Goal: Task Accomplishment & Management: Manage account settings

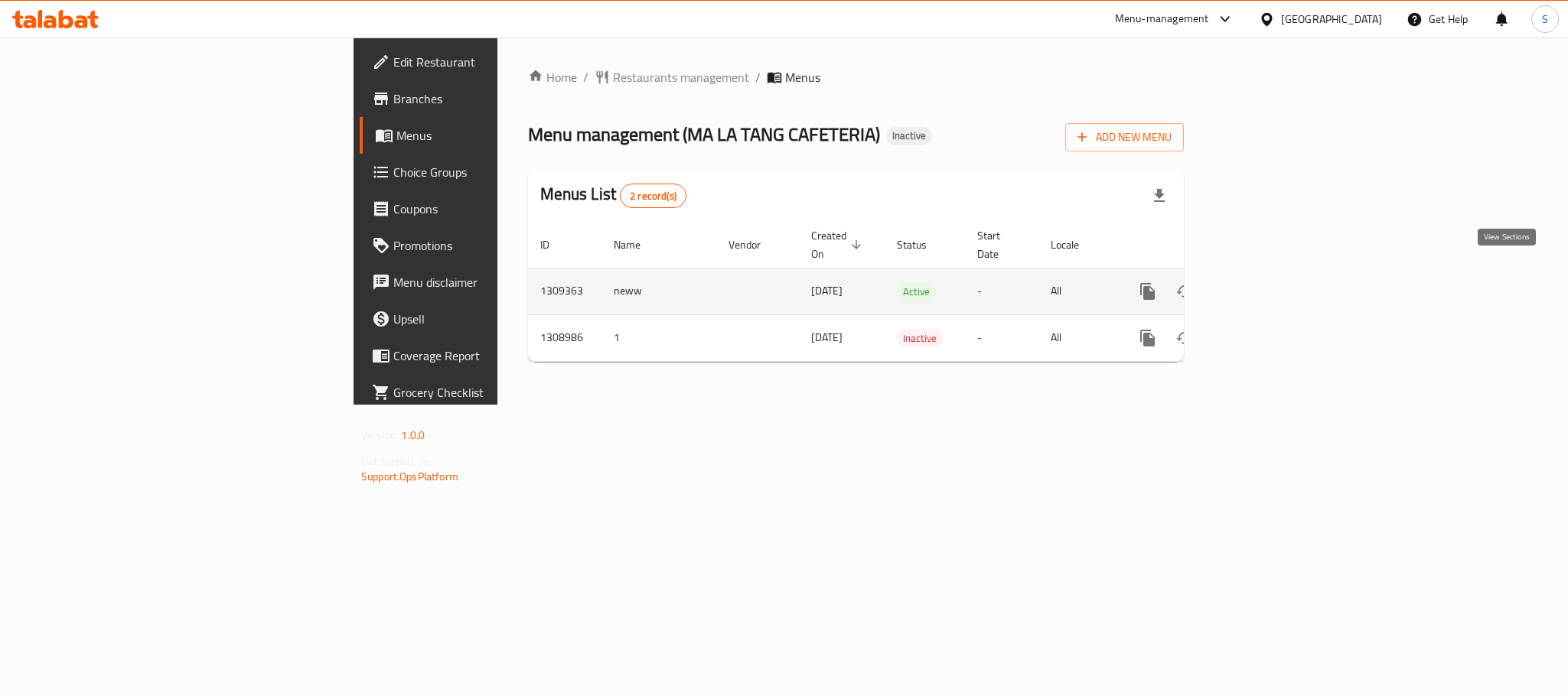
click at [1277, 273] on link "enhanced table" at bounding box center [1258, 291] width 37 height 37
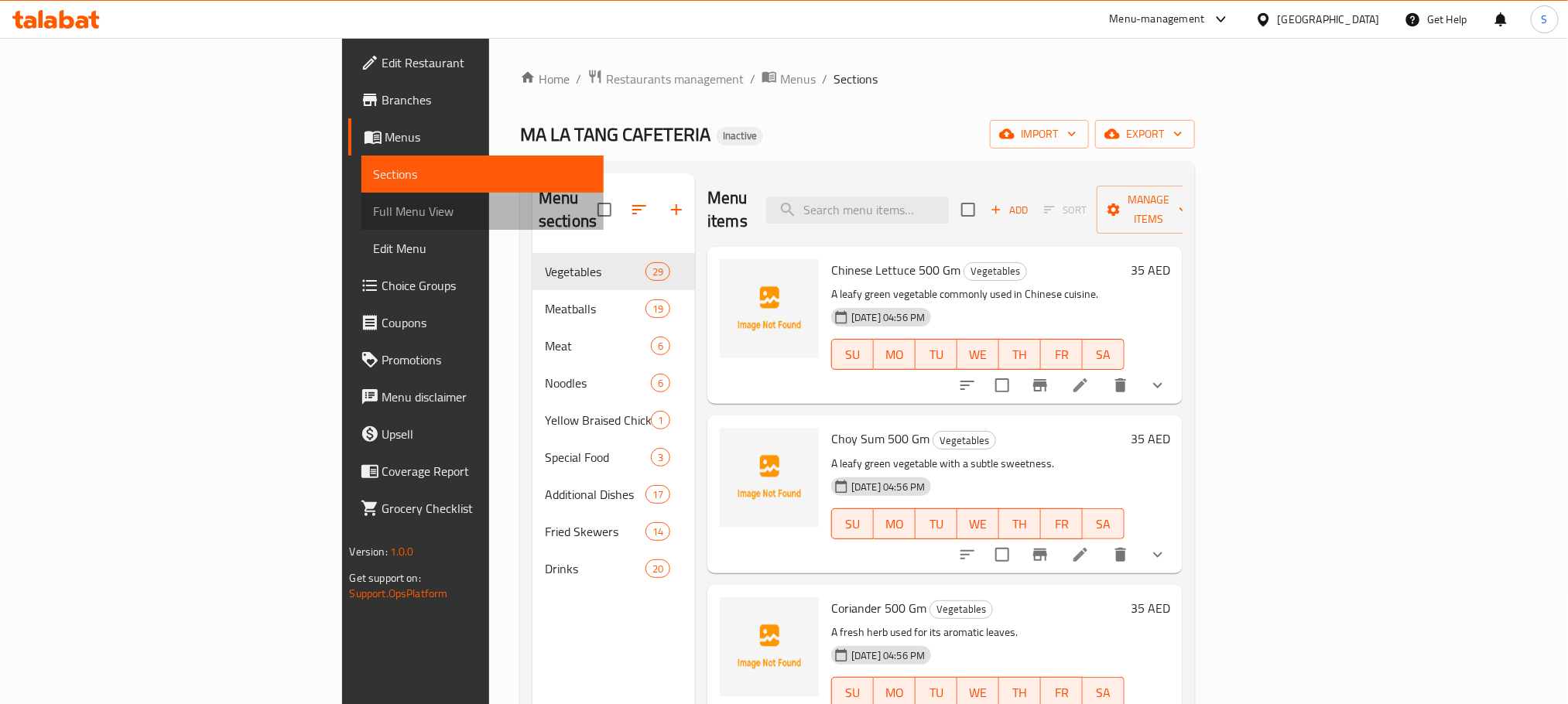
click at [374, 209] on span "Full Menu View" at bounding box center [482, 211] width 218 height 18
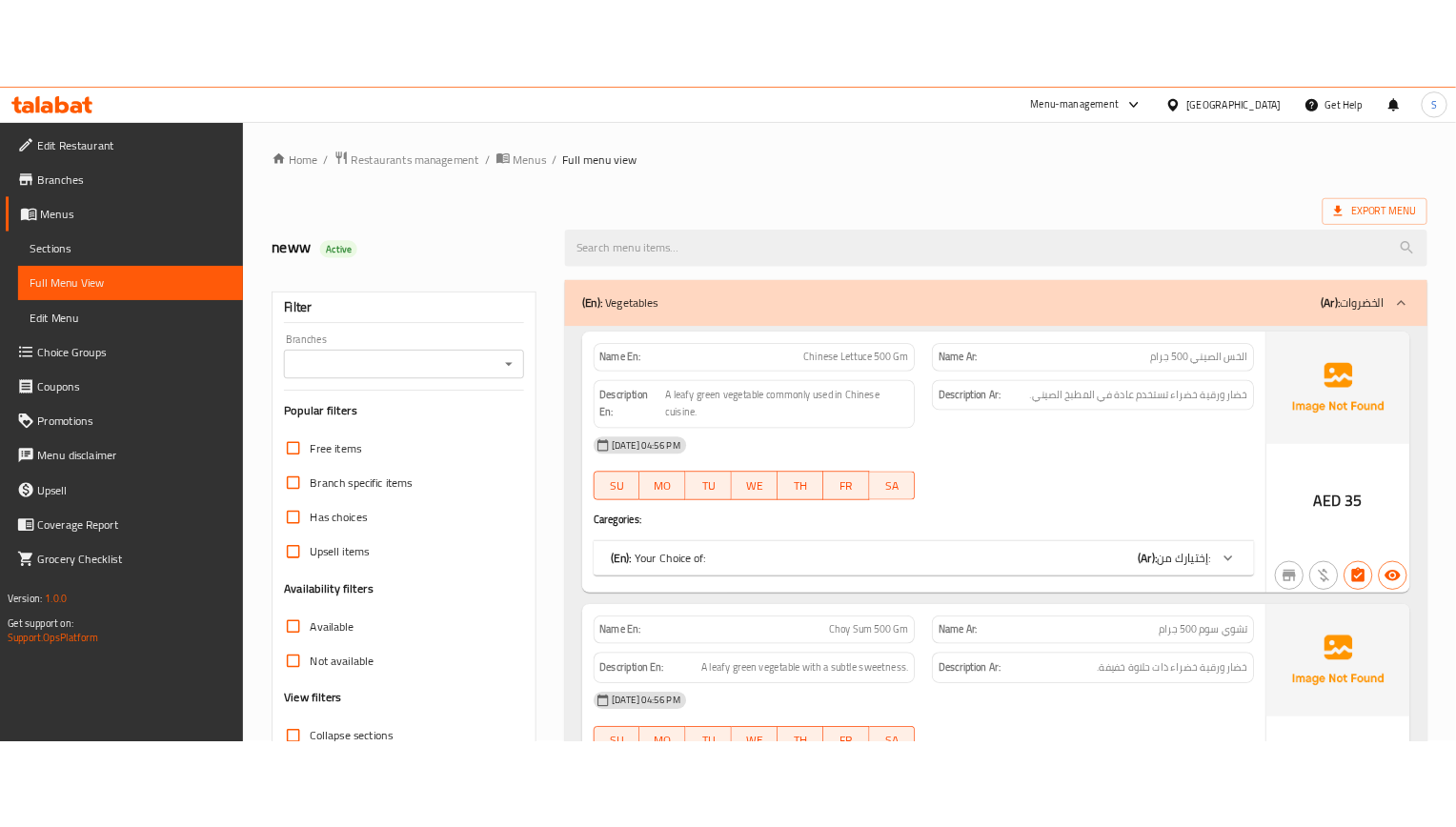
scroll to position [286, 0]
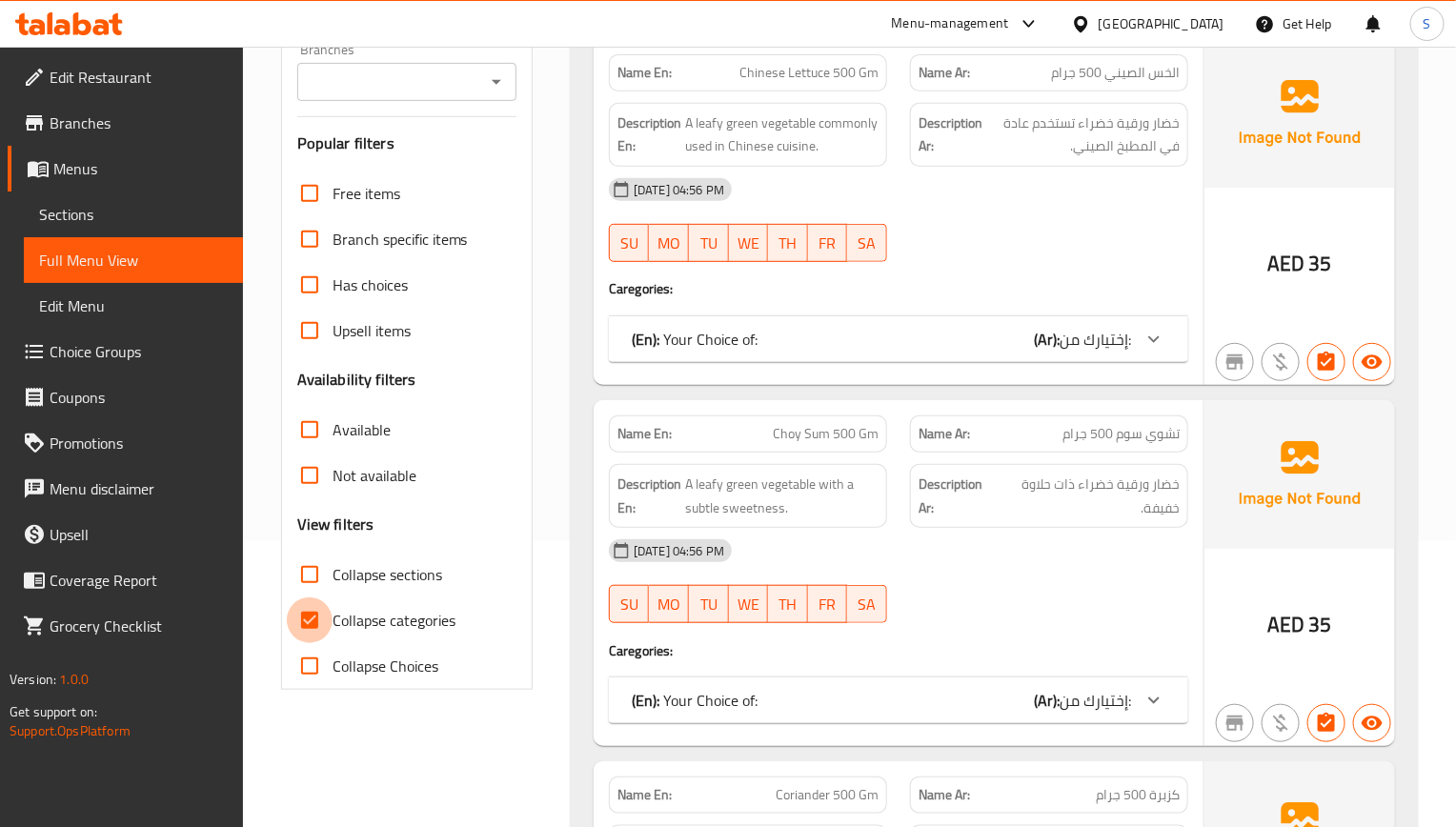
click at [321, 636] on input "Collapse categories" at bounding box center [309, 620] width 46 height 46
checkbox input "false"
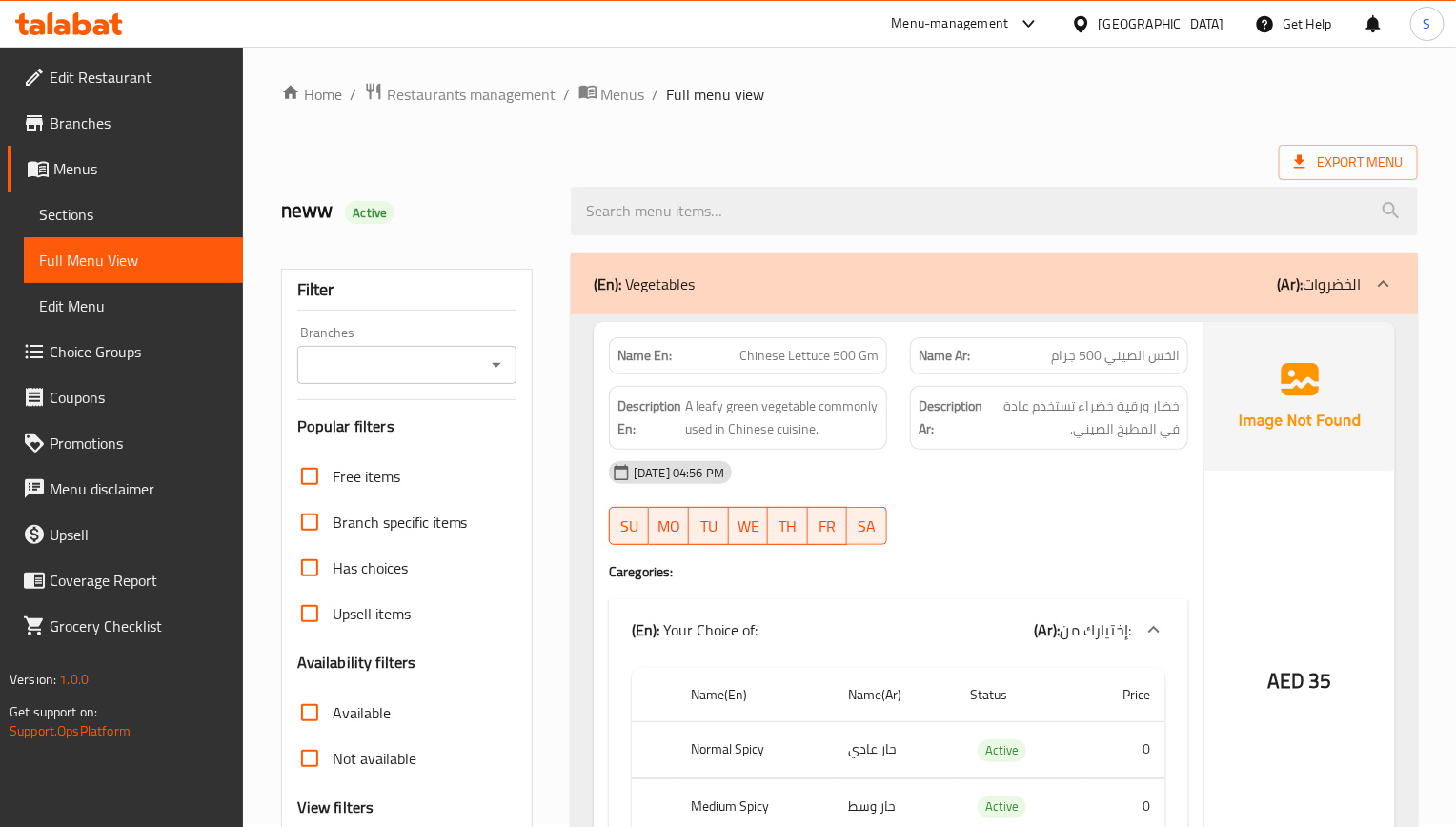
scroll to position [0, 0]
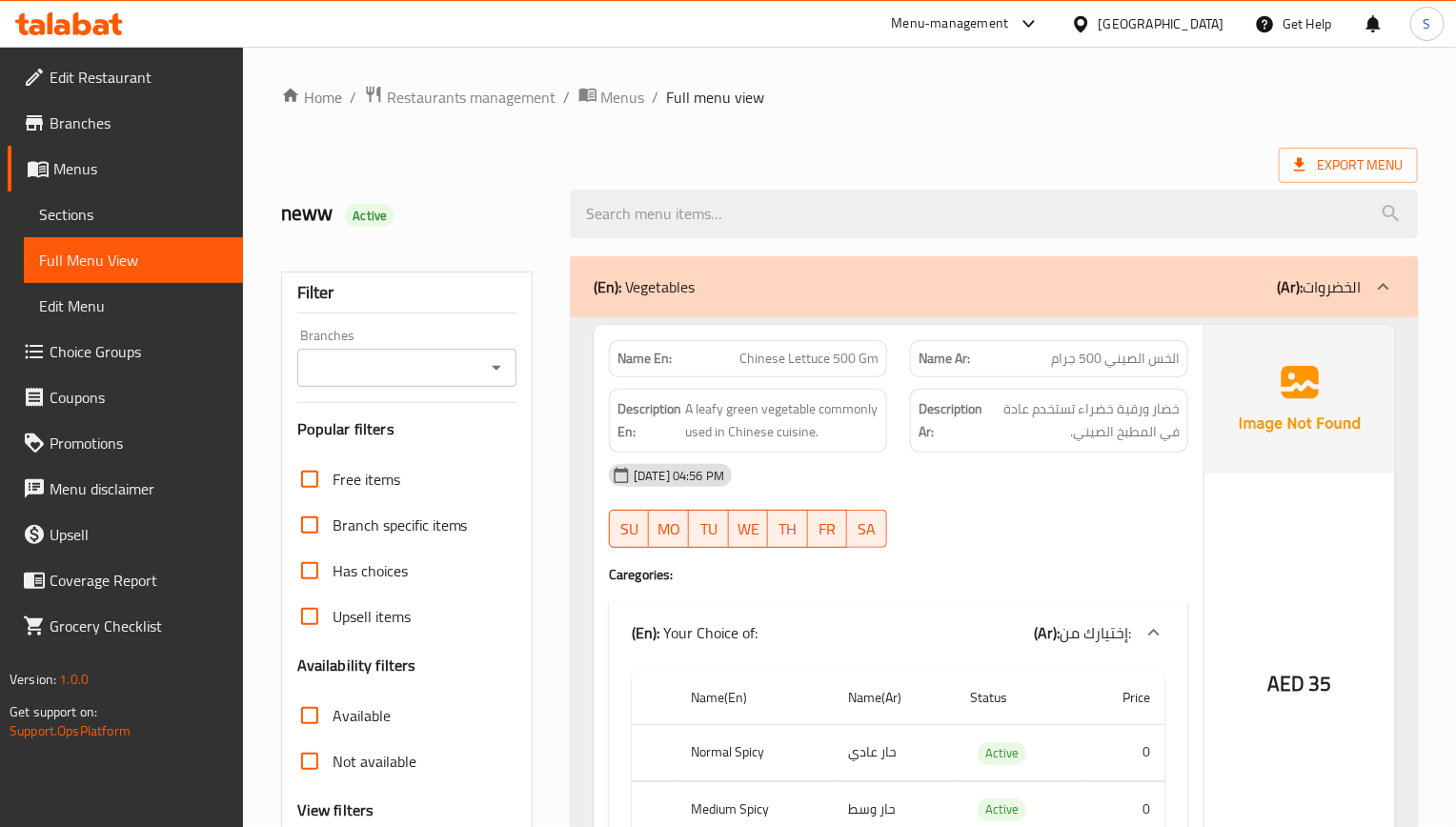
click at [1055, 509] on div "[DATE] 04:56 PM SU MO TU WE TH FR SA" at bounding box center [899, 505] width 603 height 106
click at [1018, 430] on span "خضار ورقية خضراء تستخدم عادة في المطبخ الصيني." at bounding box center [1082, 420] width 193 height 47
click at [753, 406] on span "A leafy green vegetable commonly used in Chinese cuisine." at bounding box center [782, 420] width 193 height 47
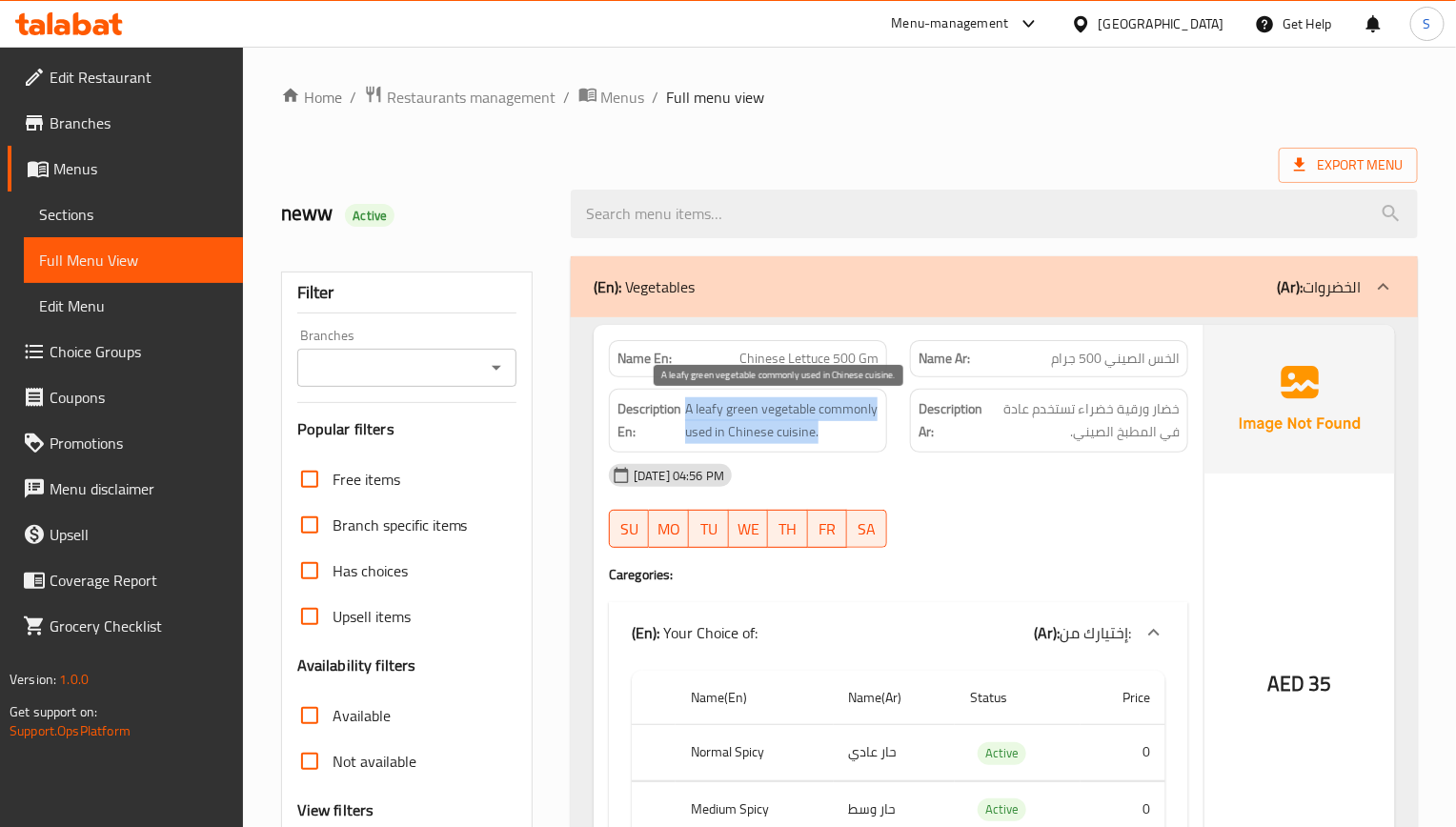
click at [753, 406] on span "A leafy green vegetable commonly used in Chinese cuisine." at bounding box center [782, 420] width 193 height 47
copy span "A leafy green vegetable commonly used in Chinese cuisine."
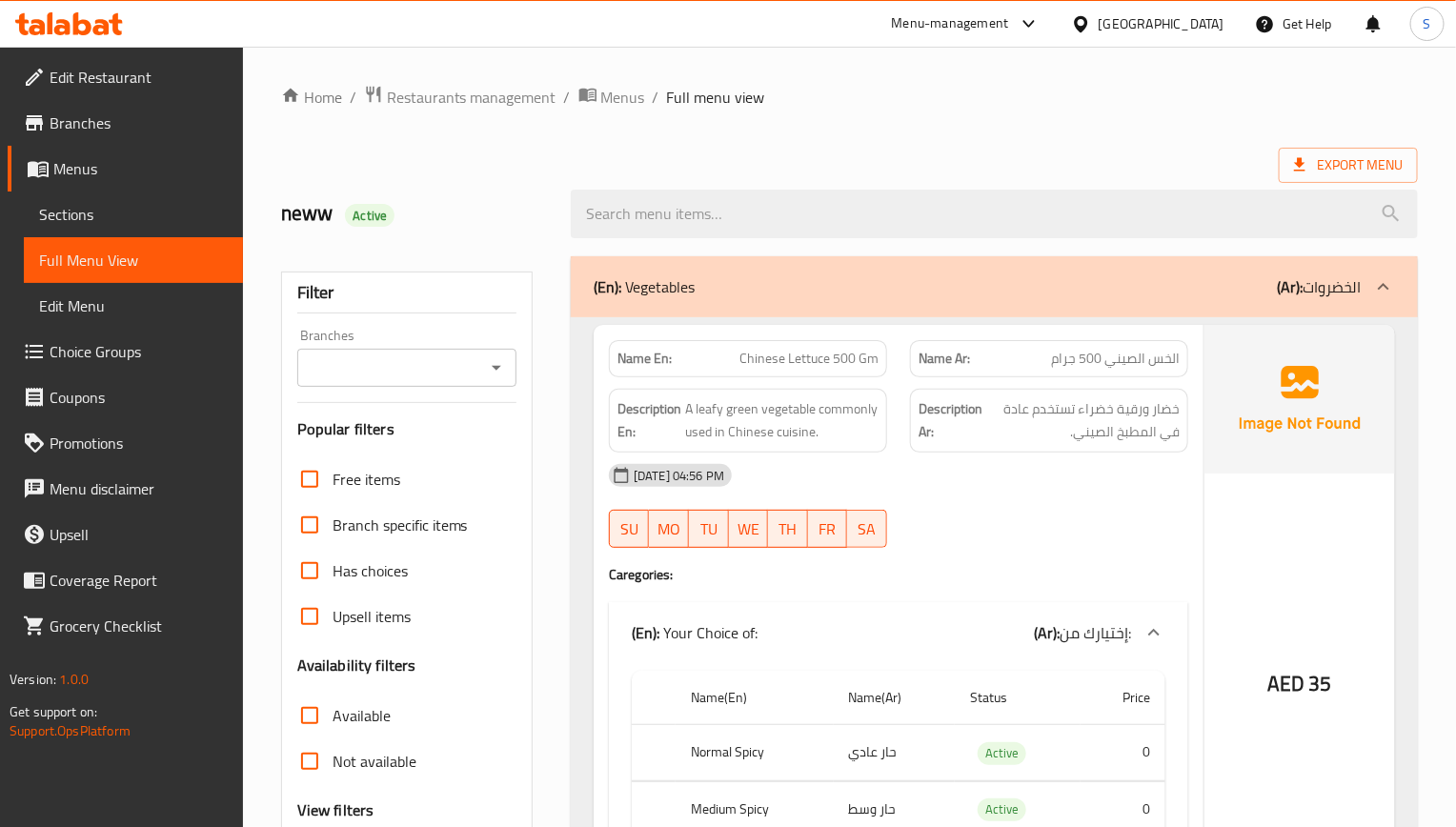
click at [1084, 475] on div "[DATE] 04:56 PM" at bounding box center [899, 475] width 603 height 46
click at [61, 212] on span "Sections" at bounding box center [133, 214] width 188 height 22
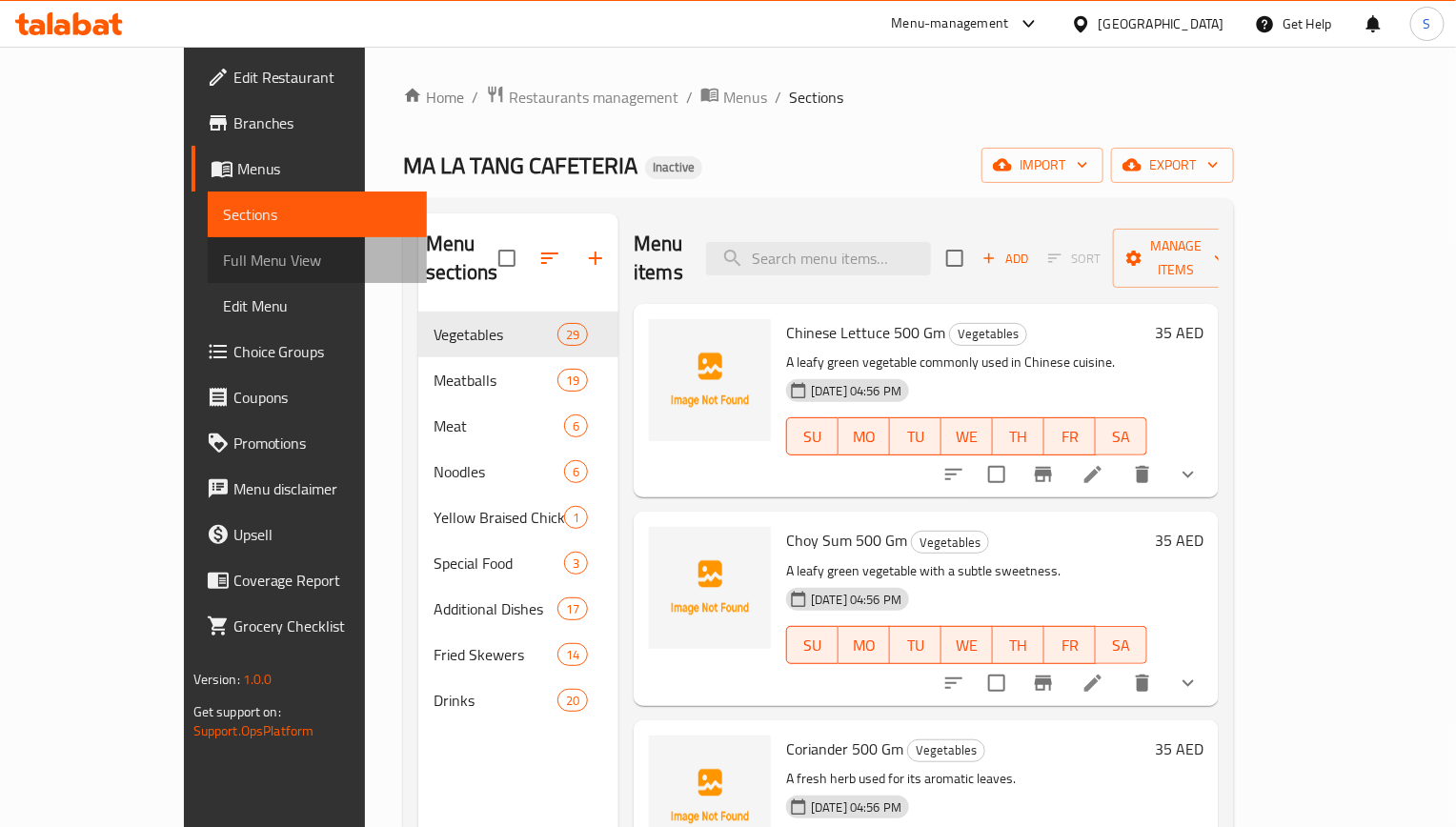
click at [223, 257] on span "Full Menu View" at bounding box center [317, 259] width 188 height 22
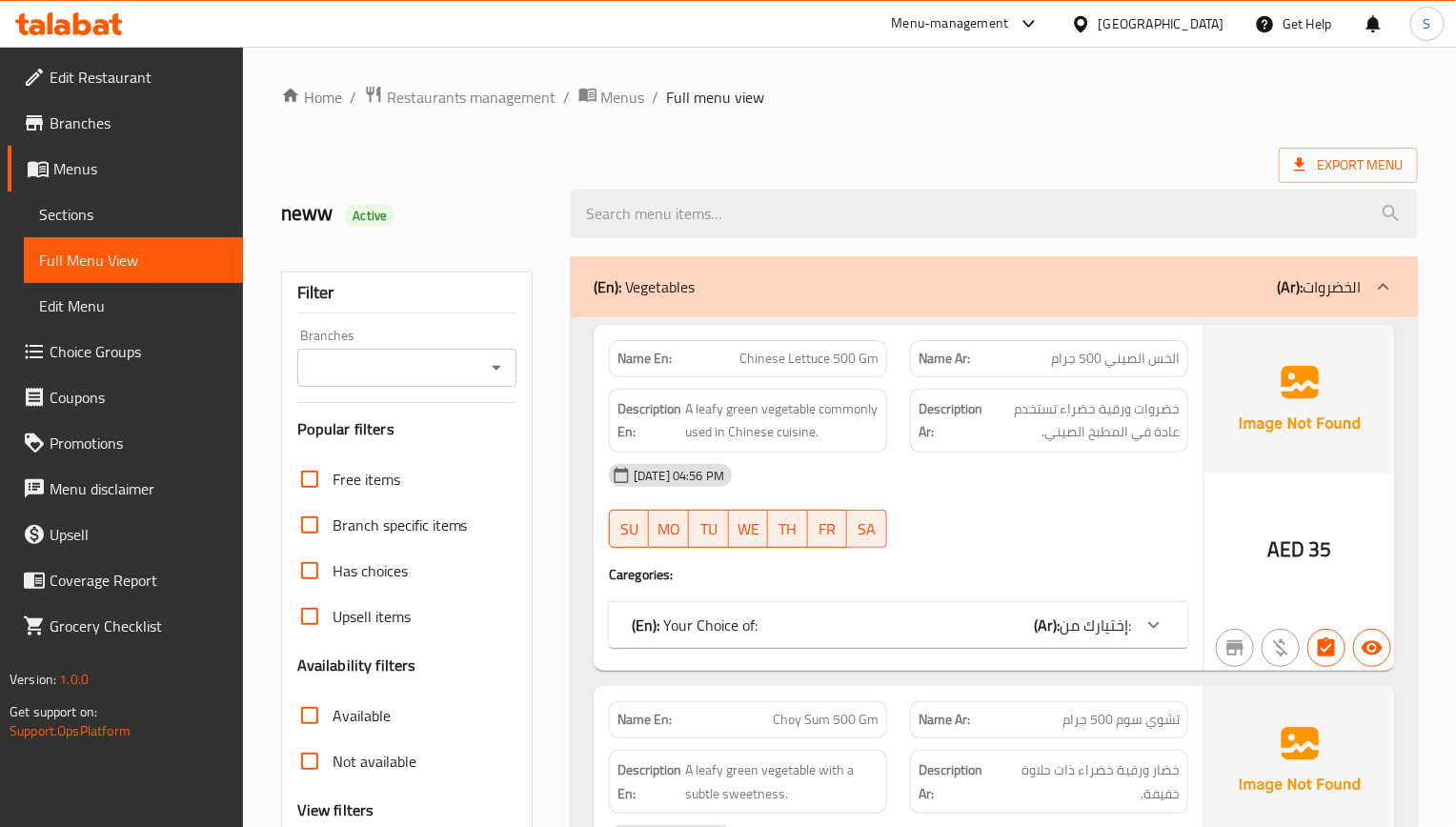
checkbox input "false"
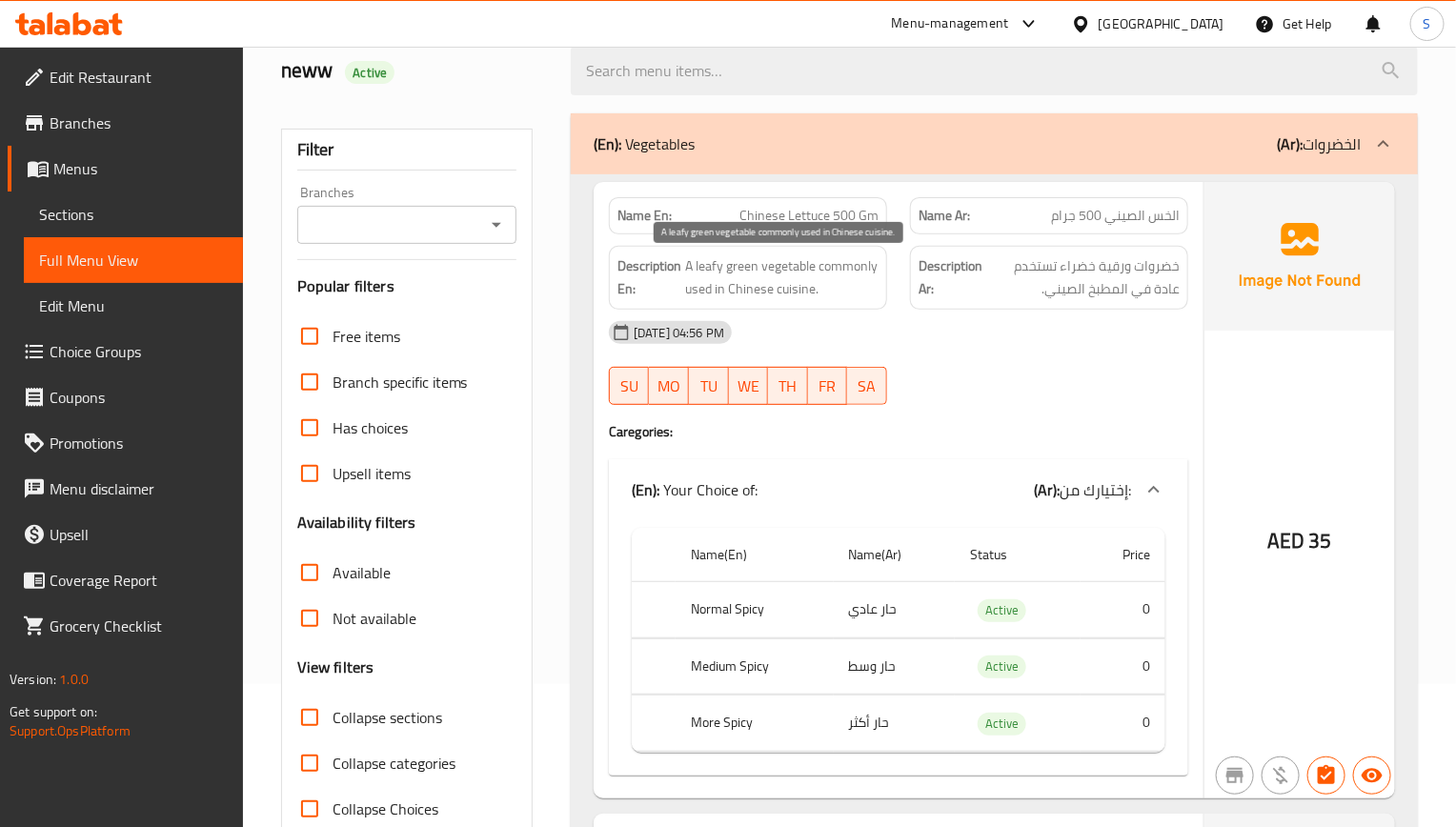
click at [783, 274] on span "A leafy green vegetable commonly used in Chinese cuisine." at bounding box center [782, 278] width 193 height 47
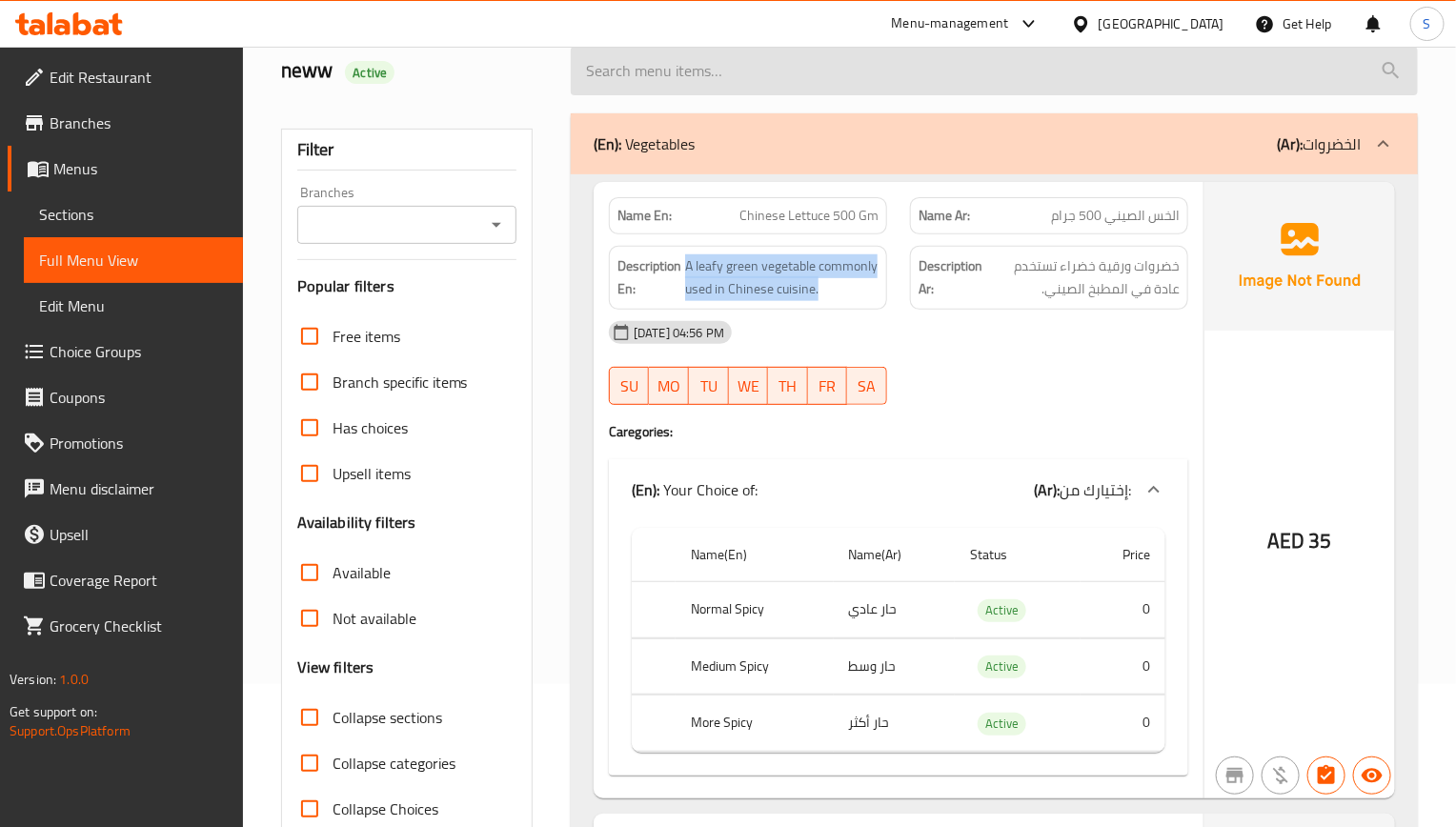
copy span "A leafy green vegetable commonly used in Chinese cuisine."
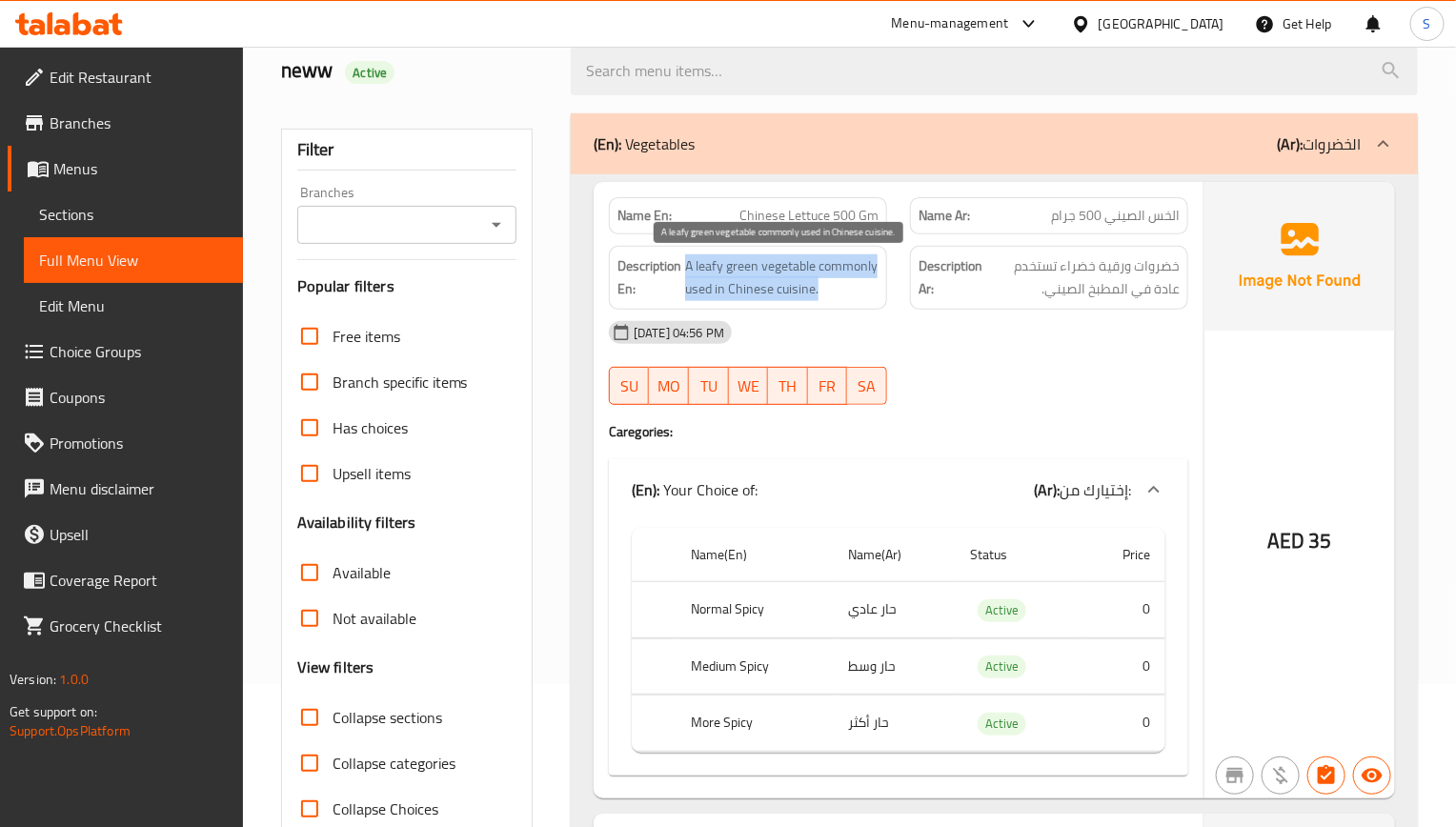
click at [721, 263] on span "A leafy green vegetable commonly used in Chinese cuisine." at bounding box center [782, 278] width 193 height 47
copy span "A leafy green vegetable commonly used in Chinese cuisine."
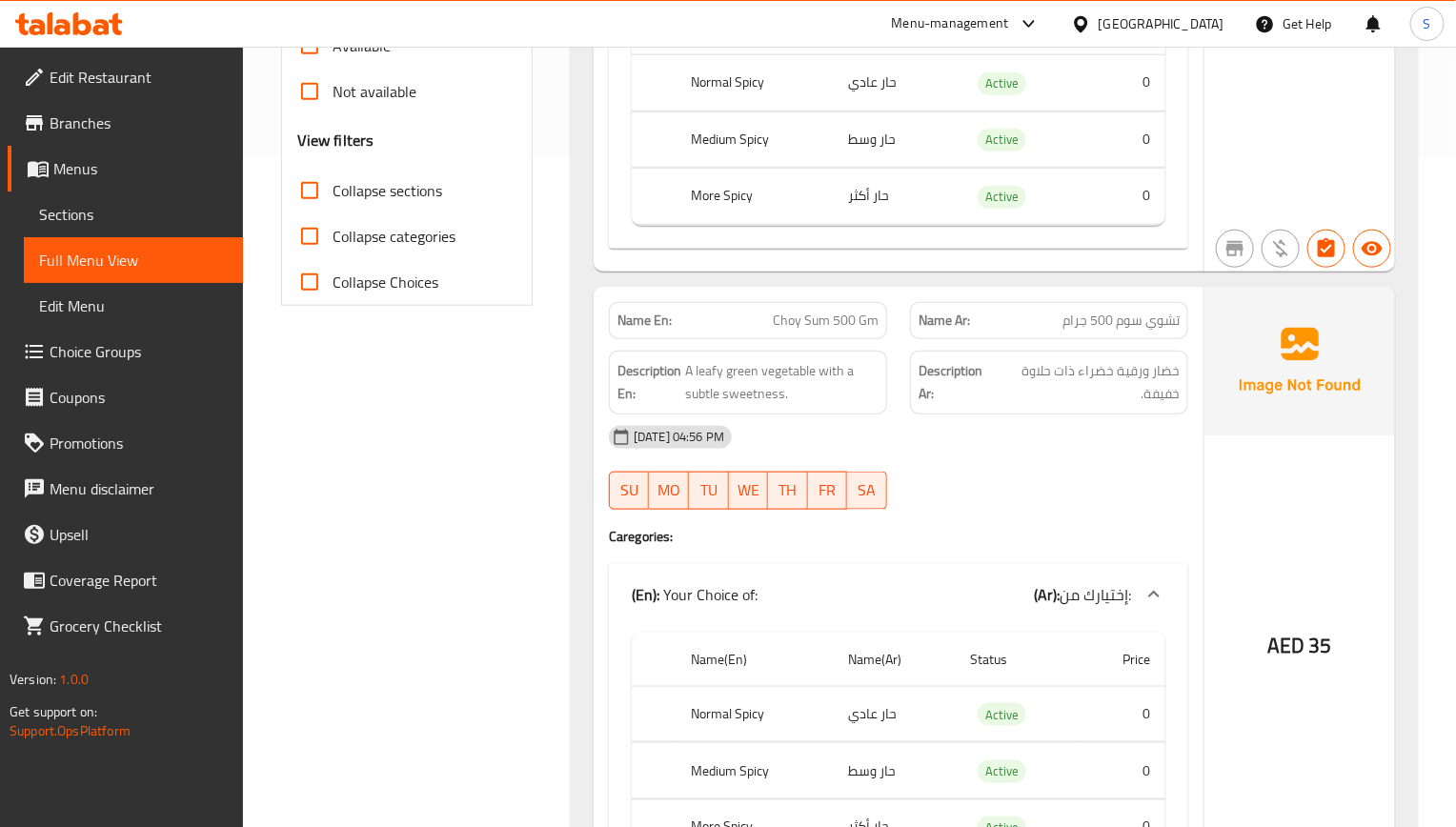
scroll to position [715, 0]
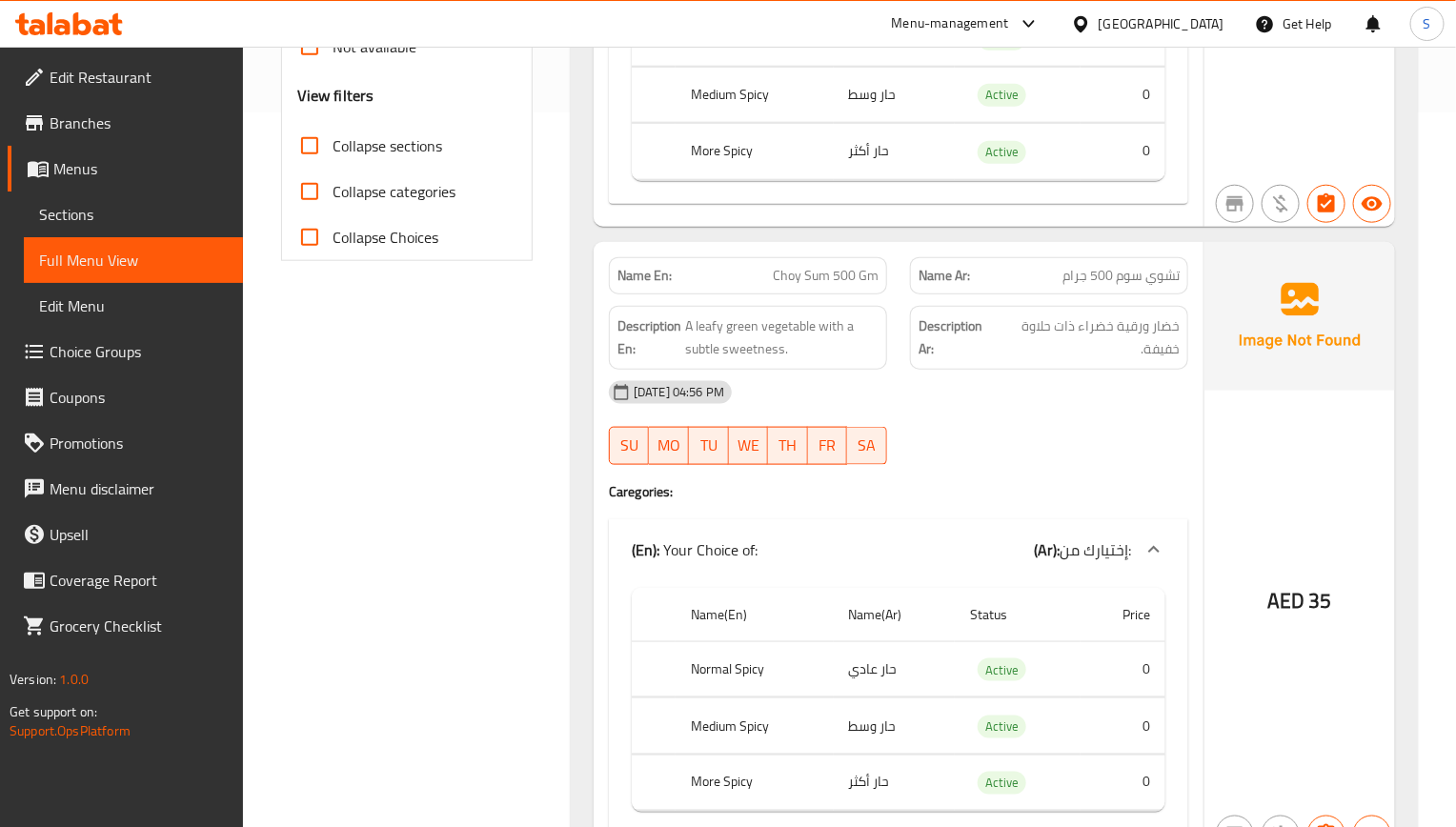
drag, startPoint x: 1144, startPoint y: 390, endPoint x: 1133, endPoint y: 393, distance: 11.4
click at [1144, 390] on div "[DATE] 04:56 PM" at bounding box center [899, 392] width 603 height 46
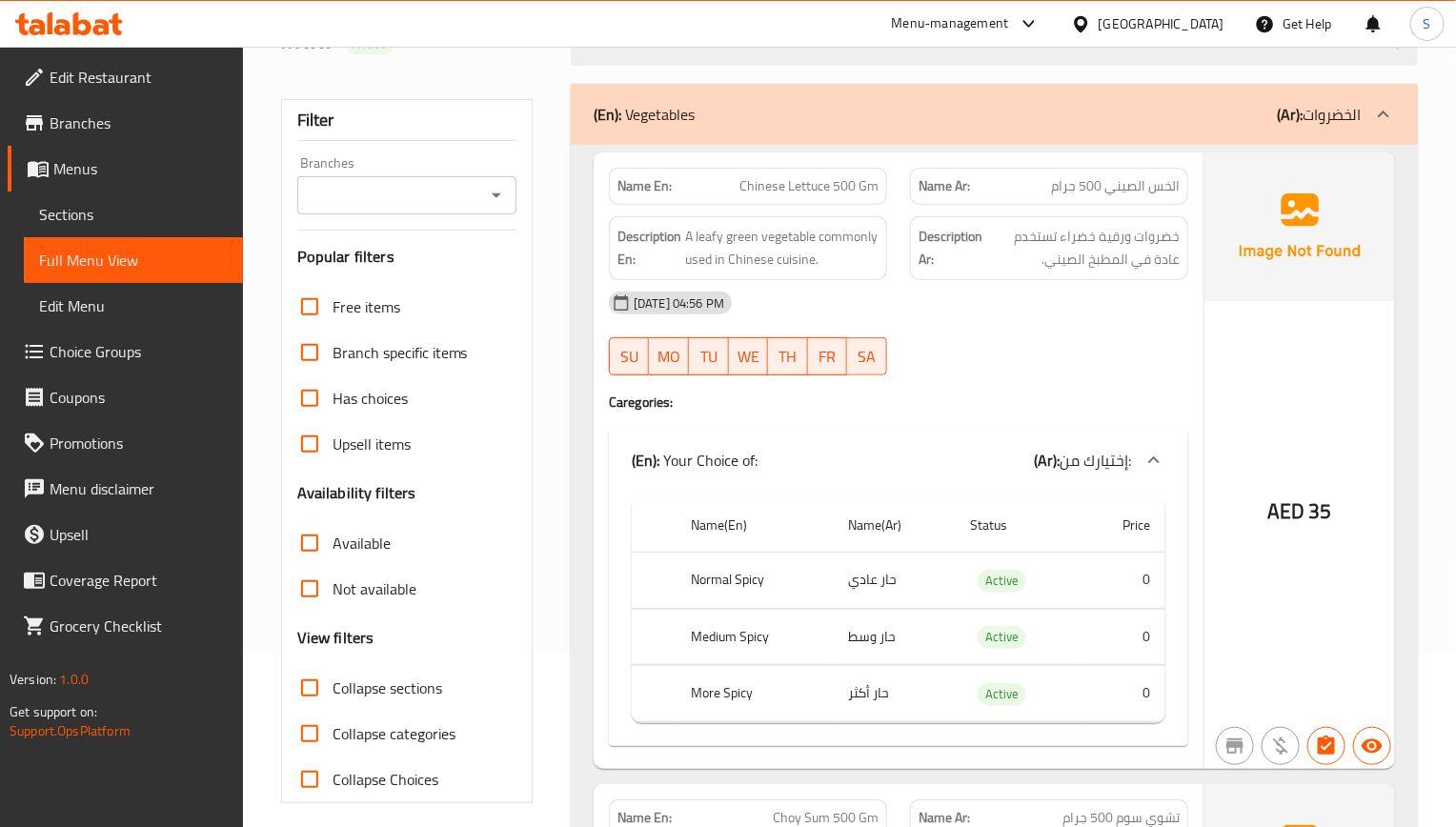
scroll to position [0, 0]
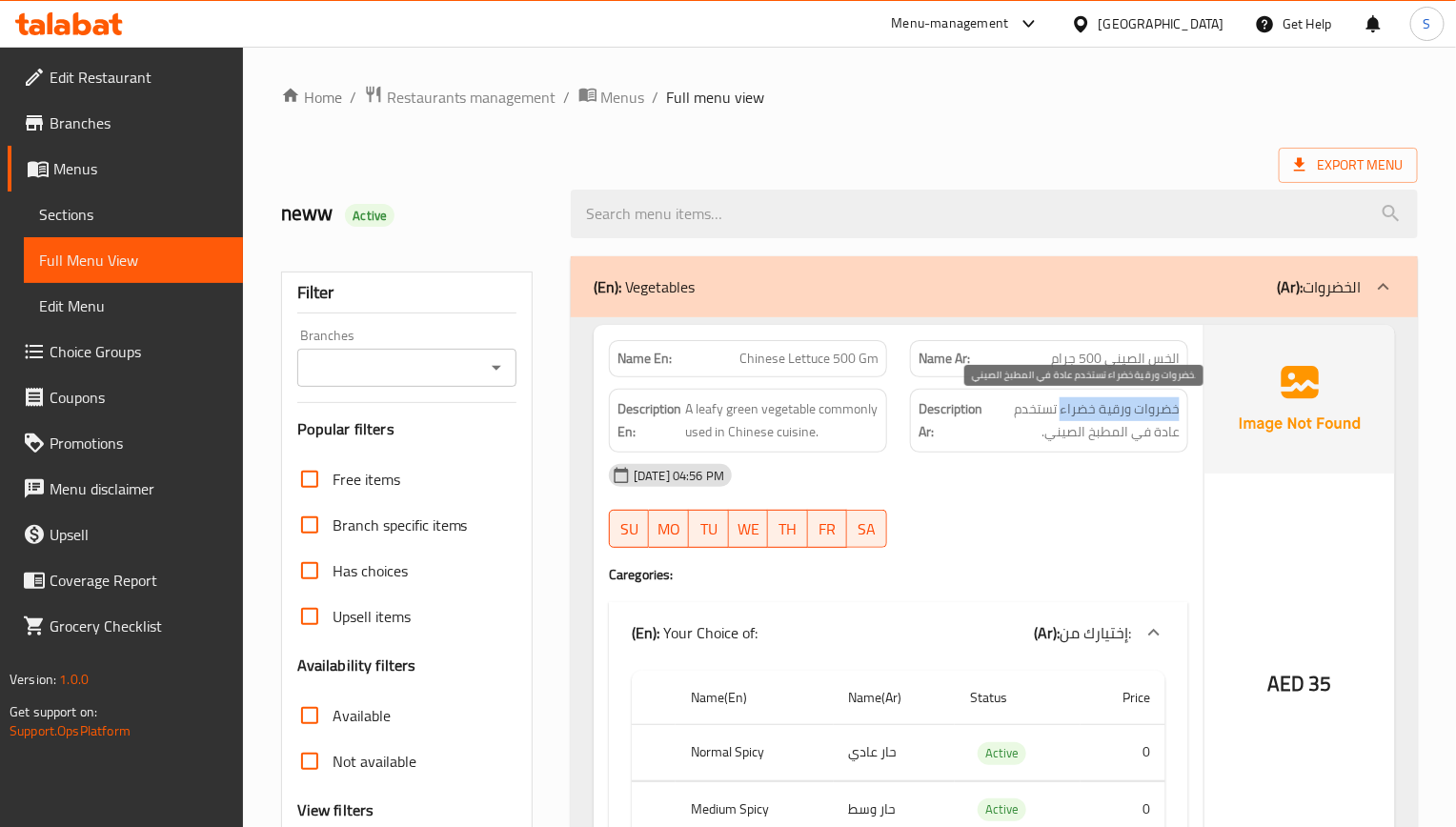
drag, startPoint x: 1189, startPoint y: 412, endPoint x: 1066, endPoint y: 410, distance: 123.0
click at [1066, 410] on div "Description Ar: خضروات ورقية خضراء تستخدم عادة في المطبخ الصيني." at bounding box center [1048, 420] width 301 height 87
copy span "خضروات ورقية خضراء"
click at [798, 364] on span "Chinese Lettuce 500 Gm" at bounding box center [808, 359] width 139 height 20
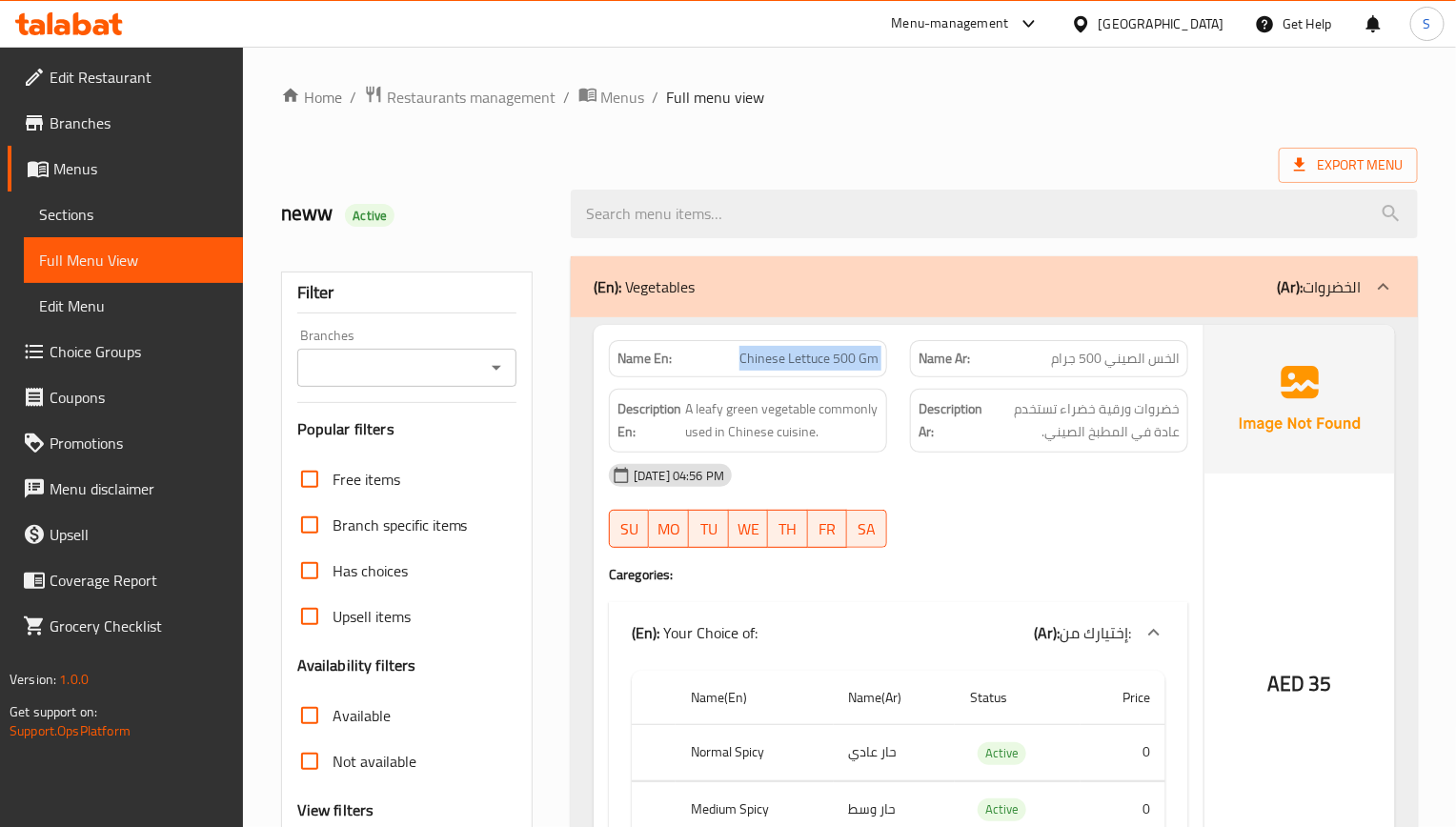
click at [798, 364] on span "Chinese Lettuce 500 Gm" at bounding box center [808, 359] width 139 height 20
copy span "Chinese Lettuce 500 Gm"
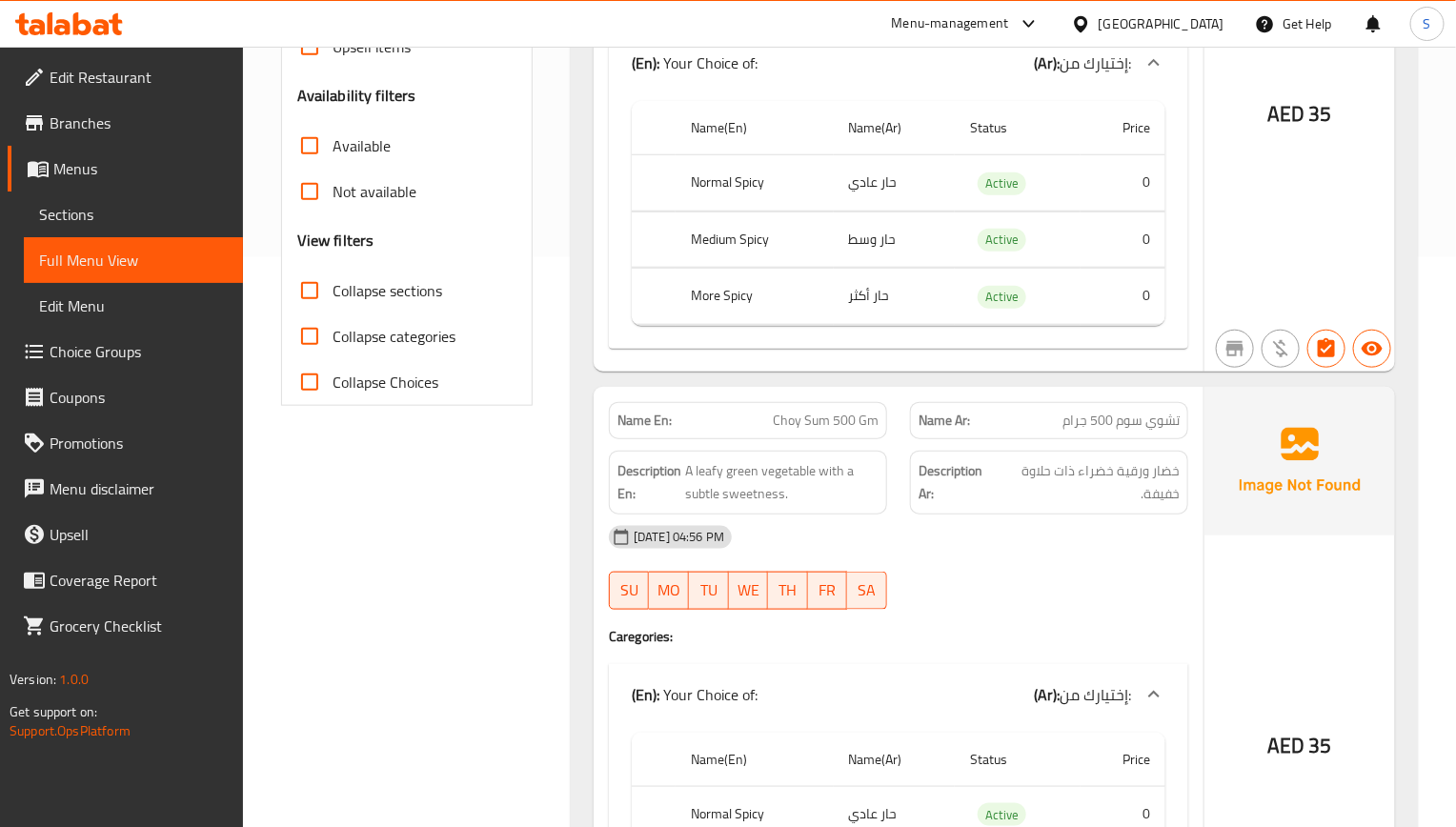
scroll to position [857, 0]
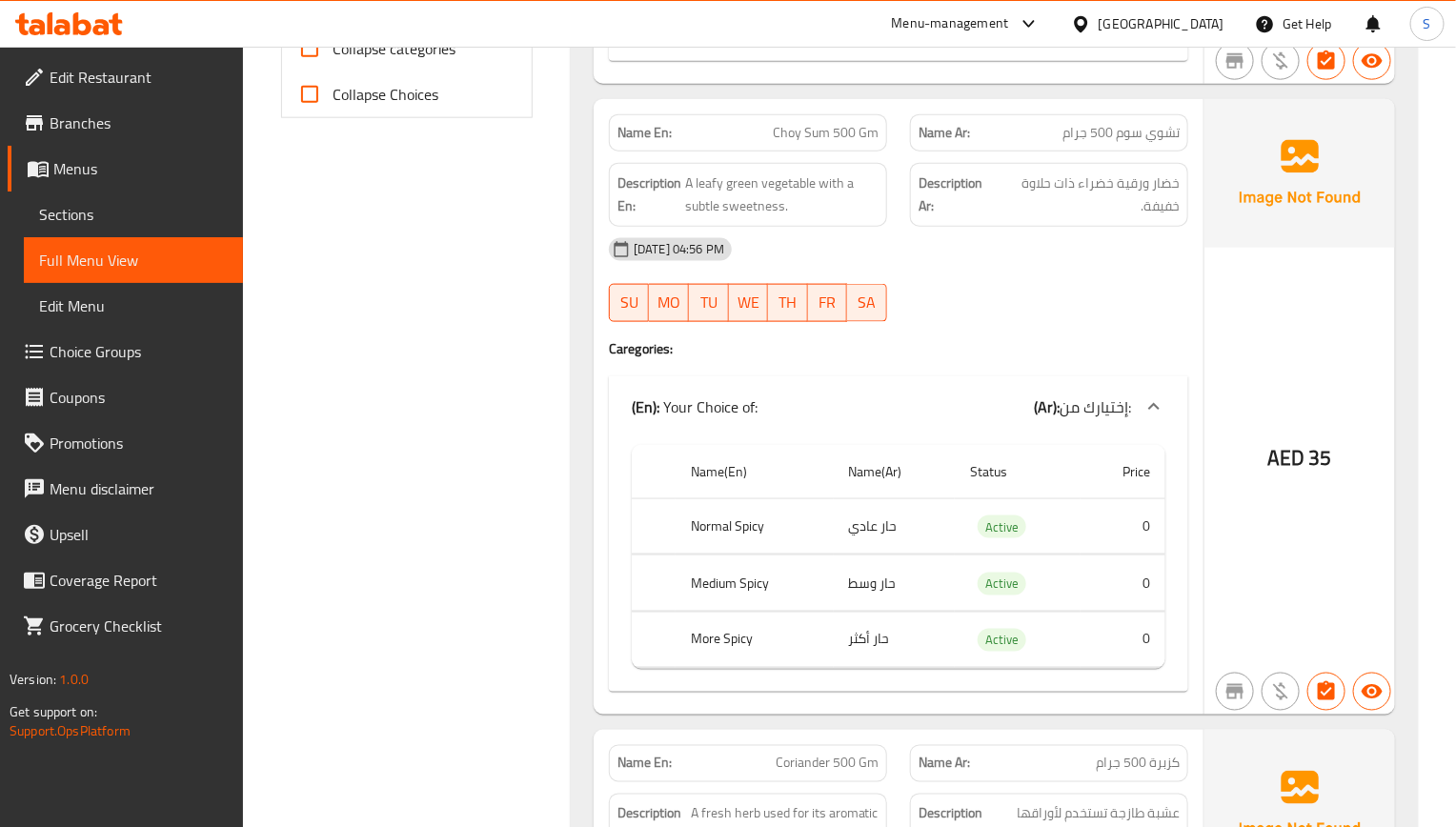
click at [1096, 266] on div "[DATE] 04:56 PM" at bounding box center [899, 250] width 603 height 46
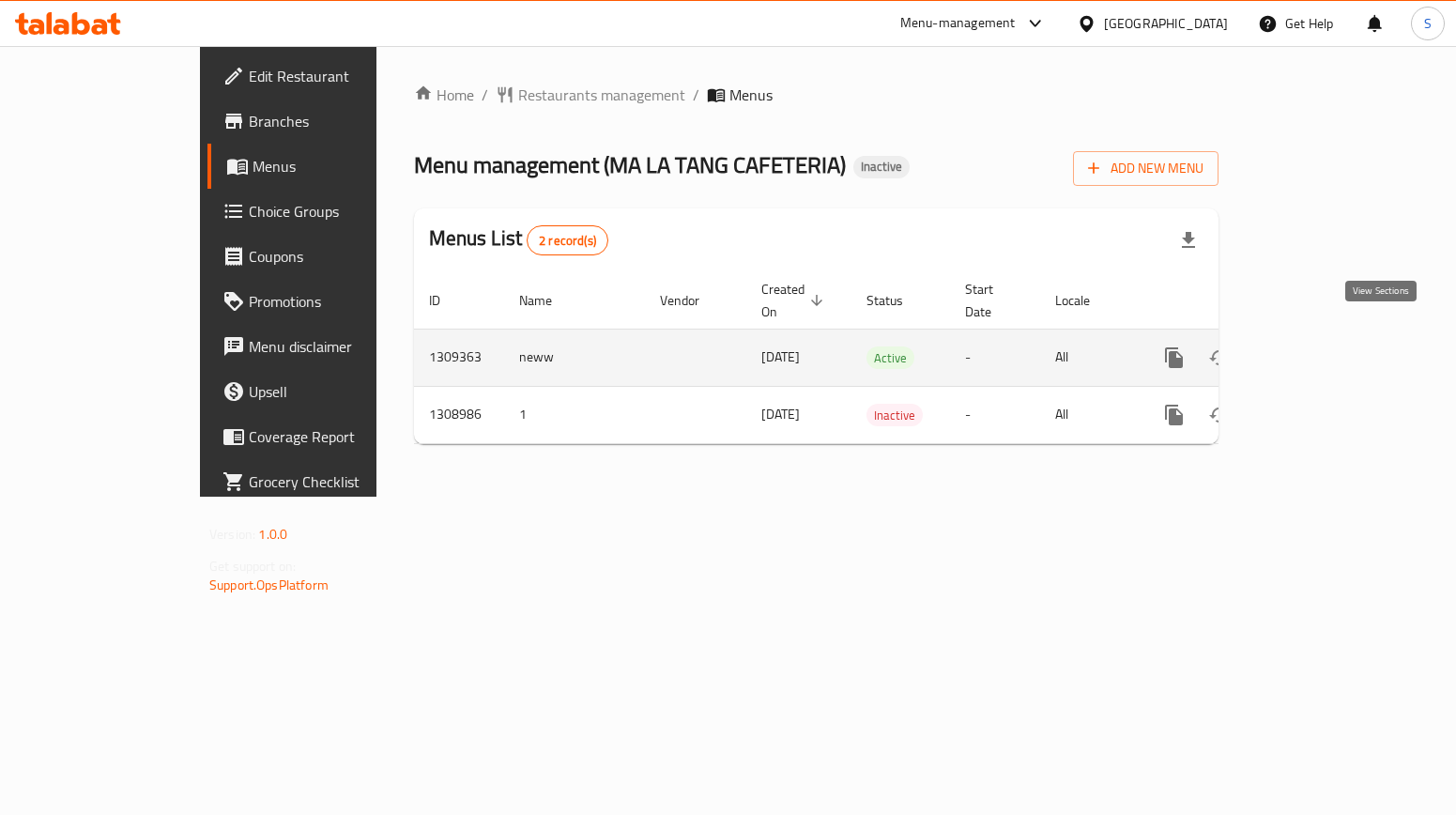
click at [1321, 347] on icon "enhanced table" at bounding box center [1309, 358] width 22 height 22
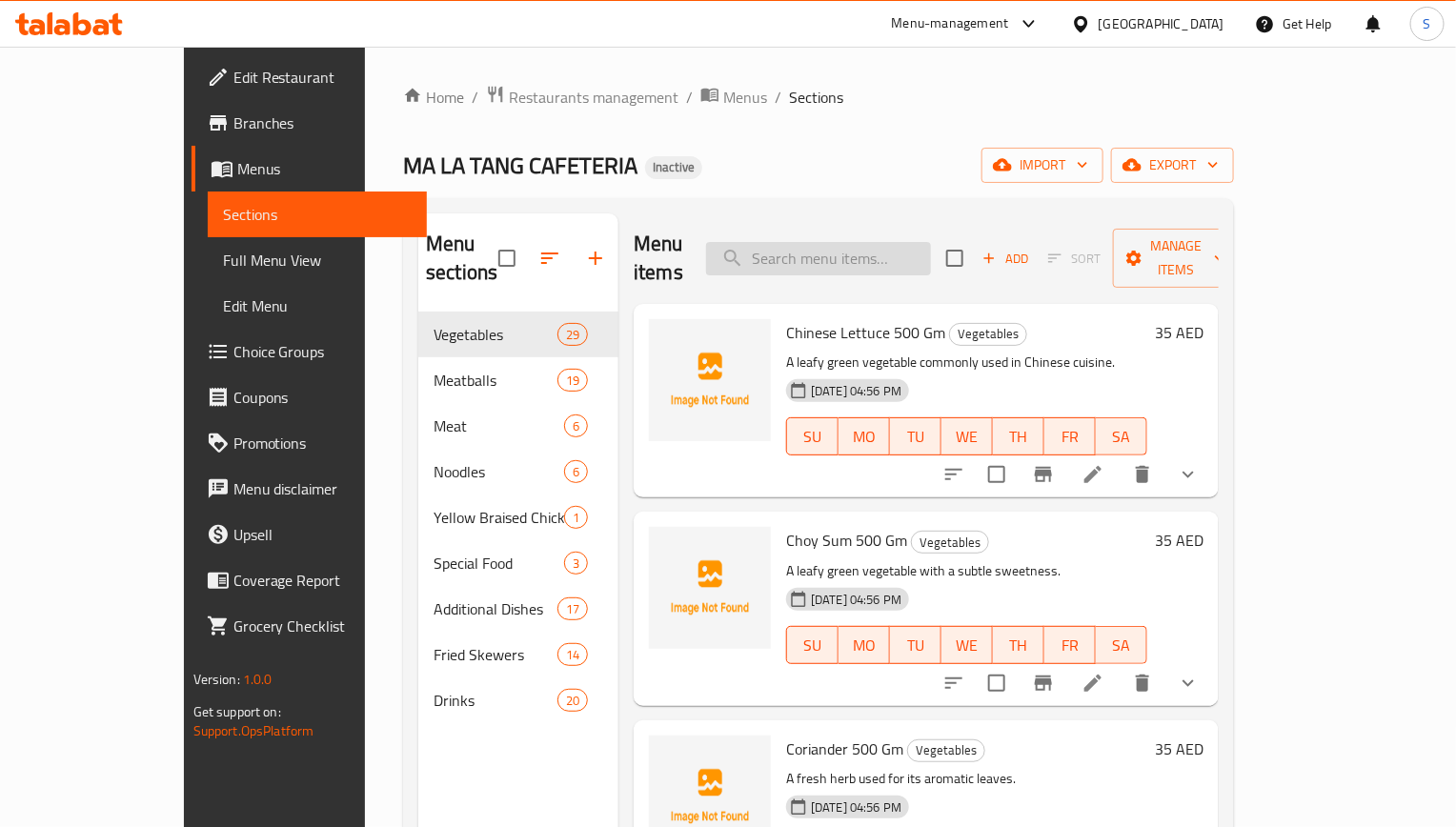
click at [887, 243] on input "search" at bounding box center [818, 258] width 225 height 33
click at [1120, 458] on li at bounding box center [1092, 474] width 54 height 34
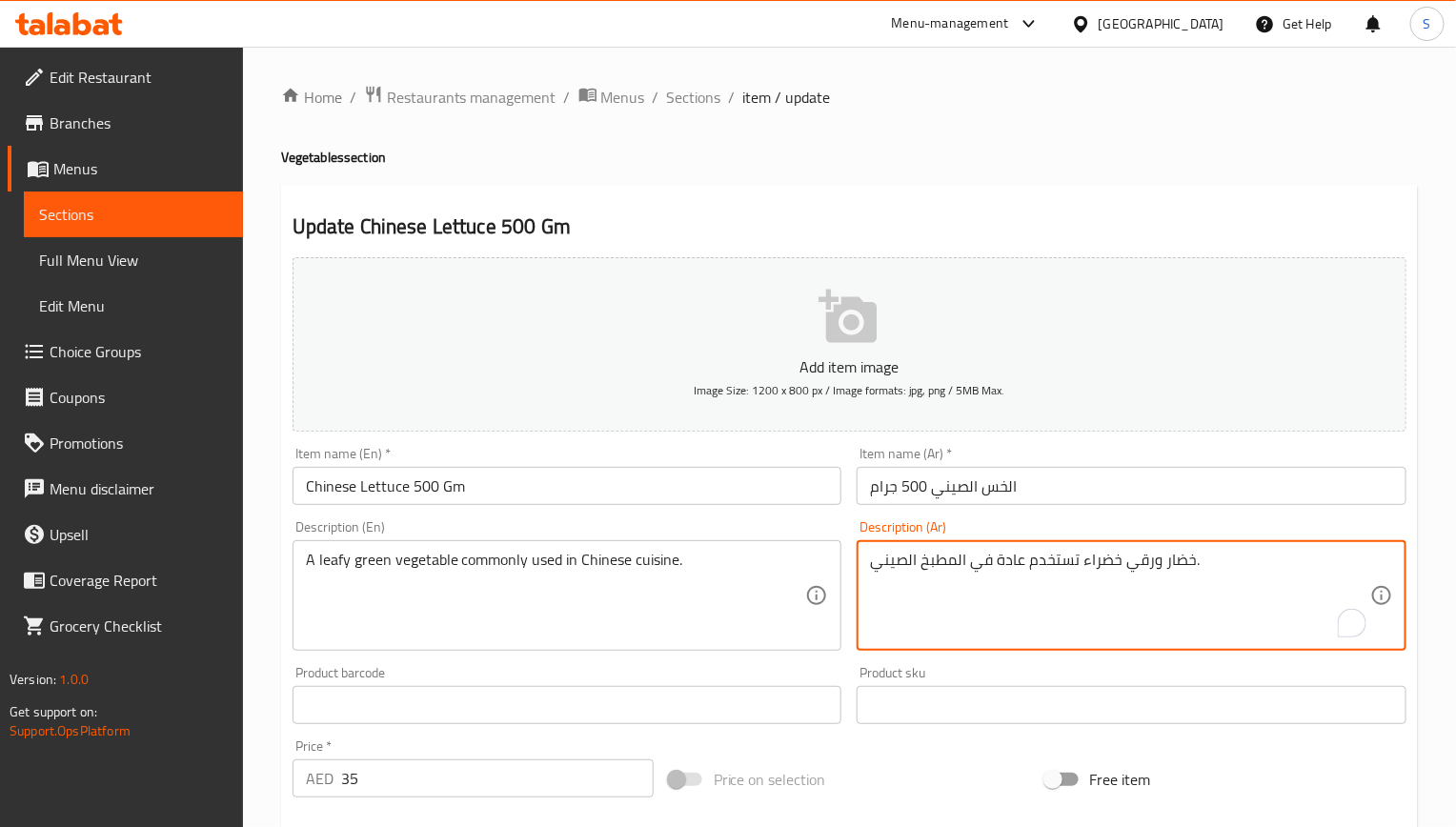
click at [632, 503] on input "Chinese Lettuce 500 Gm" at bounding box center [568, 486] width 550 height 38
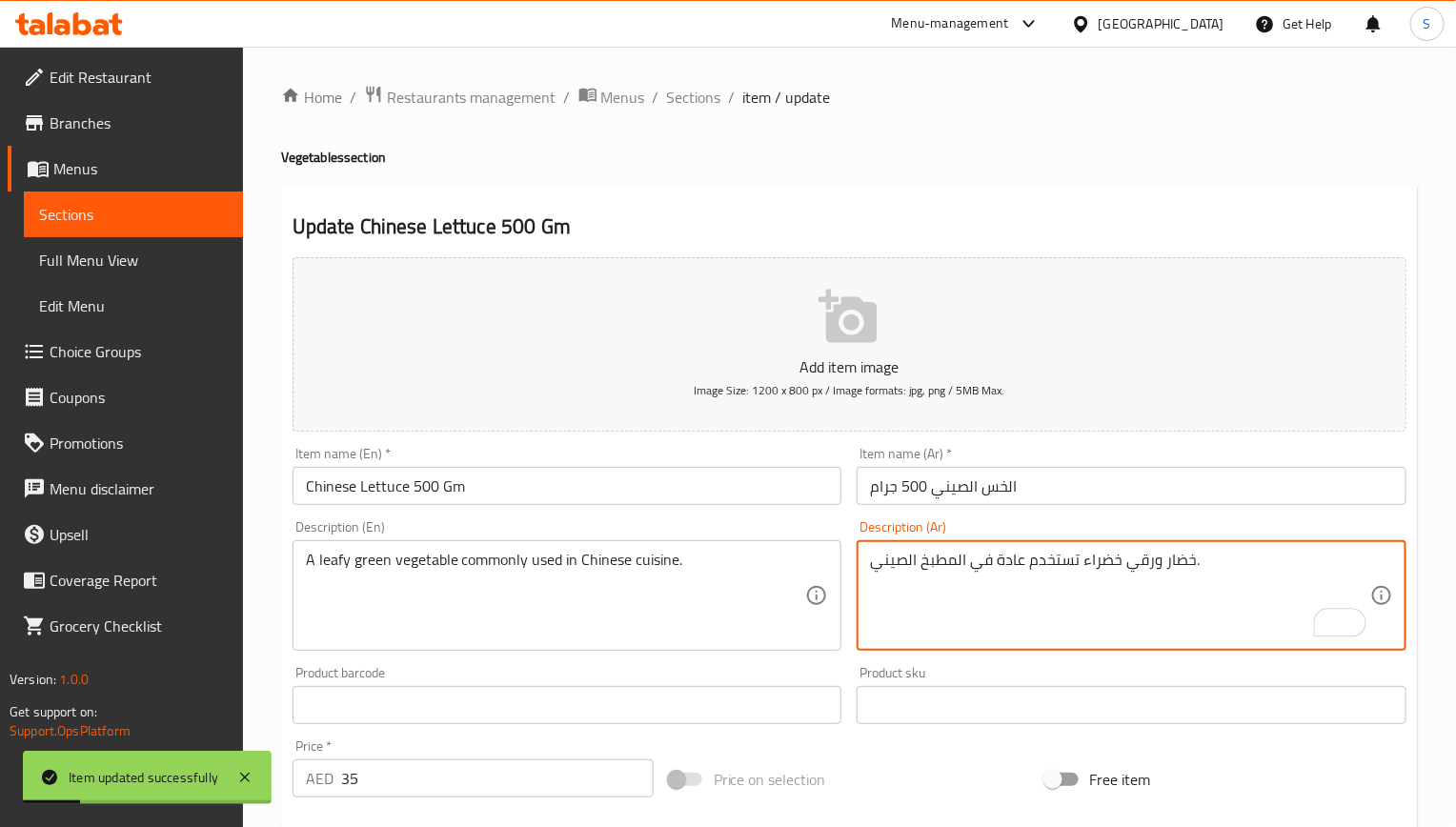
click at [1187, 563] on textarea "خضار ورقي خضراء تستخدم عادة في المطبخ الصيني." at bounding box center [1120, 596] width 500 height 91
click at [1185, 563] on textarea "خضار ورقي خضراء تستخدم عادة في المطبخ الصيني." at bounding box center [1120, 596] width 500 height 91
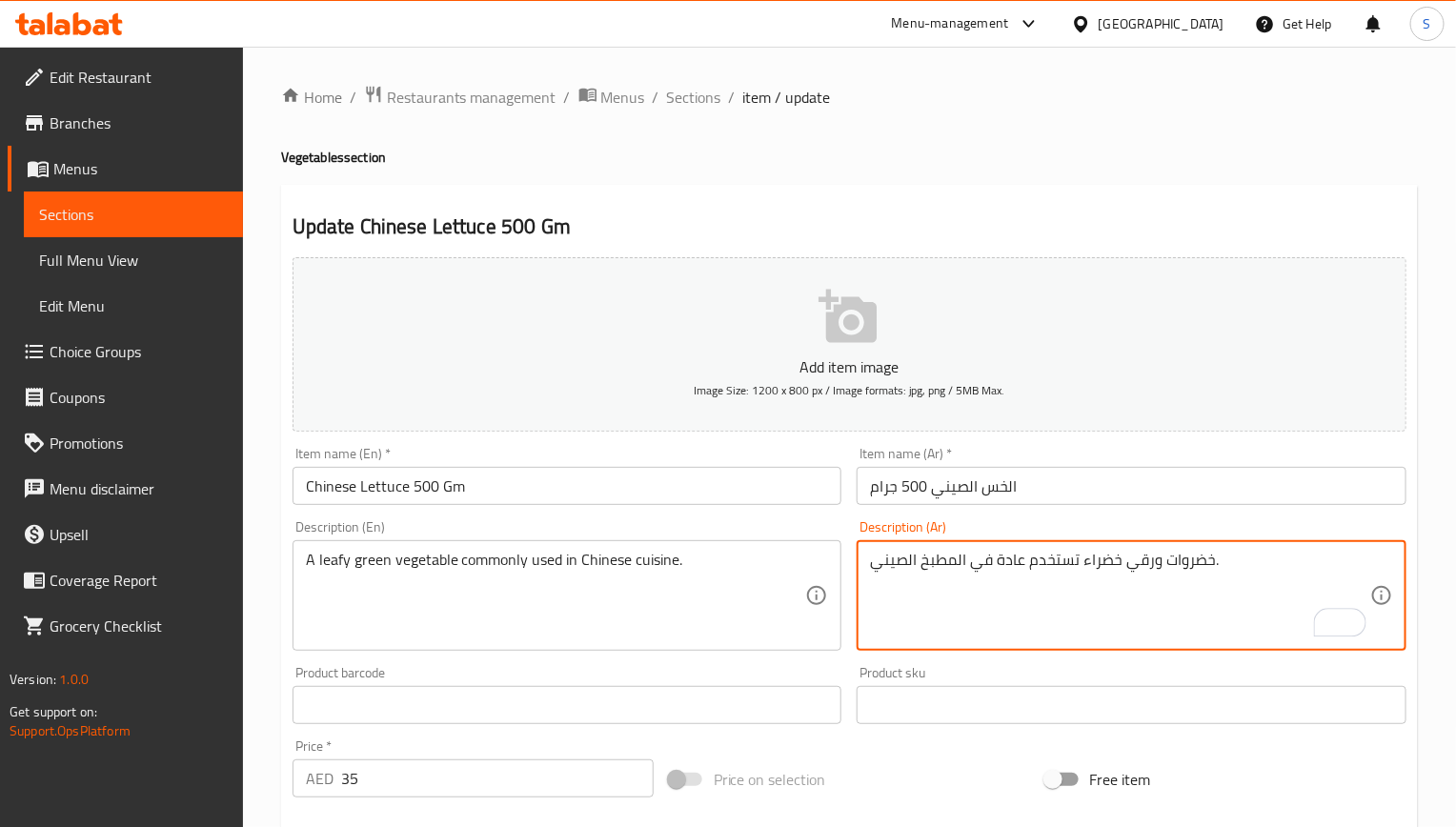
click at [1199, 561] on textarea "خضروات ورقي خضراء تستخدم عادة في المطبخ الصيني." at bounding box center [1120, 596] width 500 height 91
click at [1155, 558] on textarea "خضروات ورقي خضراء تستخدم عادة في المطبخ الصيني." at bounding box center [1120, 596] width 500 height 91
click at [1138, 572] on textarea "خضروات ورقي خضراء تستخدم عادة في المطبخ الصيني." at bounding box center [1120, 596] width 500 height 91
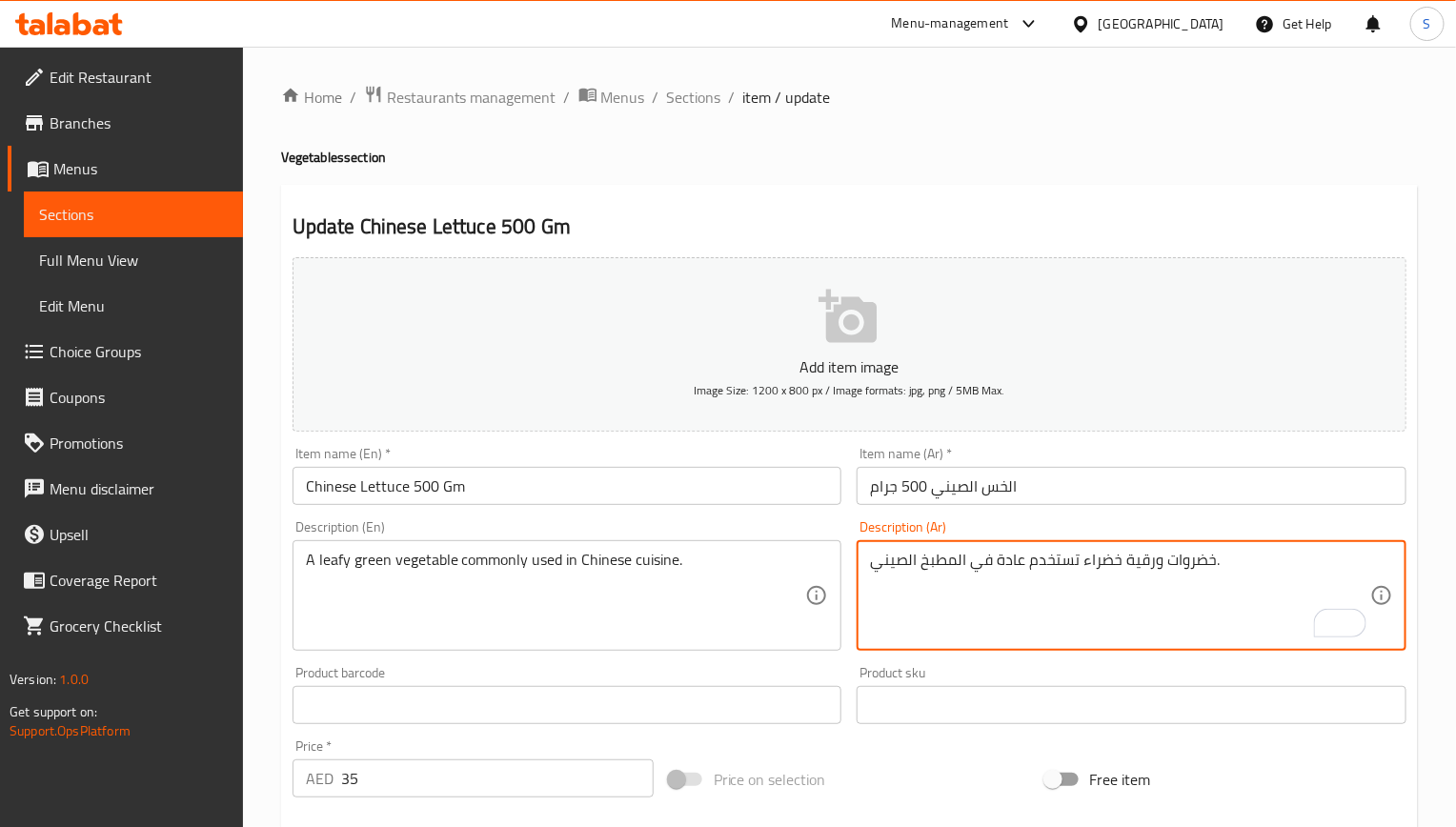
type textarea "خضروات ورقية خضراء تستخدم عادة في المطبخ الصيني."
click at [664, 486] on input "Chinese Lettuce 500 Gm" at bounding box center [568, 486] width 550 height 38
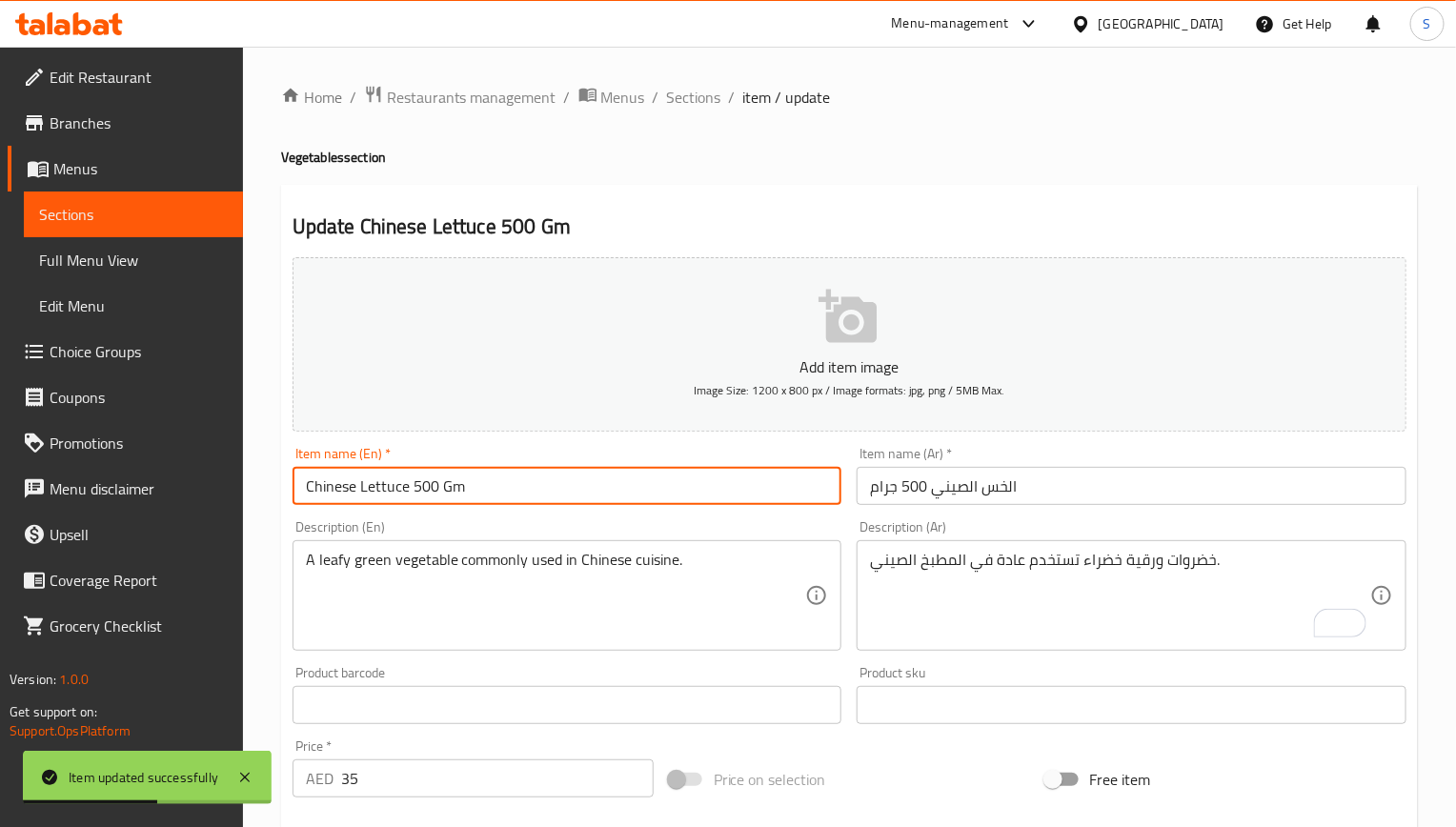
click at [639, 489] on input "Chinese Lettuce 500 Gm" at bounding box center [568, 486] width 550 height 38
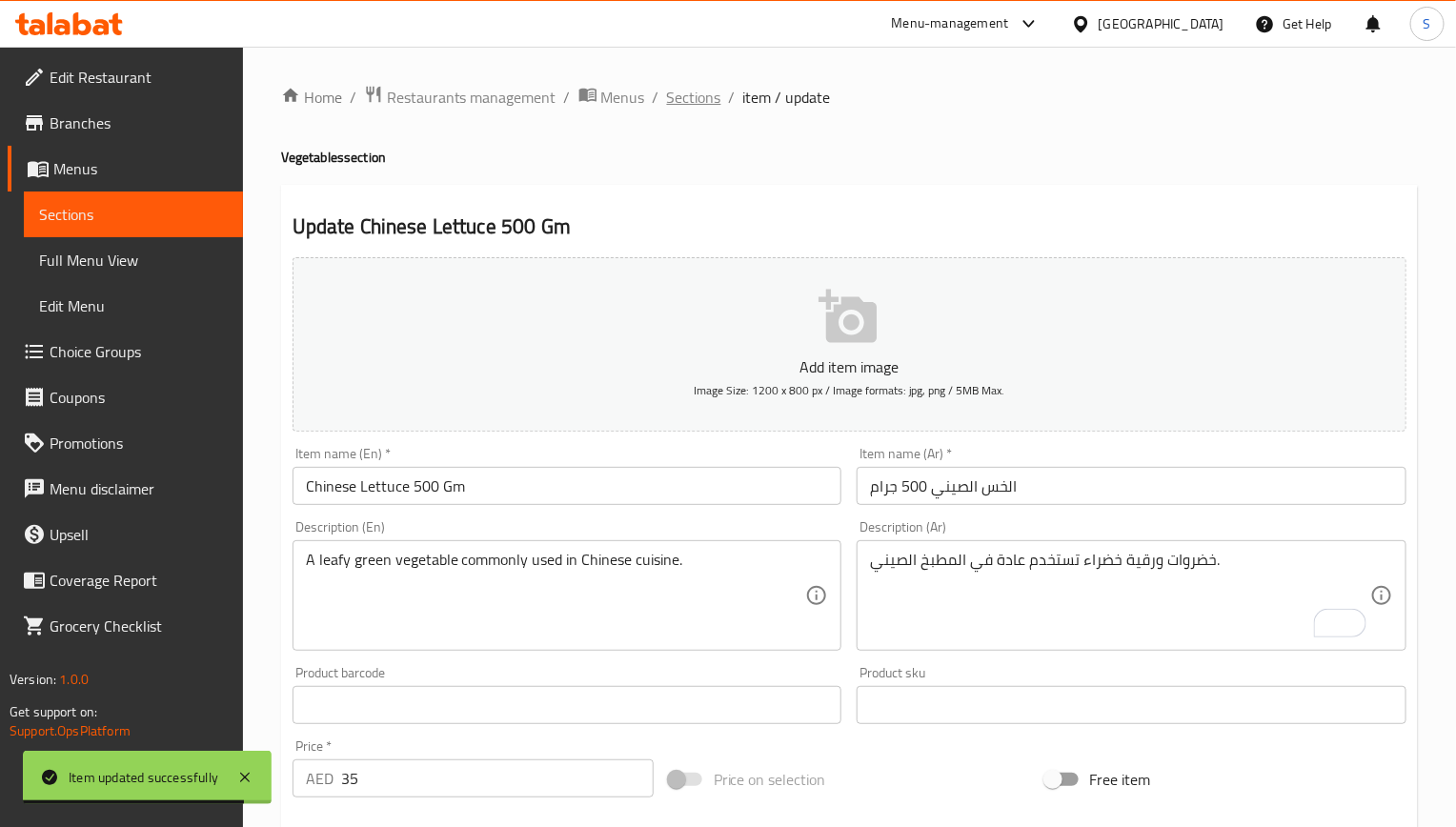
click at [704, 95] on span "Sections" at bounding box center [694, 97] width 55 height 22
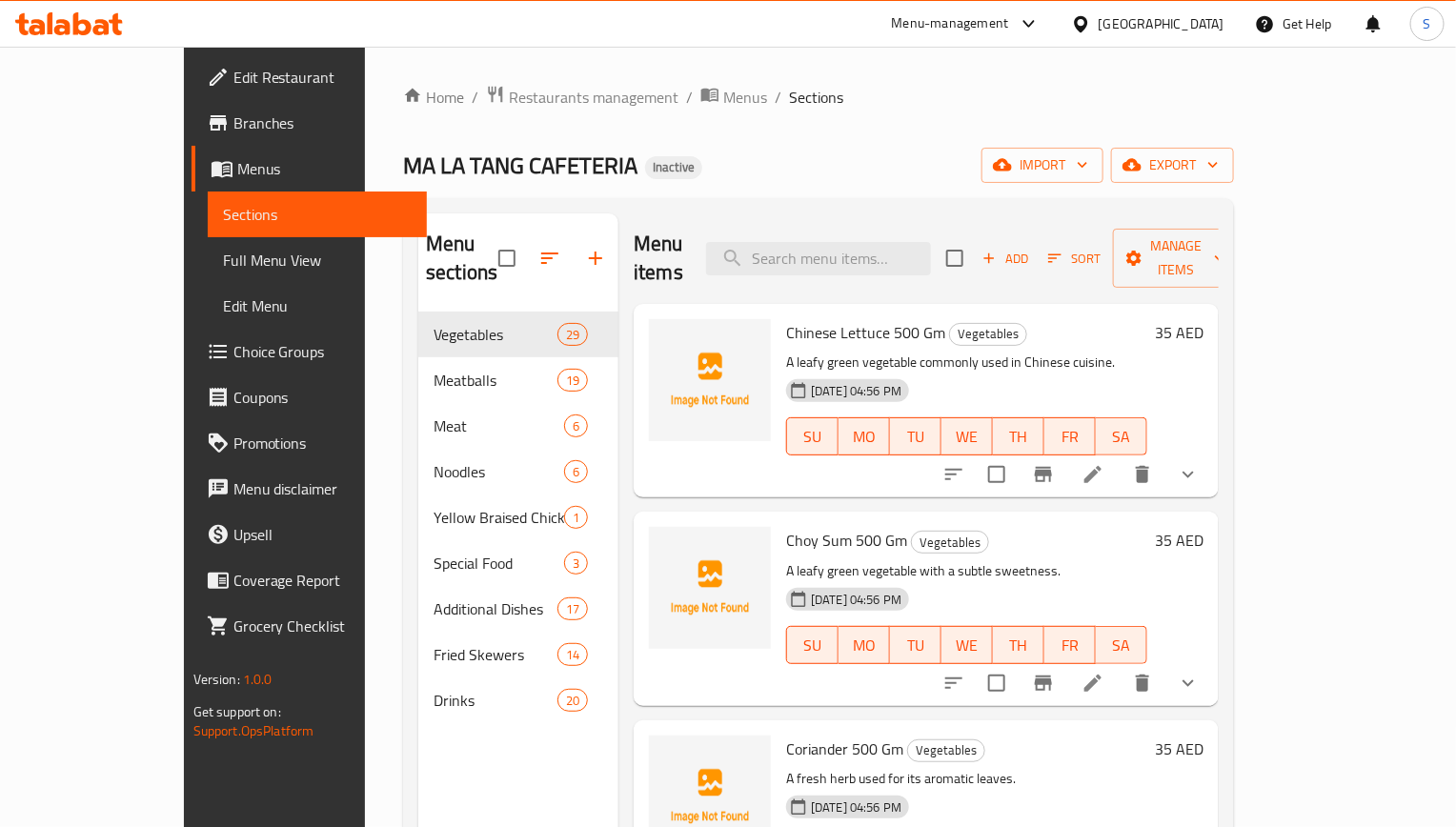
drag, startPoint x: 885, startPoint y: 163, endPoint x: 1465, endPoint y: 500, distance: 670.8
click at [885, 163] on div "MA LA TANG CAFETERIA Inactive import export" at bounding box center [818, 165] width 831 height 35
click at [1120, 457] on li at bounding box center [1092, 474] width 54 height 34
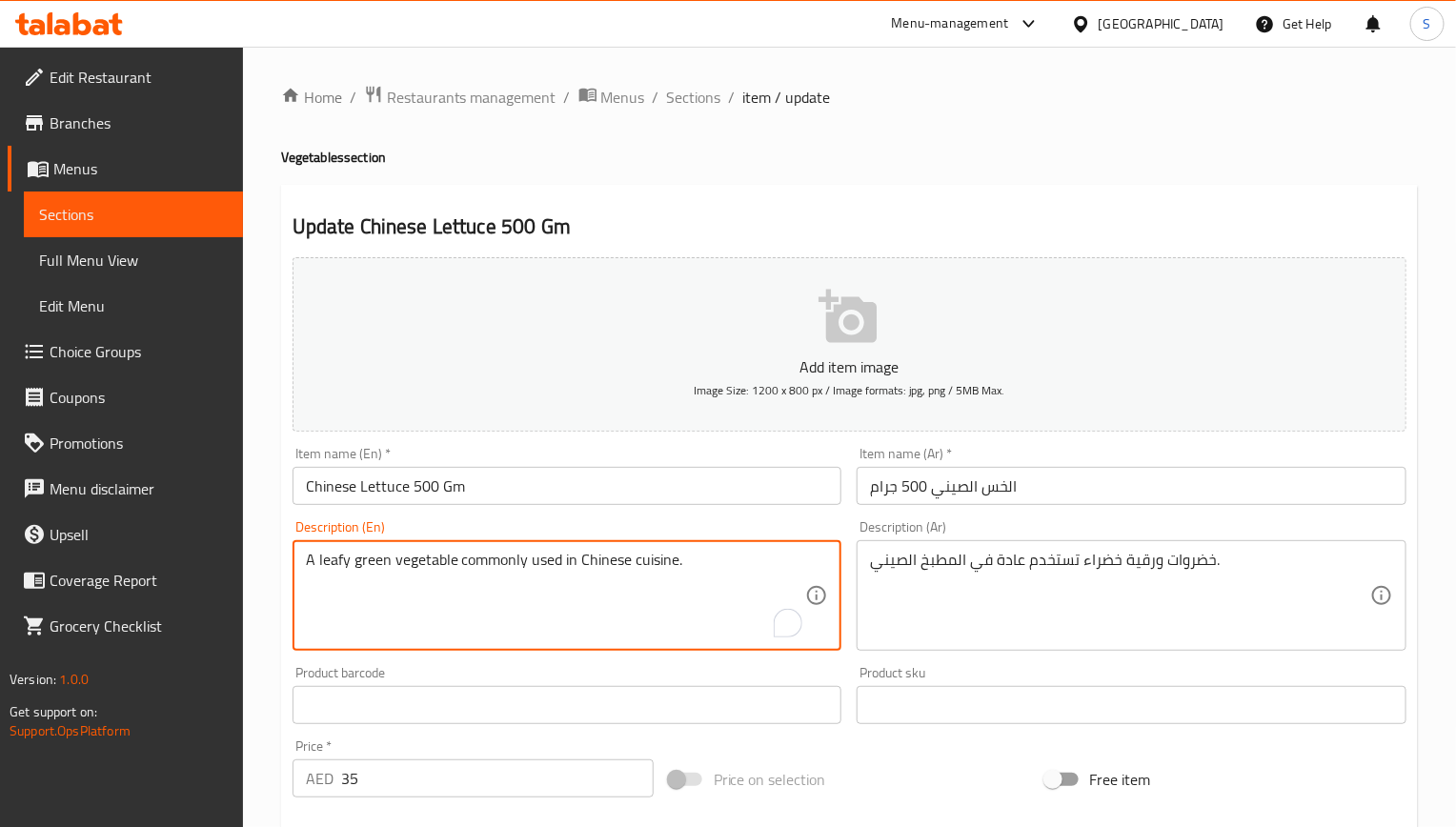
click at [574, 575] on textarea "A leafy green vegetable commonly used in Chinese cuisine." at bounding box center [556, 596] width 500 height 91
click at [549, 494] on input "Chinese Lettuce 500 Gm" at bounding box center [568, 486] width 550 height 38
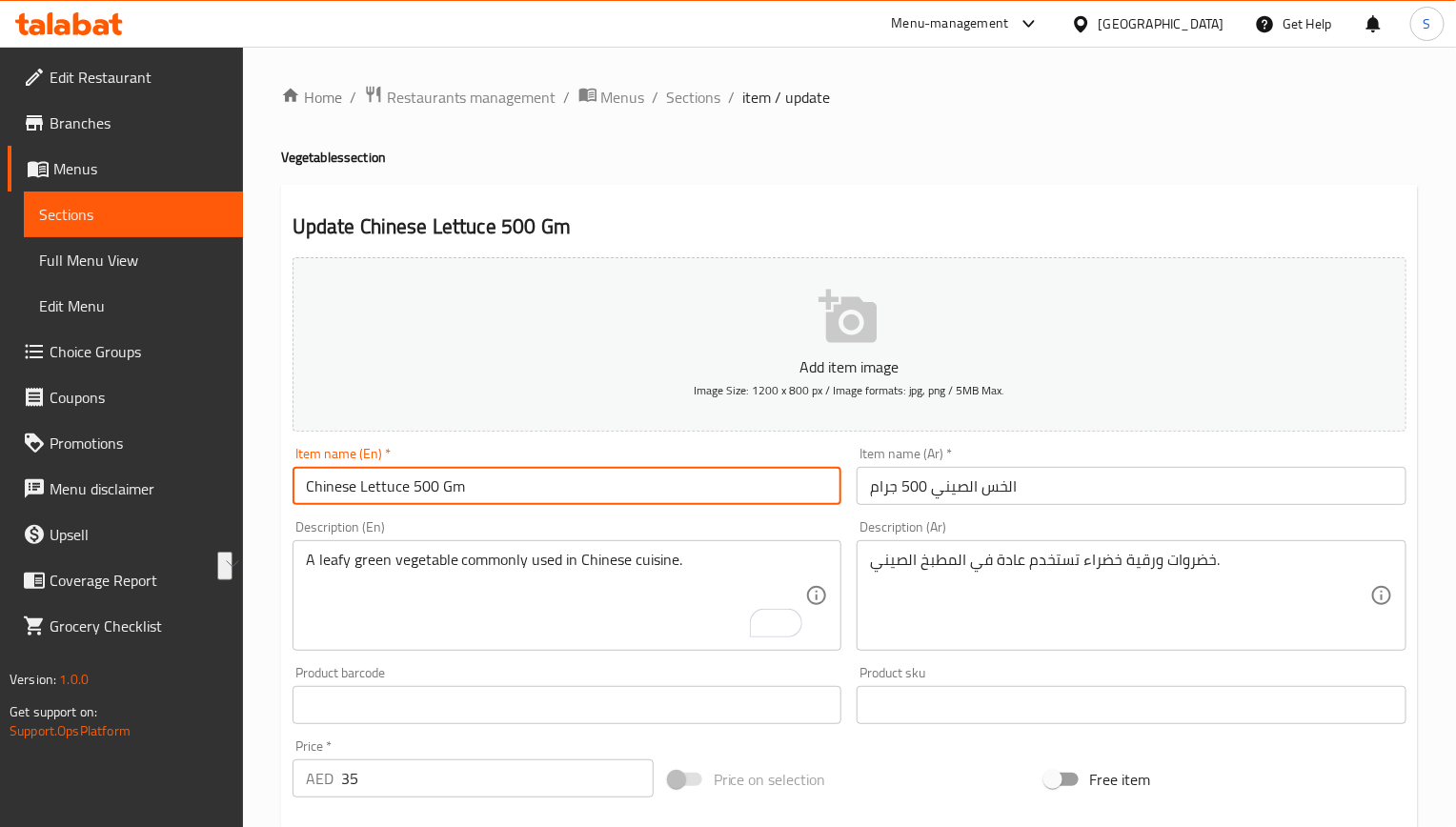
click at [549, 494] on input "Chinese Lettuce 500 Gm" at bounding box center [568, 486] width 550 height 38
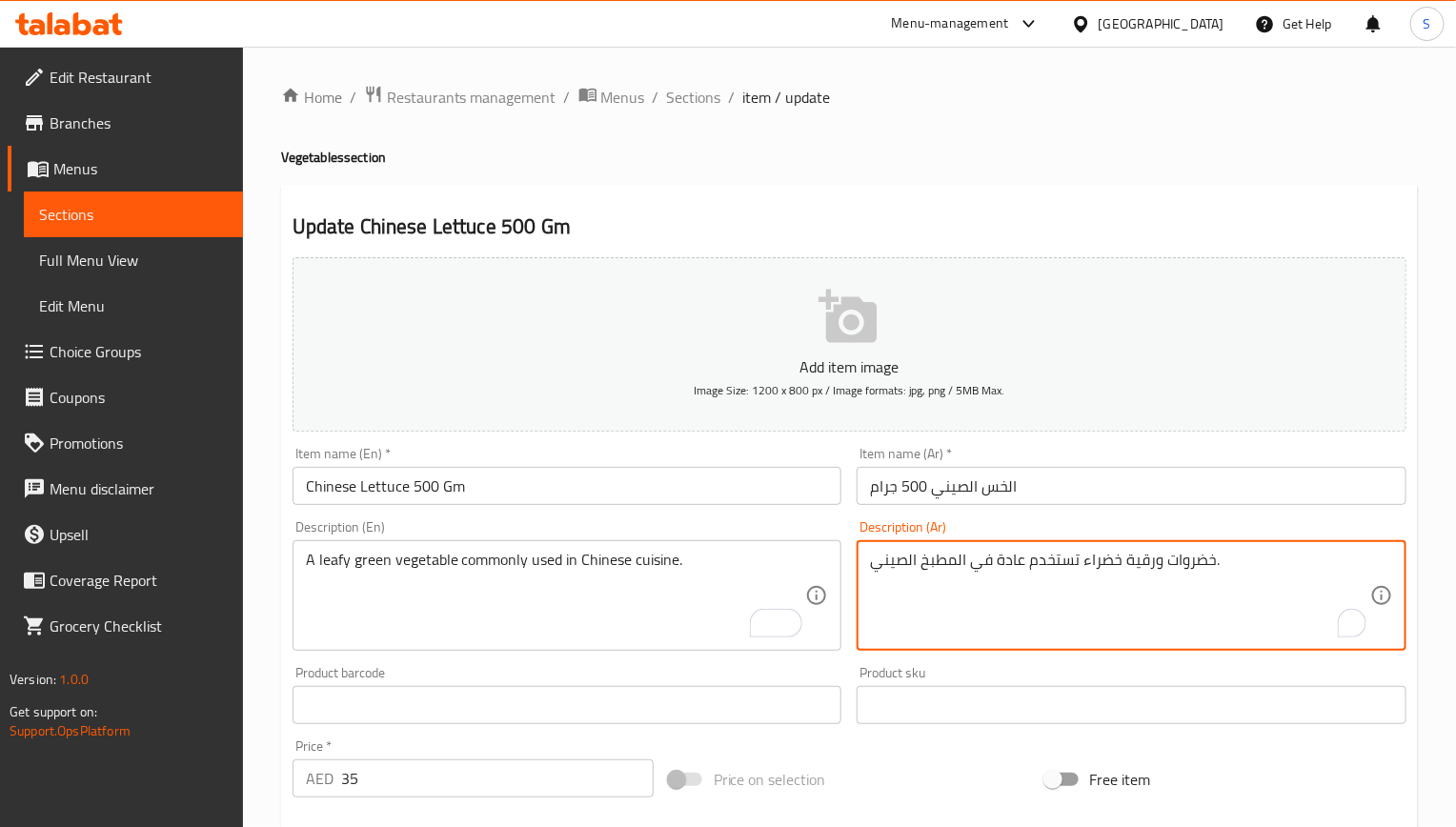
click at [1101, 558] on textarea "خضروات ورقية خضراء تستخدم عادة في المطبخ الصيني." at bounding box center [1120, 596] width 500 height 91
drag, startPoint x: 1101, startPoint y: 558, endPoint x: 922, endPoint y: 130, distance: 463.9
click at [1329, 138] on div "Home / Restaurants management / Menus / Sections / item / update Vegetables sec…" at bounding box center [849, 712] width 1137 height 1255
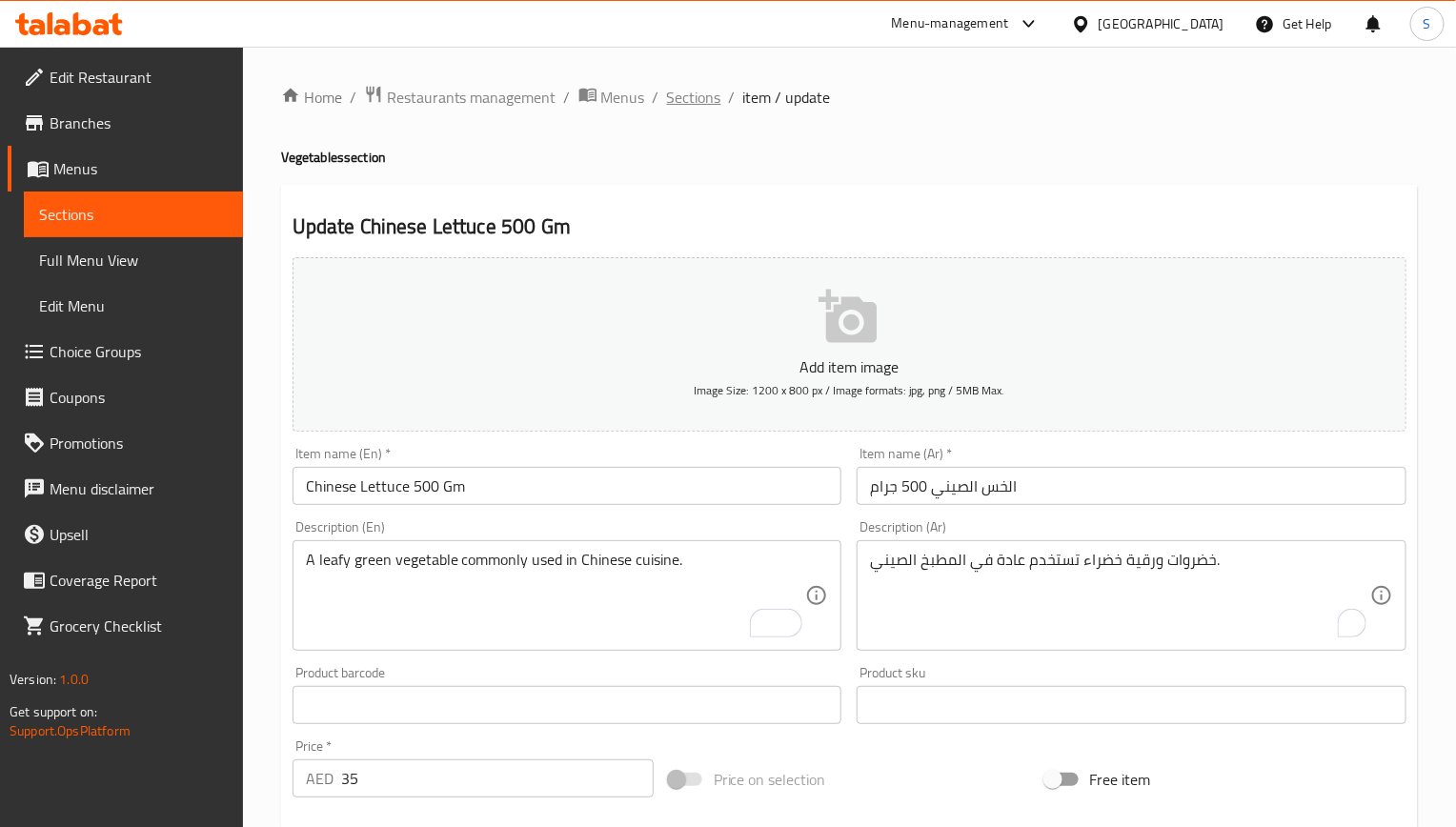
click at [716, 100] on span "Sections" at bounding box center [694, 97] width 55 height 22
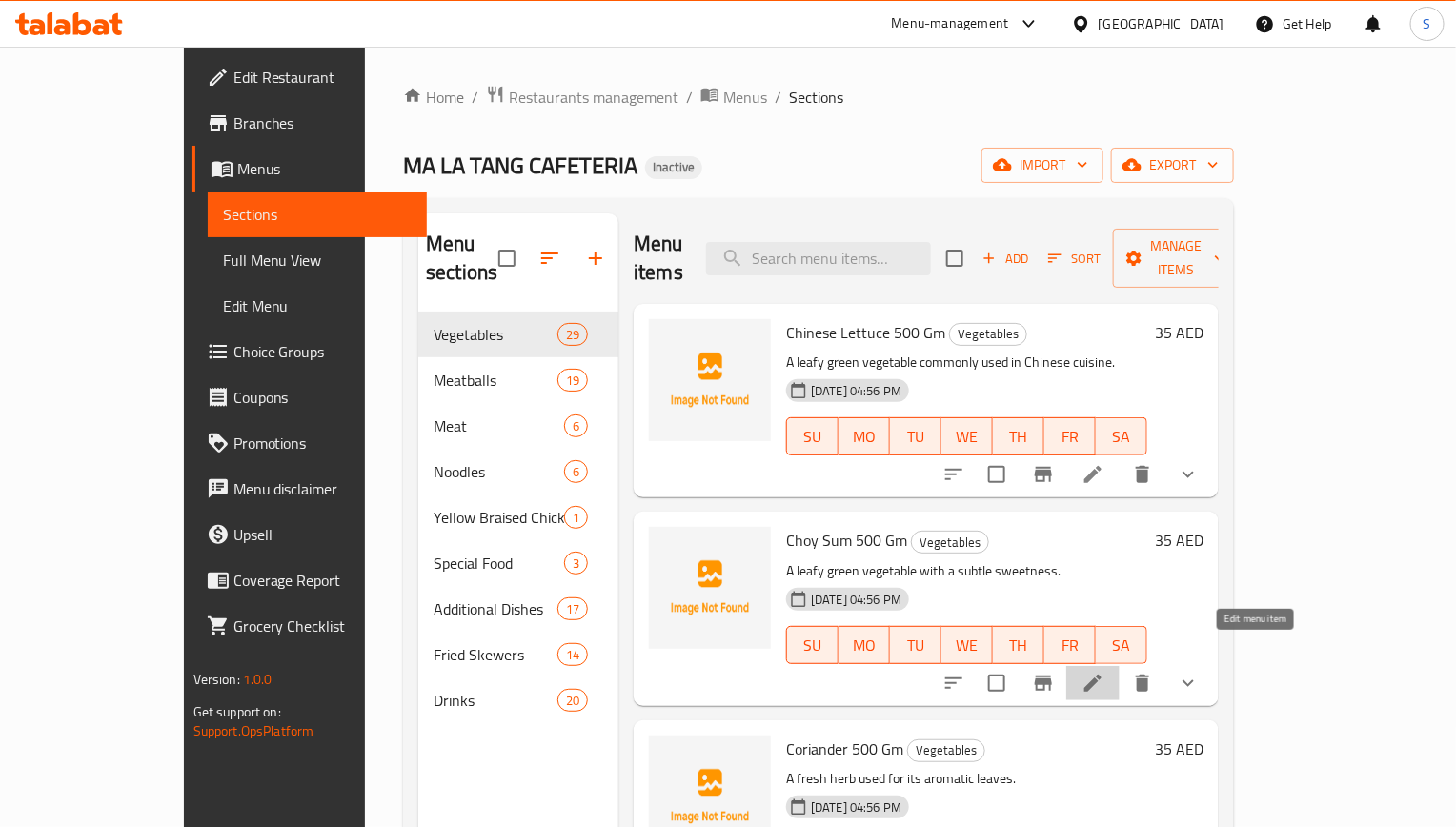
click at [1102, 675] on icon at bounding box center [1093, 684] width 18 height 18
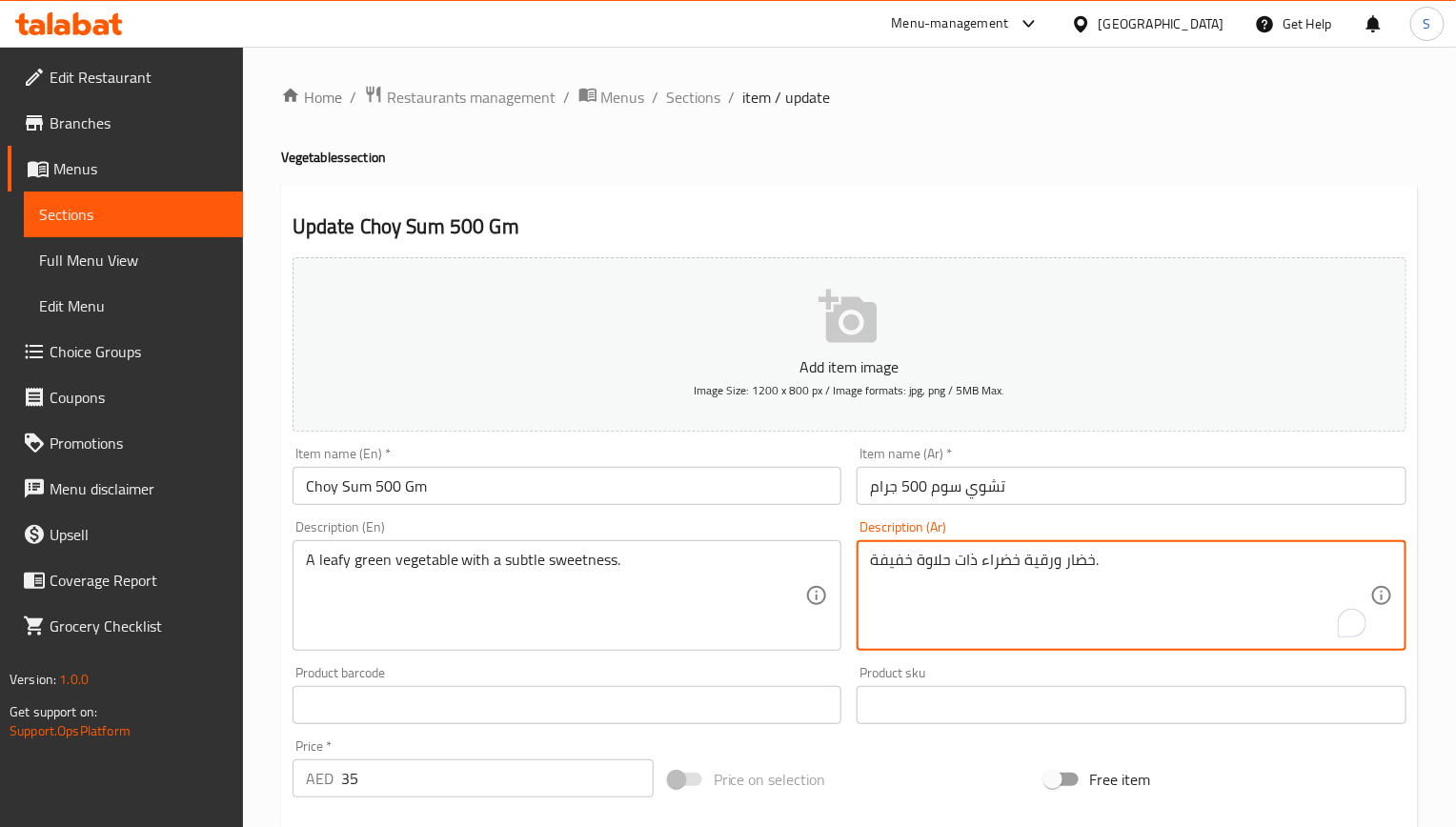
click at [1081, 564] on textarea "خضار ورقية خضراء ذات حلاوة خفيفة." at bounding box center [1120, 596] width 500 height 91
click at [1020, 618] on textarea "خضار ورقية خضراء ذات حلاوة خفيفة." at bounding box center [1120, 596] width 500 height 91
drag, startPoint x: 977, startPoint y: 556, endPoint x: 1087, endPoint y: 558, distance: 110.0
click at [1087, 558] on textarea "خضار ورقية خضراء ذات حلاوة خفيفة." at bounding box center [1120, 596] width 500 height 91
paste textarea "وات"
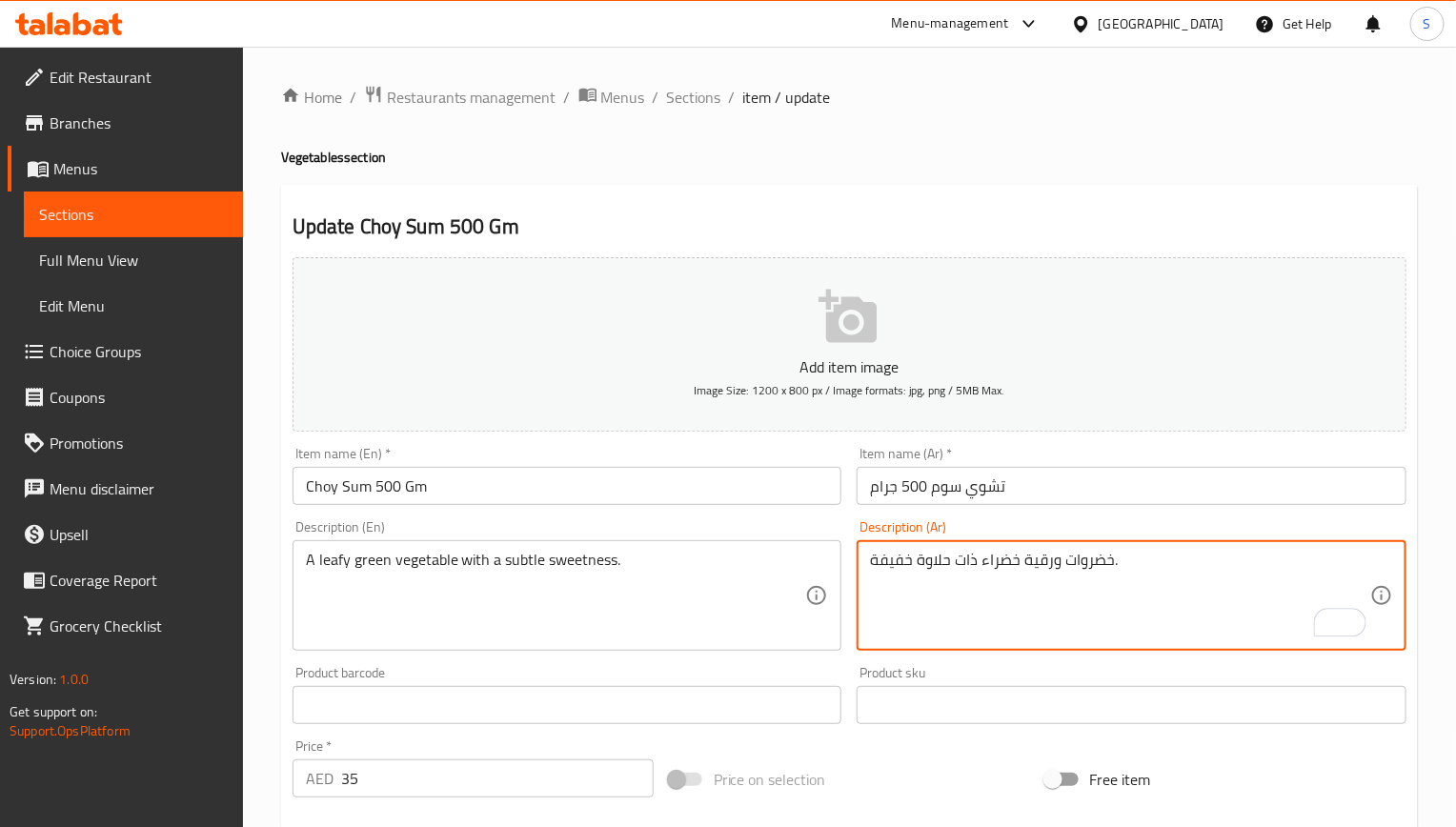
type textarea "خضروات ورقية خضراء ذات حلاوة خفيفة."
click at [652, 497] on input "Choy Sum 500 Gm" at bounding box center [568, 486] width 550 height 38
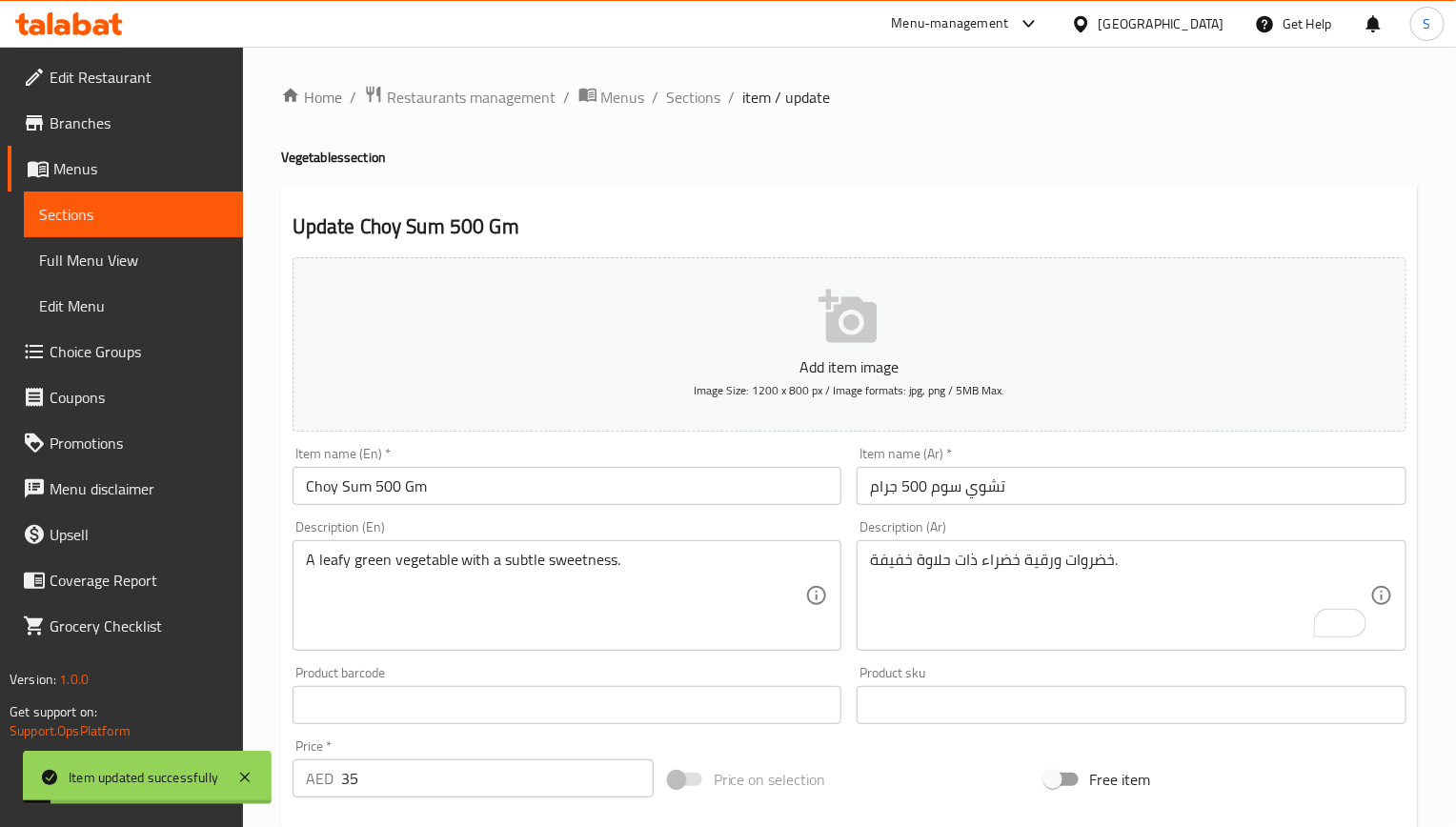
click at [698, 126] on div "Home / Restaurants management / Menus / Sections / item / update Vegetables sec…" at bounding box center [849, 712] width 1137 height 1255
click at [698, 115] on div "Home / Restaurants management / Menus / Sections / item / update Vegetables sec…" at bounding box center [849, 712] width 1137 height 1255
click at [707, 93] on span "Sections" at bounding box center [694, 97] width 55 height 22
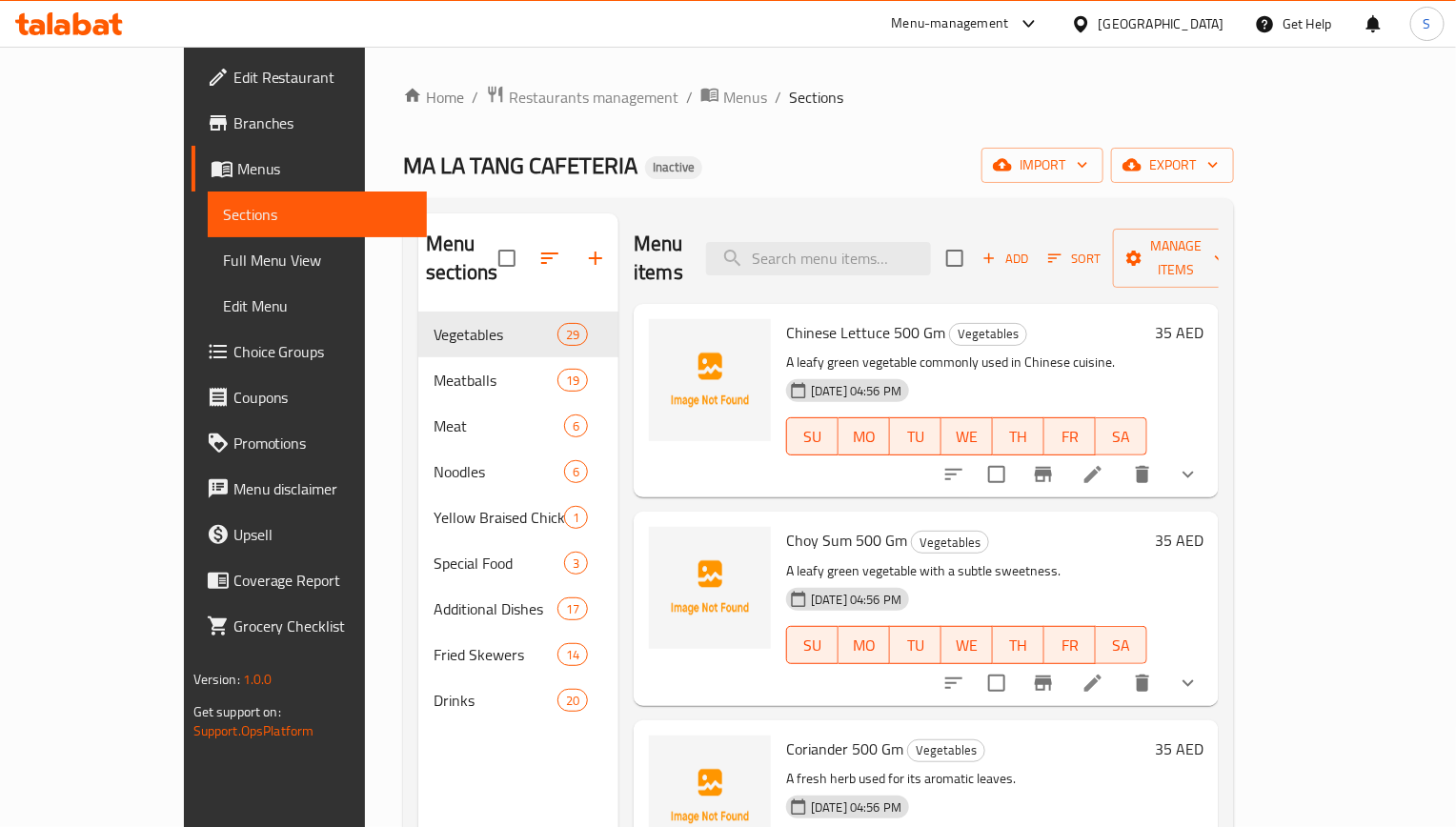
click at [827, 242] on input "search" at bounding box center [818, 258] width 225 height 33
paste input "A long, leafy green vegetable with a tender texture."
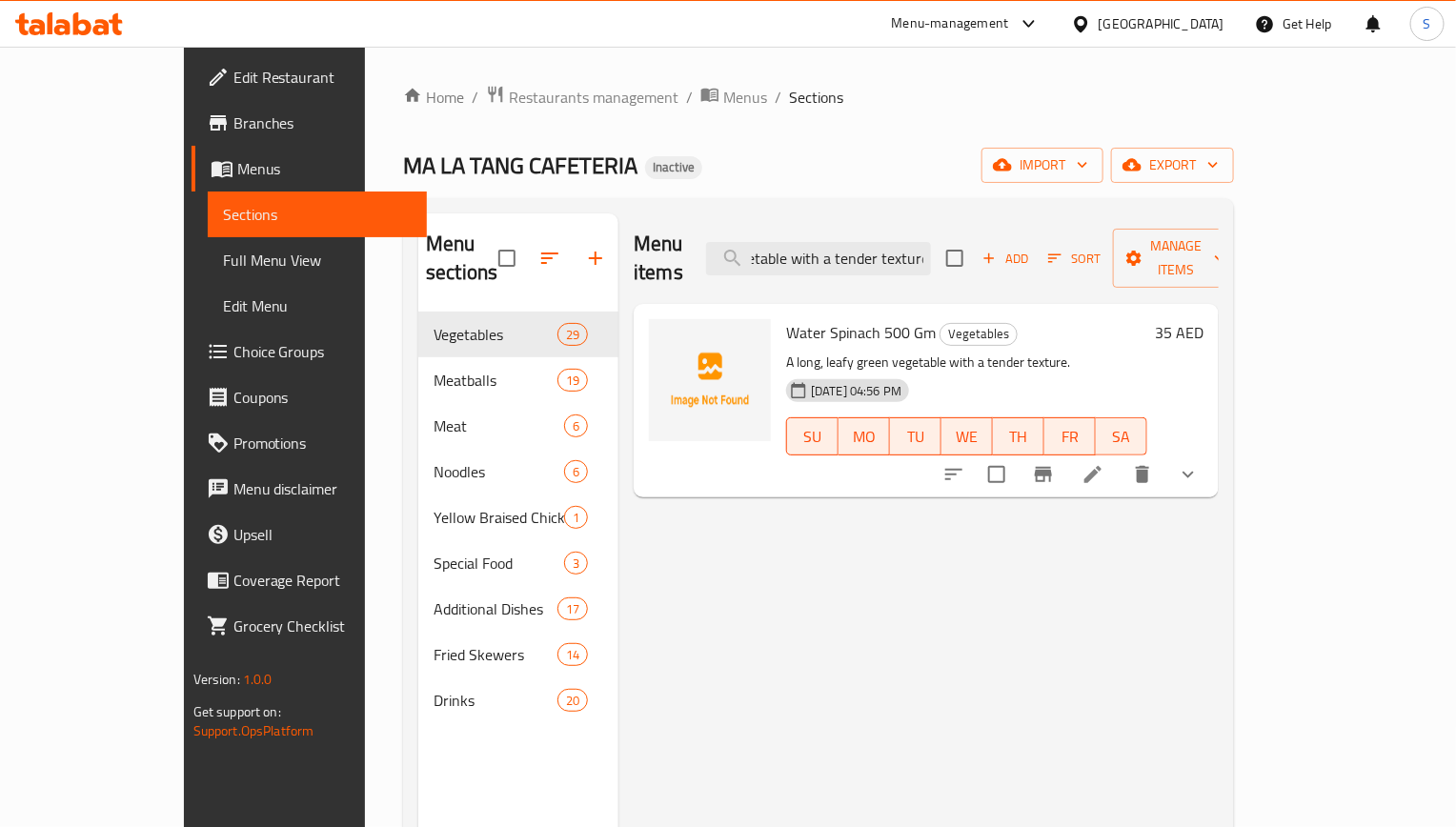
type input "A long, leafy green vegetable with a tender texture."
click at [1102, 466] on icon at bounding box center [1093, 475] width 18 height 18
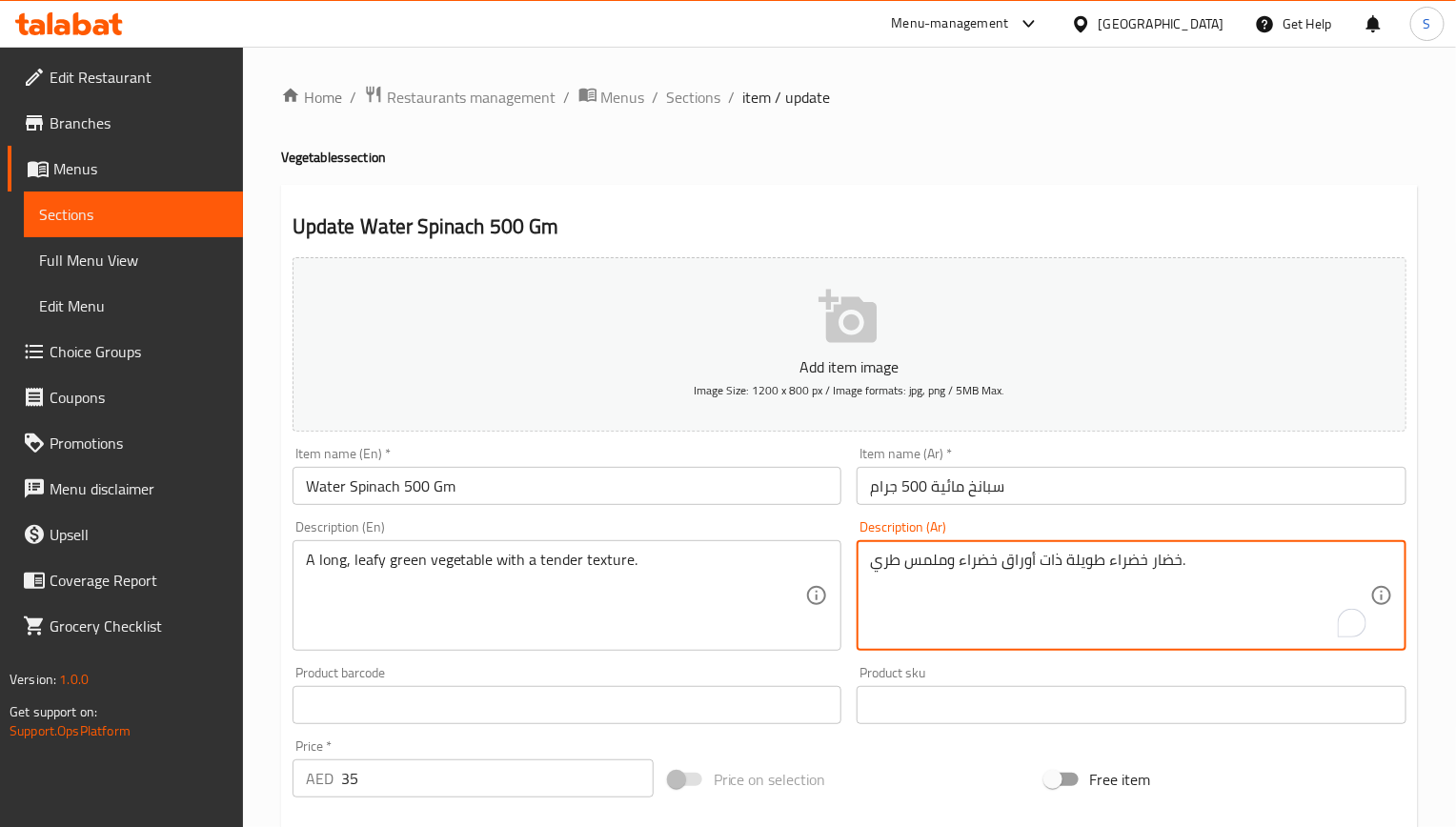
click at [1159, 564] on textarea "خضار خضراء طويلة ذات أوراق خضراء وملمس طري." at bounding box center [1120, 596] width 500 height 91
click at [909, 566] on textarea "خضروات خضراء طويلة ذات أوراق خضراء وملمس طري." at bounding box center [1120, 596] width 500 height 91
click at [1164, 581] on textarea "خضروات خضراء طويلة ذات أوراق خضراء وملمس طري." at bounding box center [1120, 596] width 500 height 91
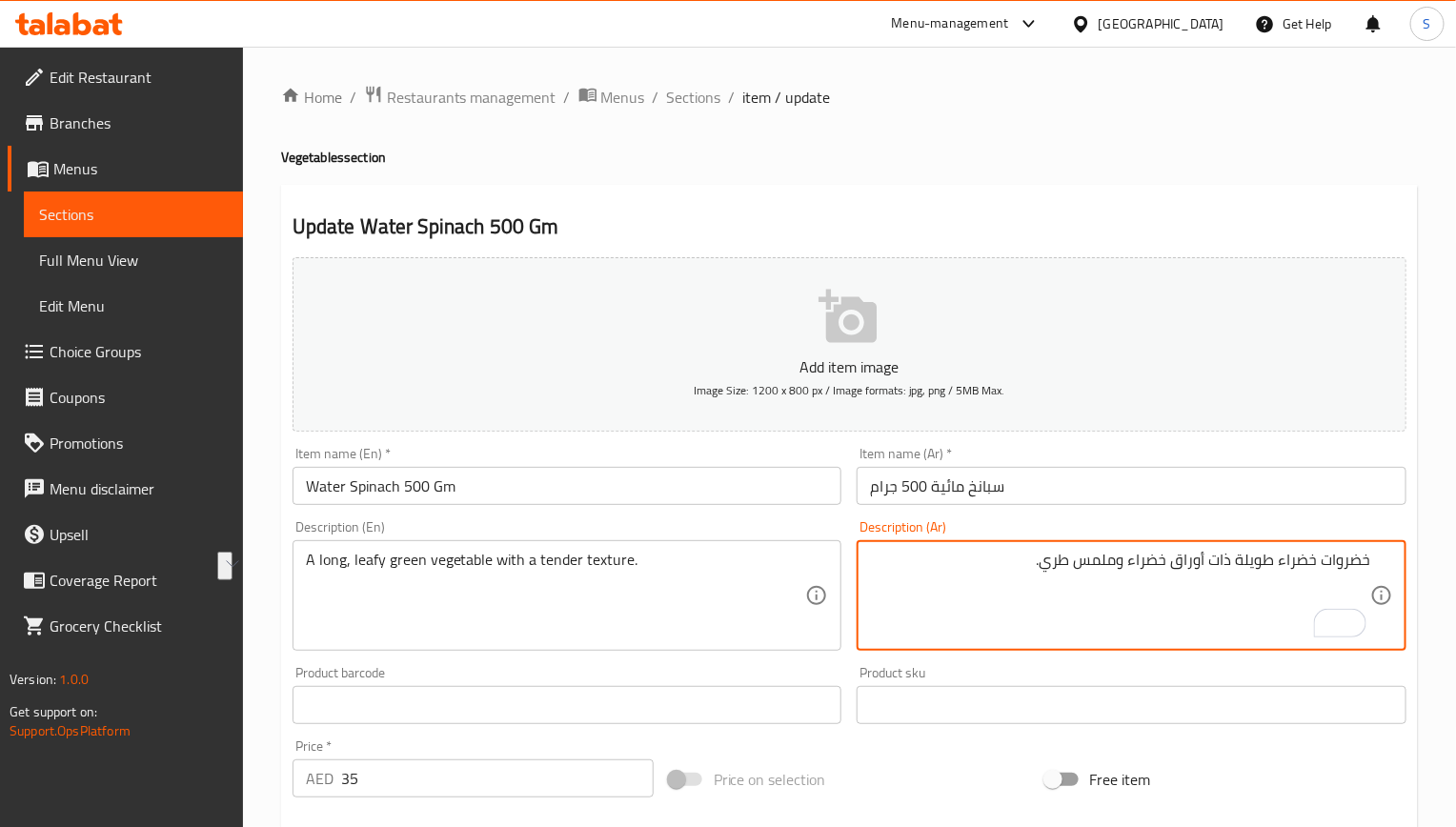
drag, startPoint x: 1127, startPoint y: 563, endPoint x: 1465, endPoint y: 566, distance: 338.0
click at [1456, 566] on html "​ Menu-management United Arab Emirates Get Help S Edit Restaurant Branches Menu…" at bounding box center [728, 414] width 1456 height 827
paste textarea "ورقية خضراء"
drag, startPoint x: 1225, startPoint y: 564, endPoint x: 1255, endPoint y: 684, distance: 123.7
click at [1225, 567] on textarea "خضروات ورقية خضراء وملمس طري." at bounding box center [1120, 596] width 500 height 91
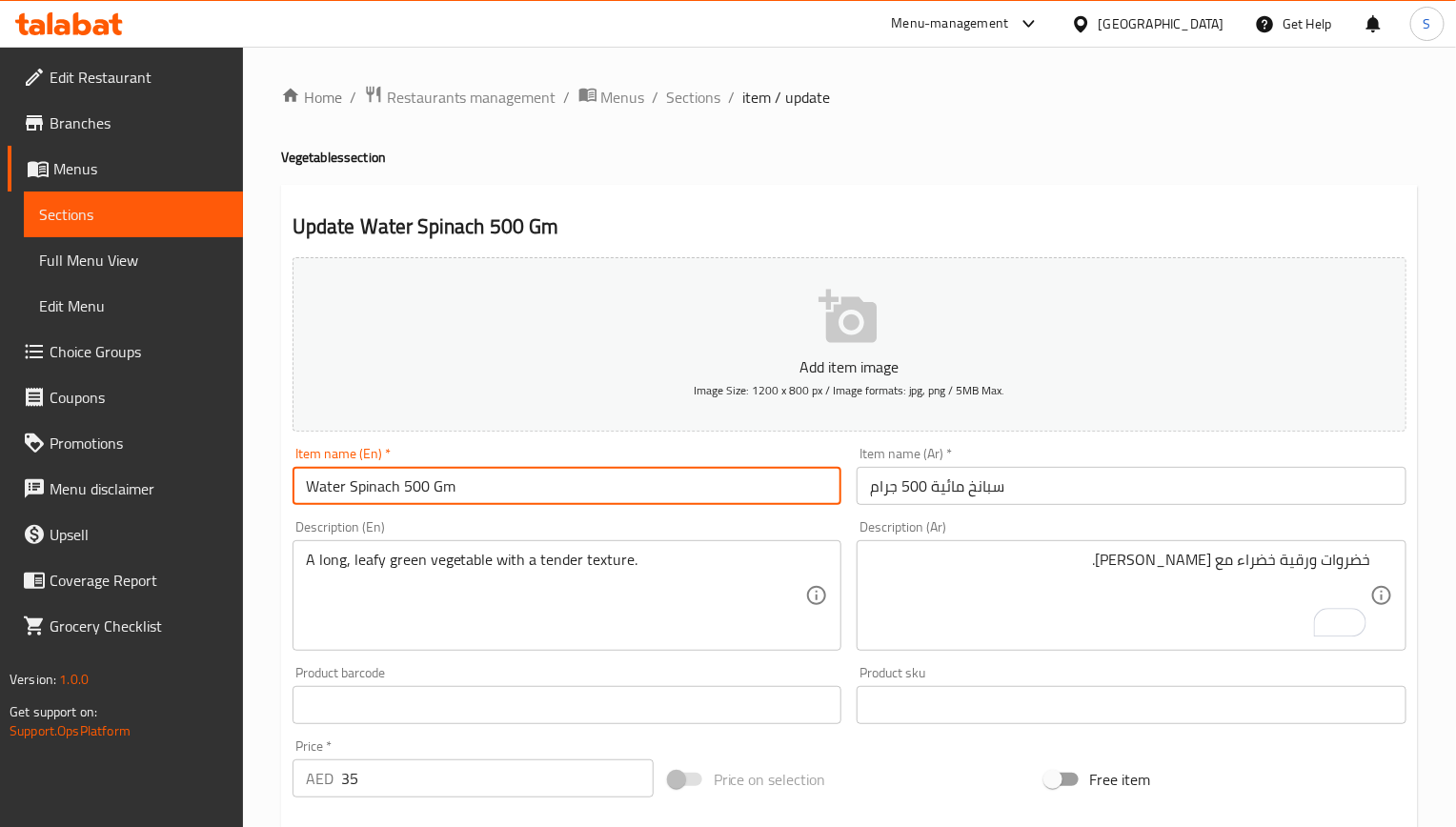
click at [744, 497] on input "Water Spinach 500 Gm" at bounding box center [568, 486] width 550 height 38
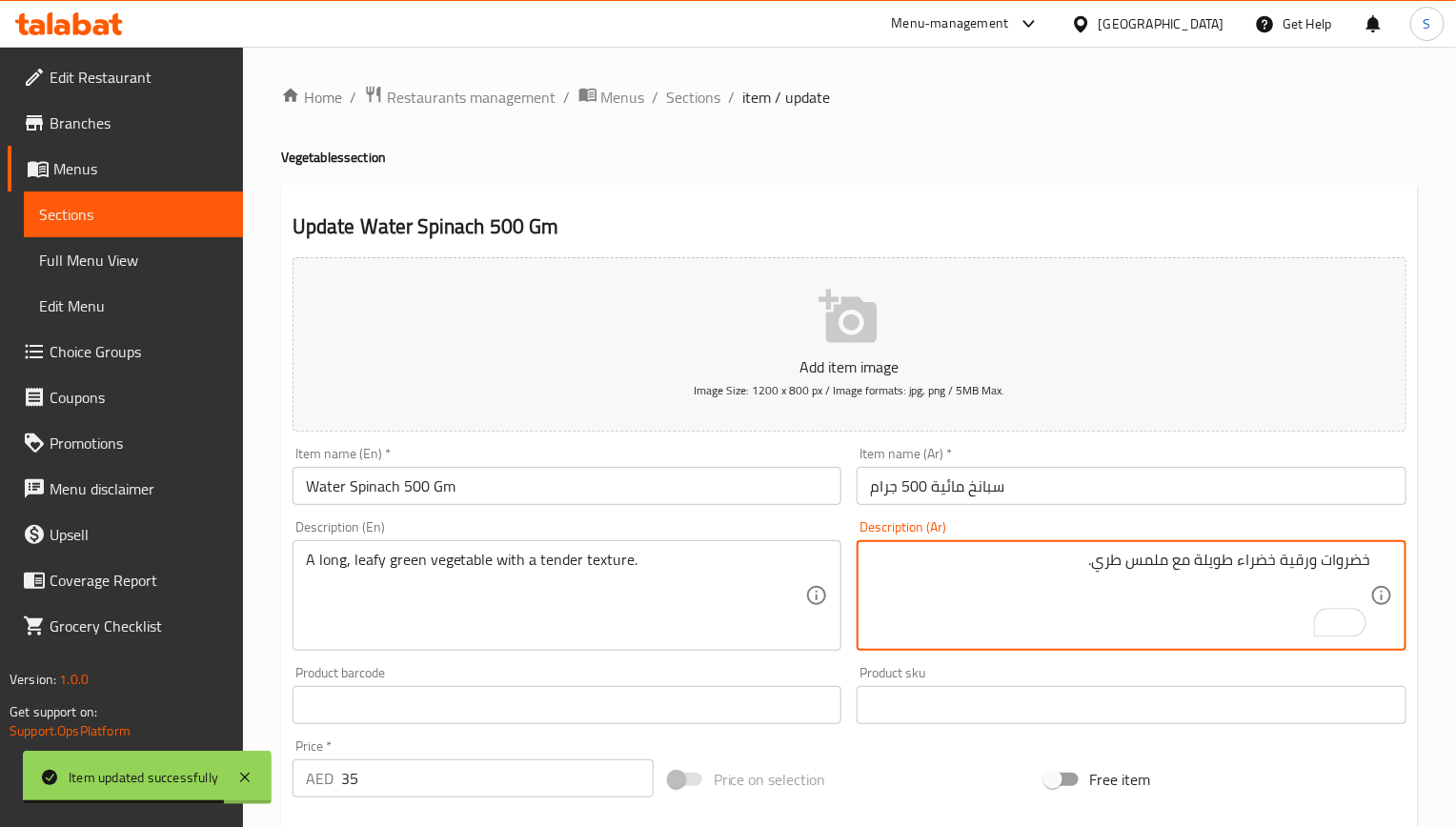
type textarea "خضروات ورقية خضراء طويلة مع ملمس طري."
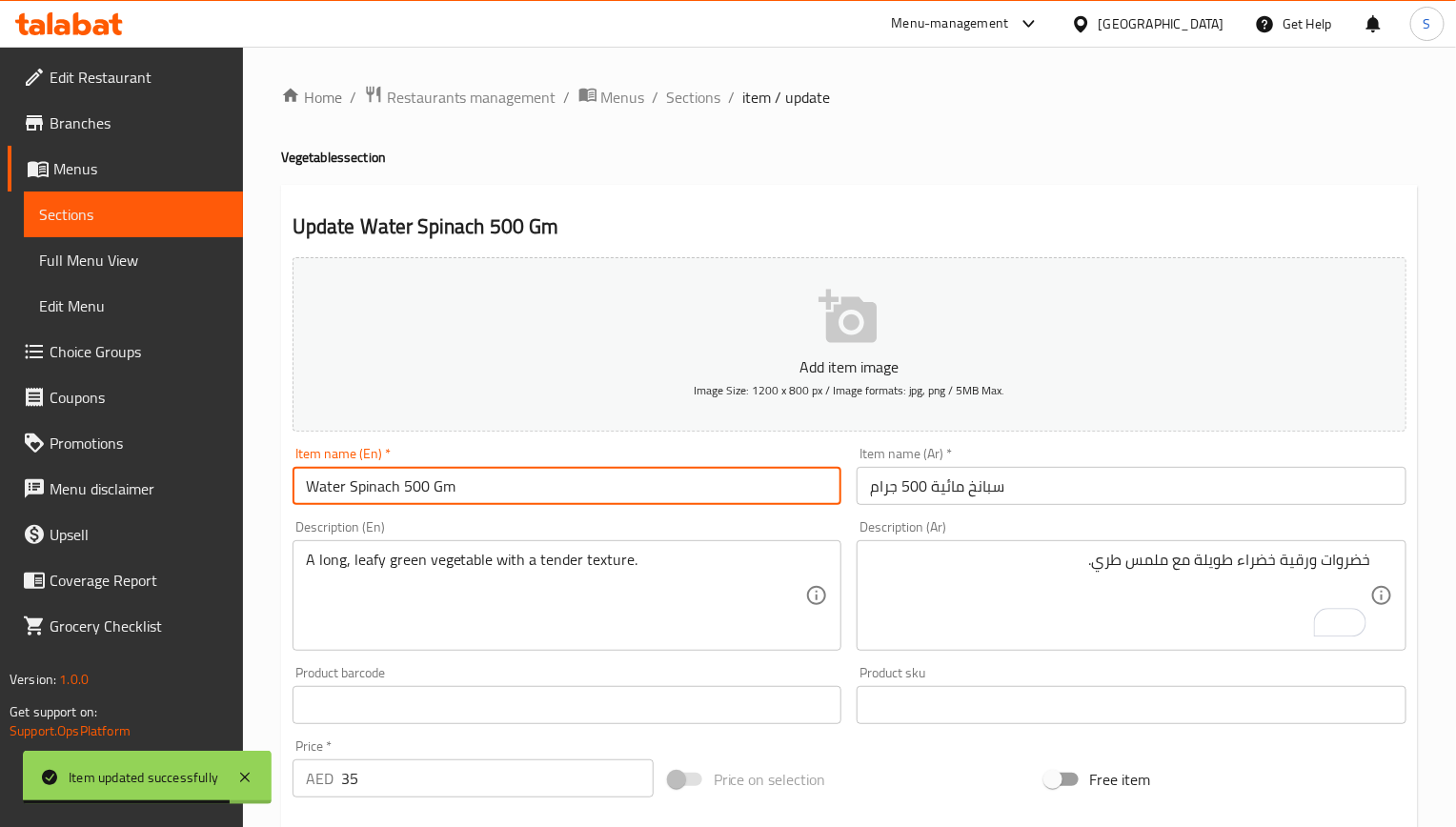
click at [744, 476] on input "Water Spinach 500 Gm" at bounding box center [568, 486] width 550 height 38
click at [685, 78] on div "Home / Restaurants management / Menus / Sections / item / update Vegetables sec…" at bounding box center [849, 712] width 1213 height 1331
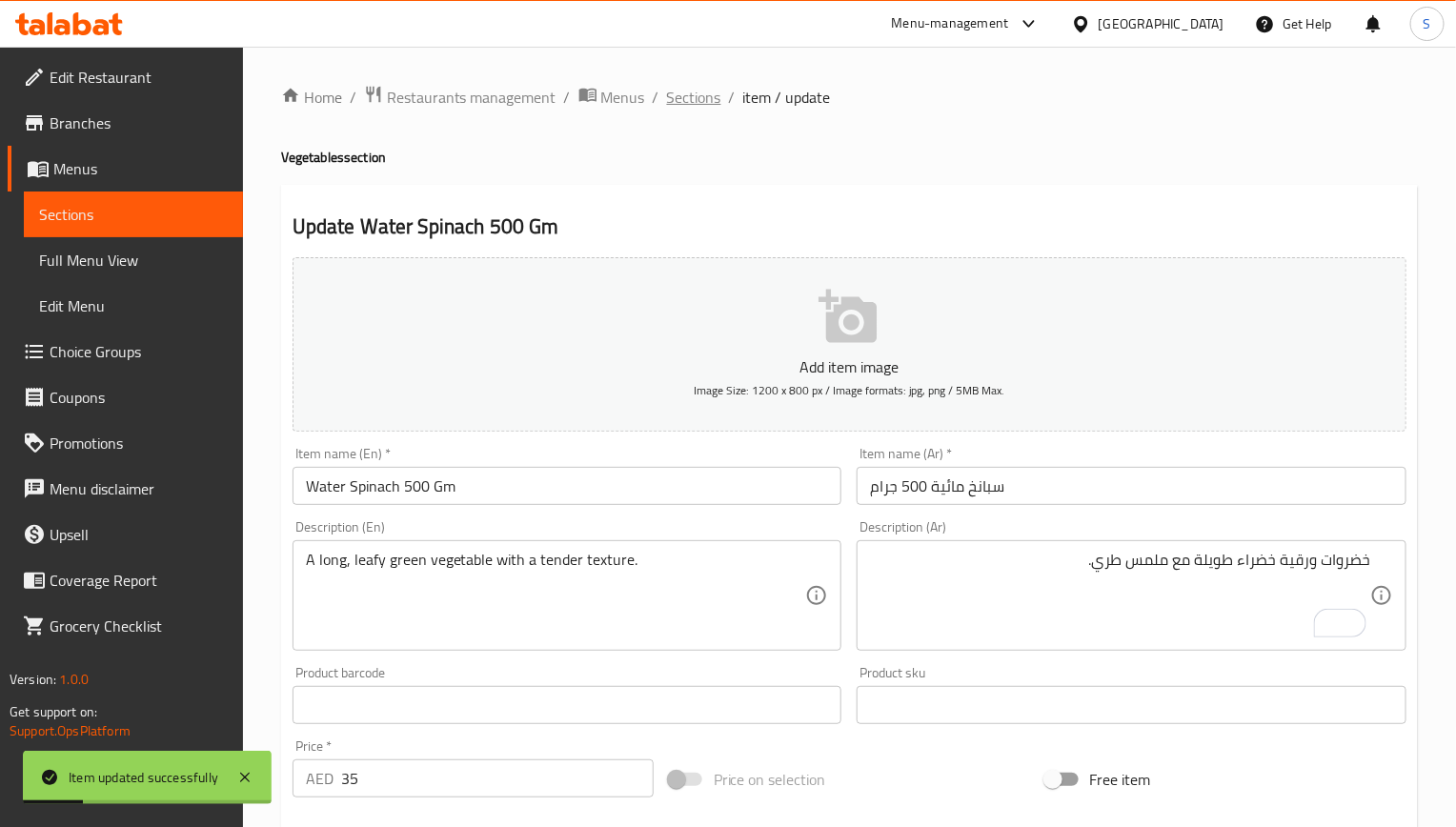
click at [685, 106] on span "Sections" at bounding box center [694, 97] width 55 height 22
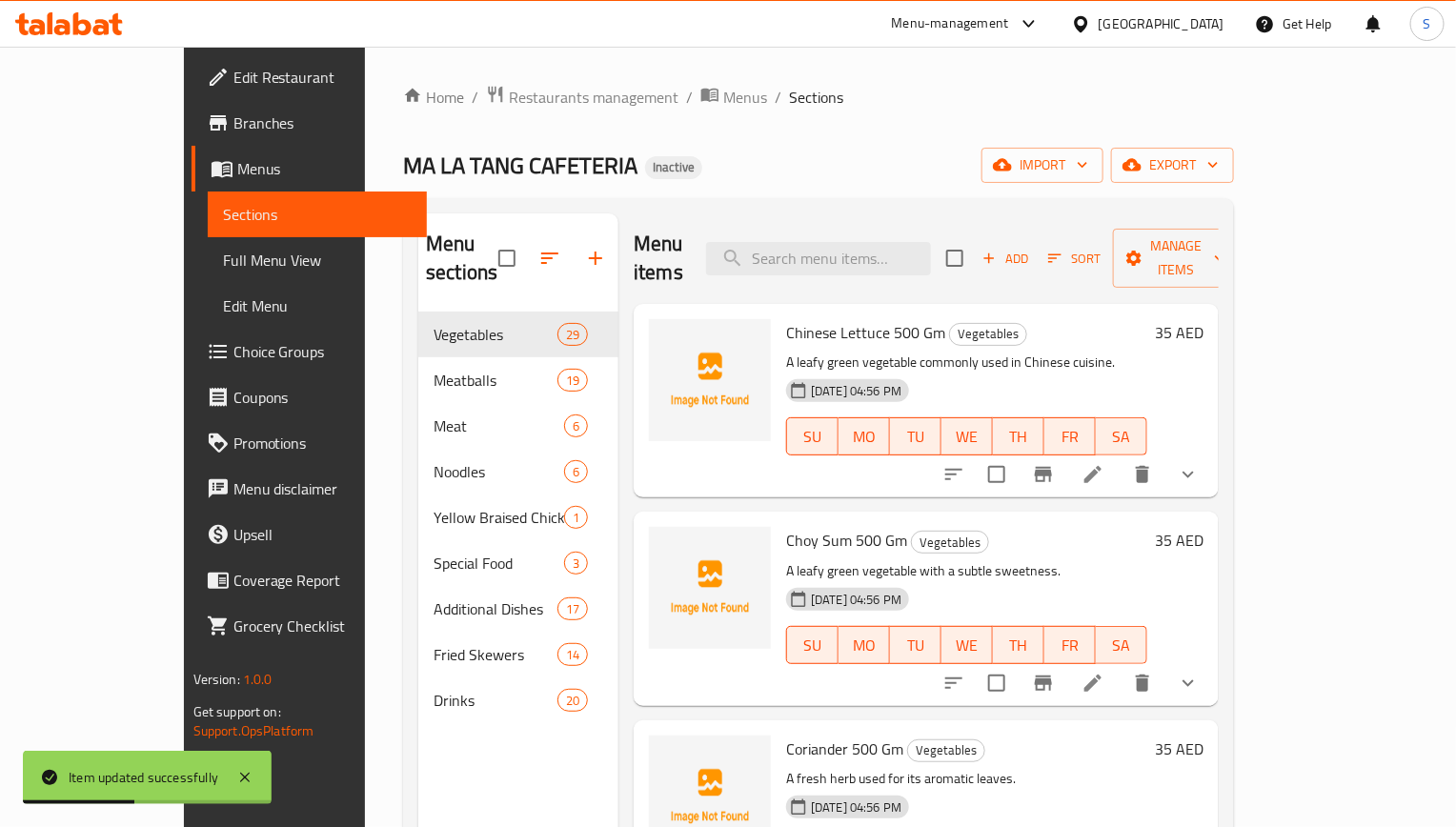
scroll to position [747, 0]
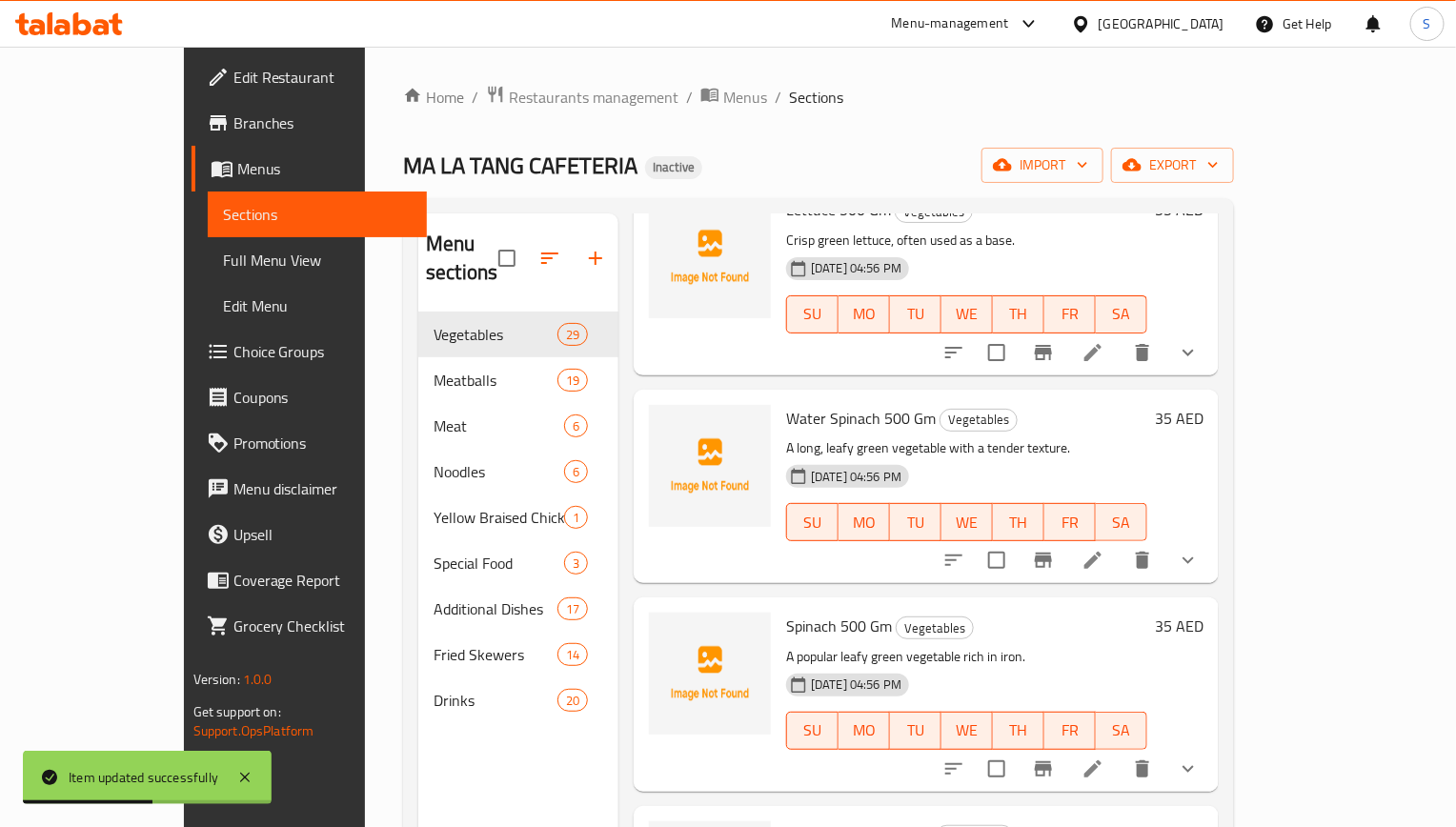
click at [1104, 758] on icon at bounding box center [1092, 768] width 22 height 22
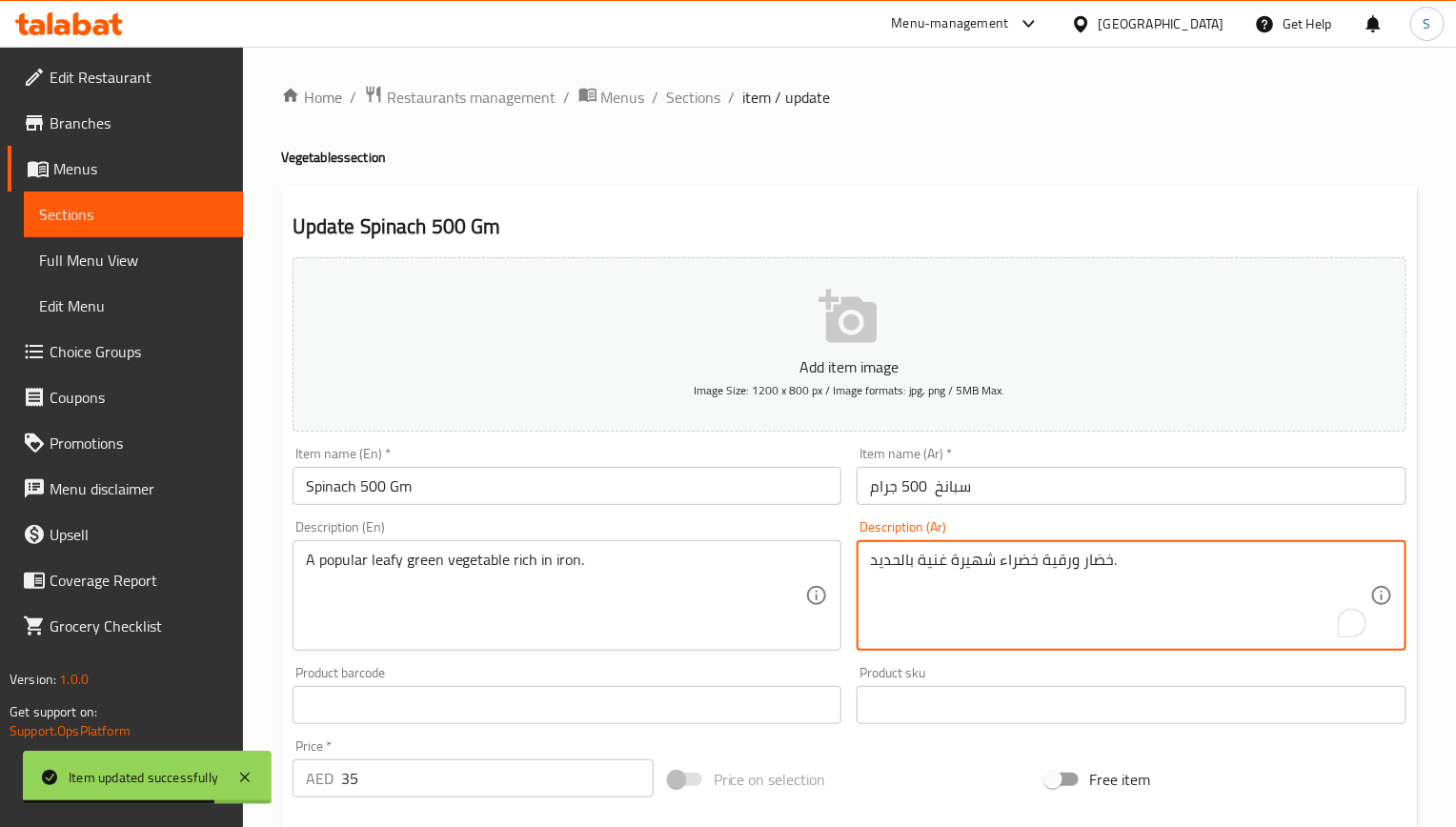
click at [935, 553] on textarea "خضار ورقية خضراء شهيرة غنية بالحديد." at bounding box center [1120, 596] width 500 height 91
click at [1133, 602] on textarea "خضار ورقية خضراء شهيرة غنية بالحديد." at bounding box center [1120, 596] width 500 height 91
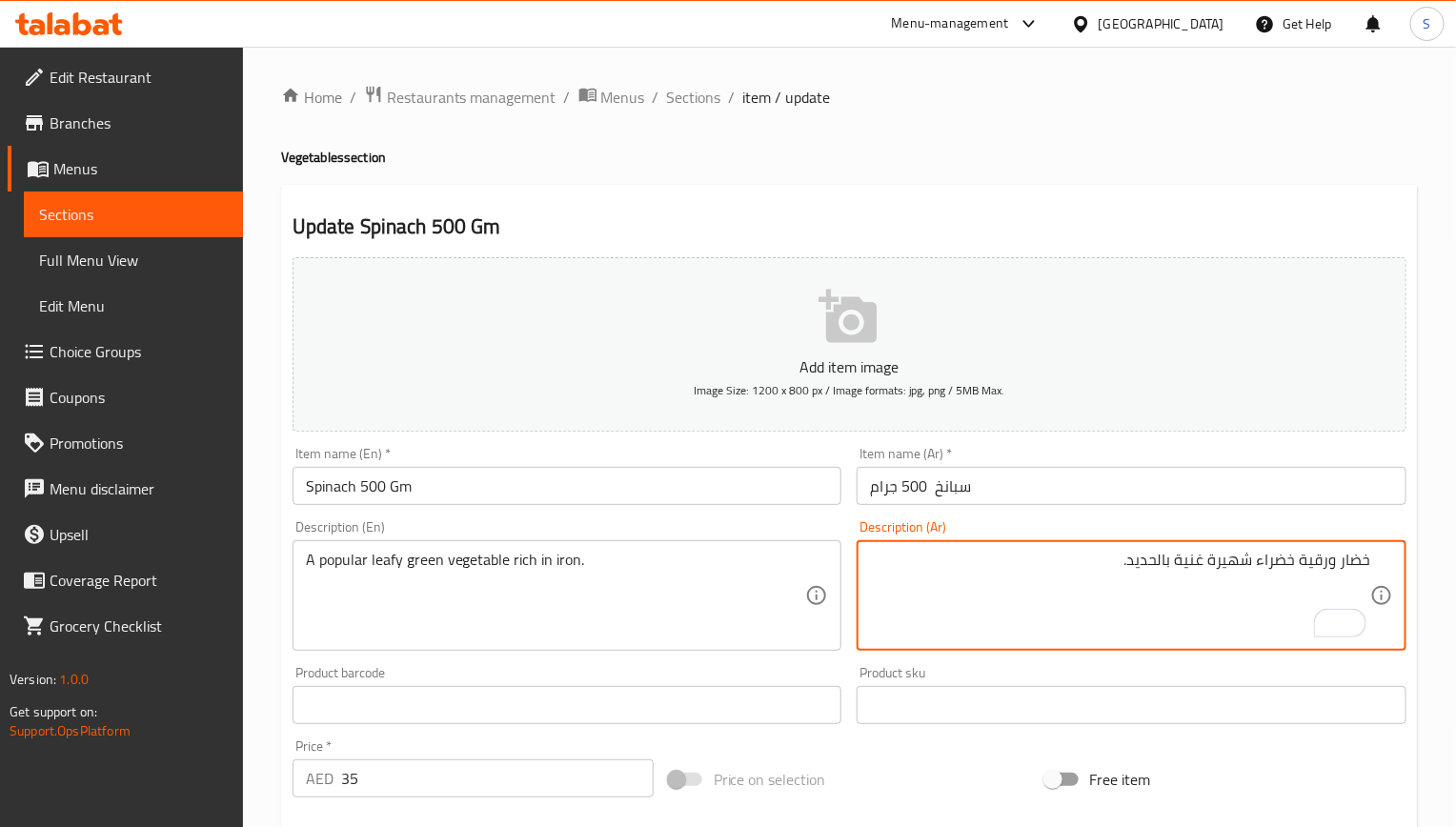
drag, startPoint x: 1259, startPoint y: 561, endPoint x: 1461, endPoint y: 564, distance: 202.0
click at [1456, 564] on html "​ Menu-management United Arab Emirates Get Help S Edit Restaurant Branches Menu…" at bounding box center [728, 414] width 1456 height 827
paste textarea "وات"
type textarea "خضروات ورقية خضراء شهيرة غنية بالحديد."
click at [601, 503] on input "Spinach 500 Gm" at bounding box center [568, 486] width 550 height 38
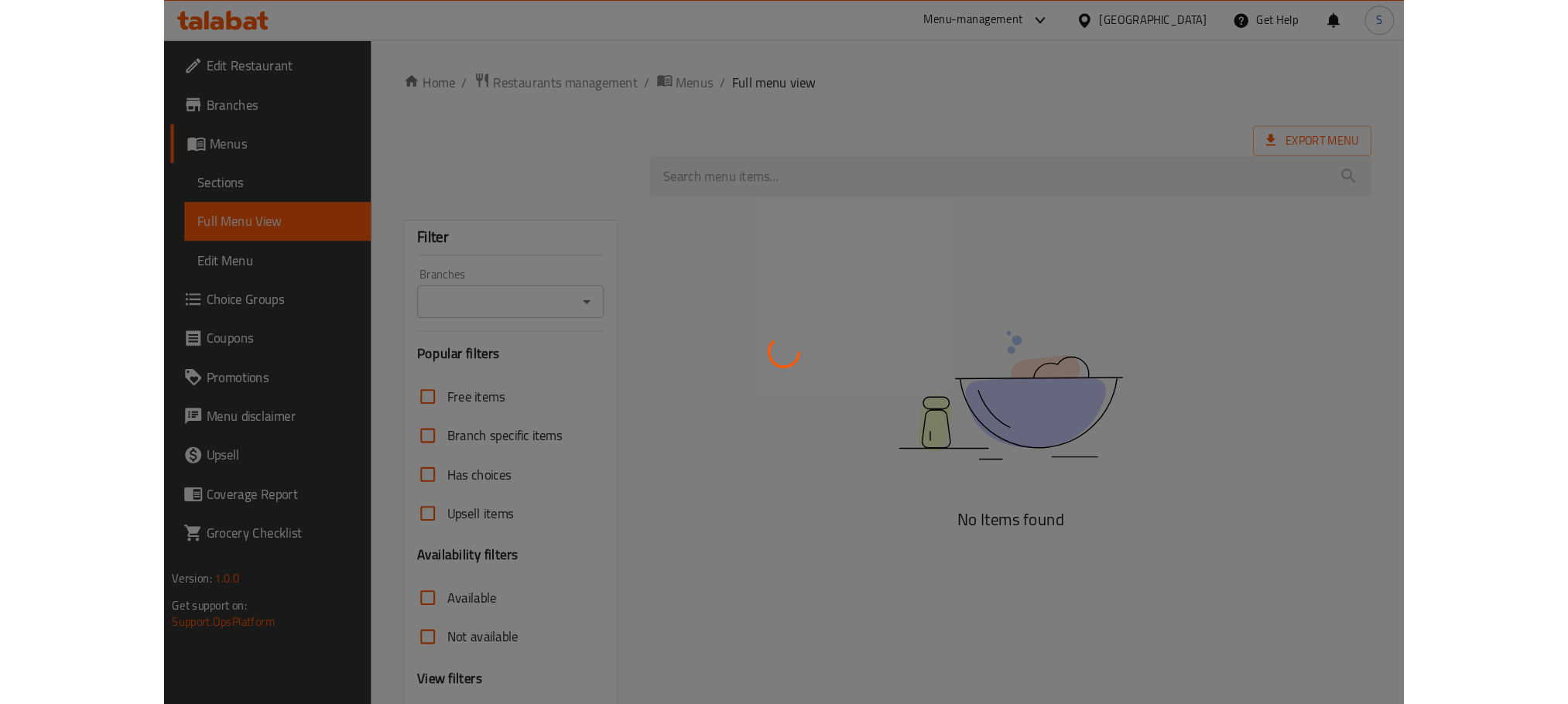
scroll to position [143, 0]
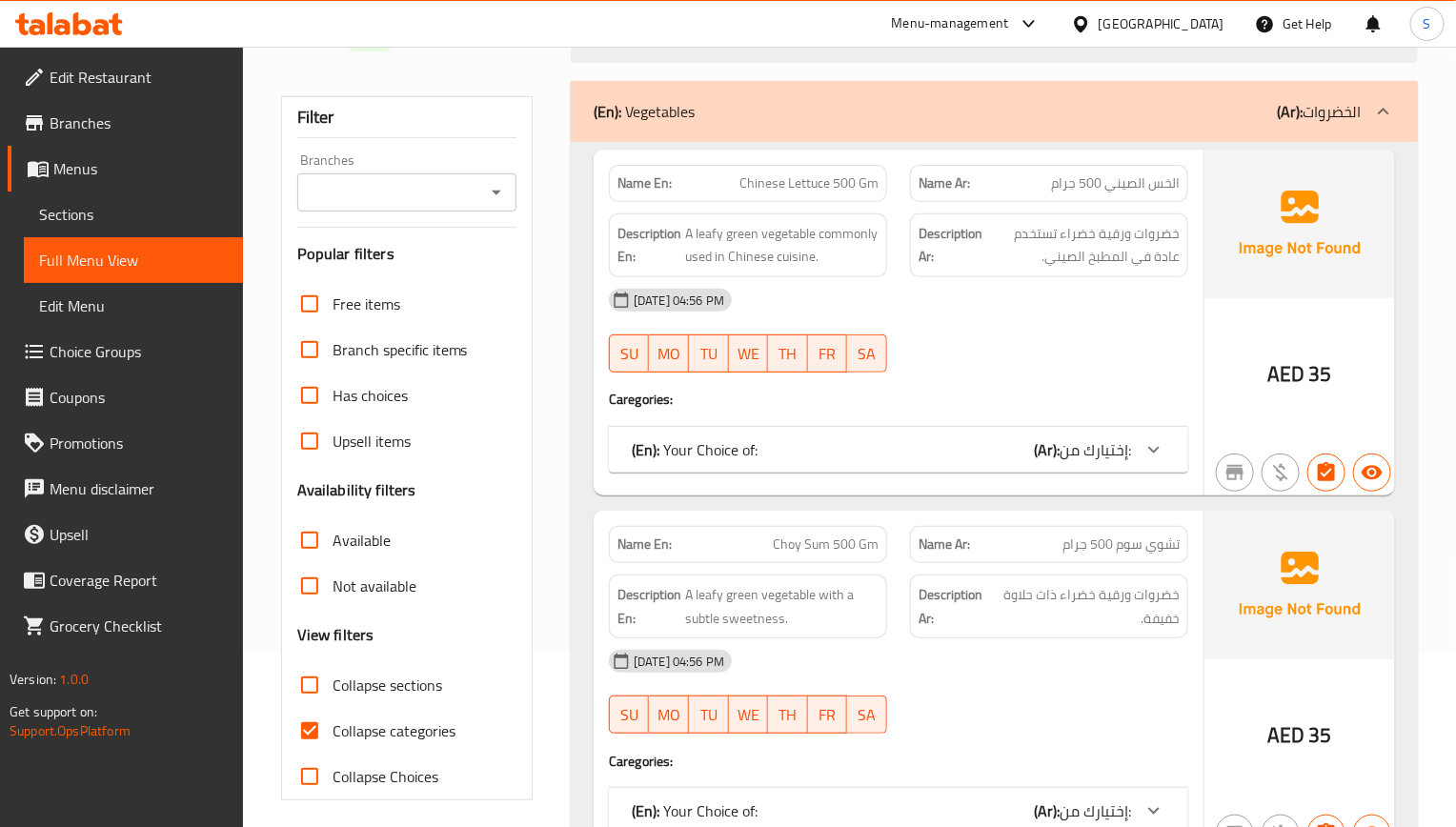
drag, startPoint x: 895, startPoint y: 355, endPoint x: 807, endPoint y: 231, distance: 152.1
click at [895, 354] on div "SU MO TU WE TH FR SA" at bounding box center [748, 353] width 301 height 61
click at [300, 737] on input "Collapse categories" at bounding box center [309, 730] width 46 height 46
checkbox input "false"
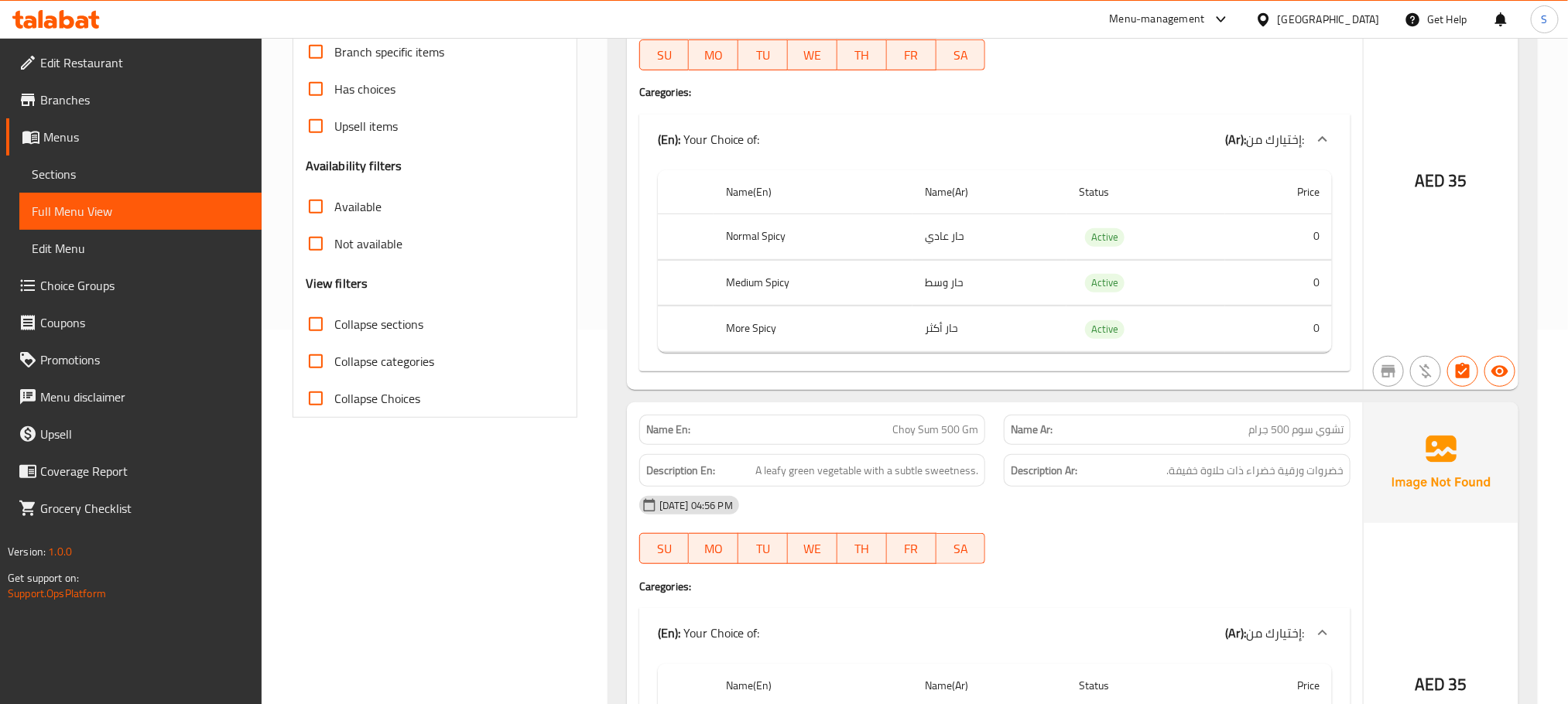
scroll to position [0, 0]
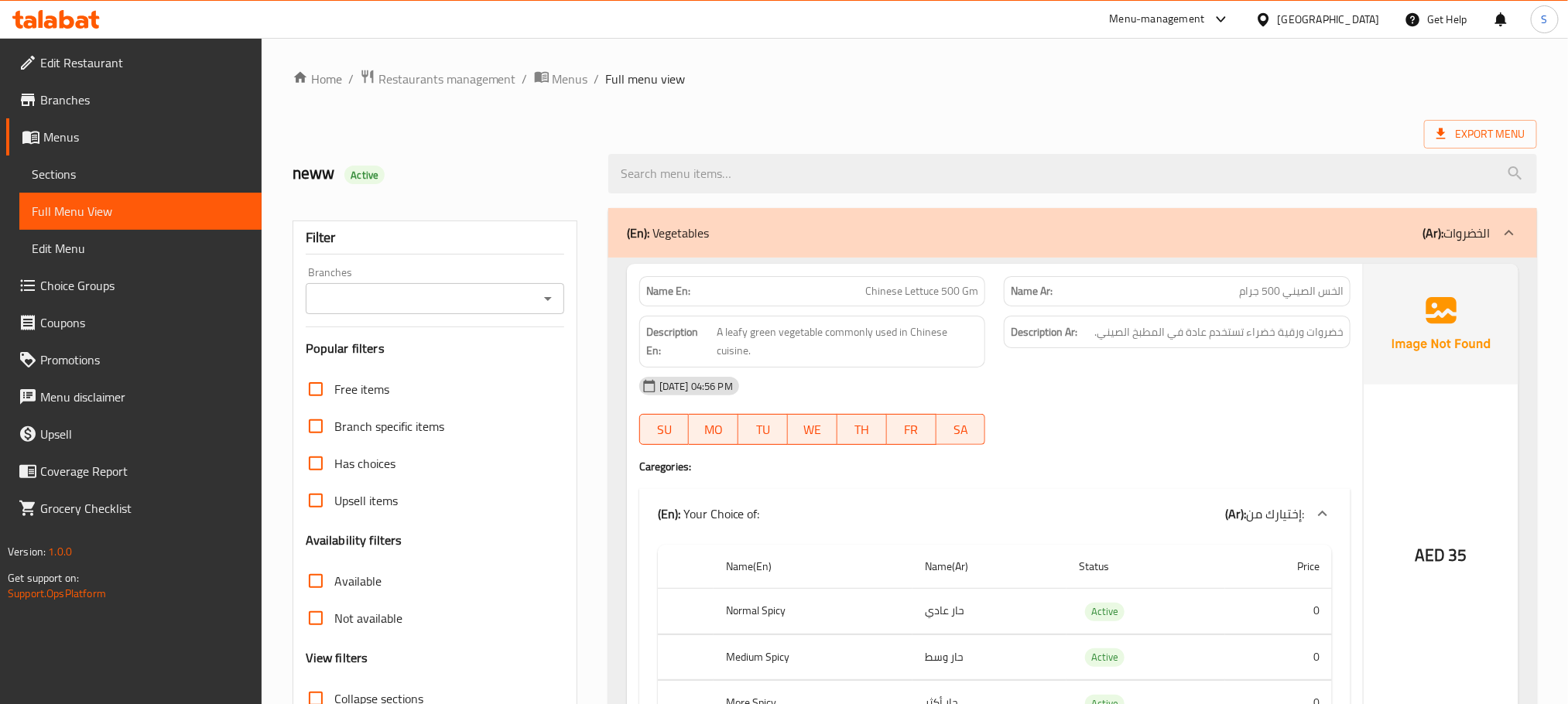
click at [906, 297] on span "Chinese Lettuce 500 Gm" at bounding box center [921, 291] width 113 height 17
copy span "Chinese Lettuce 500 Gm"
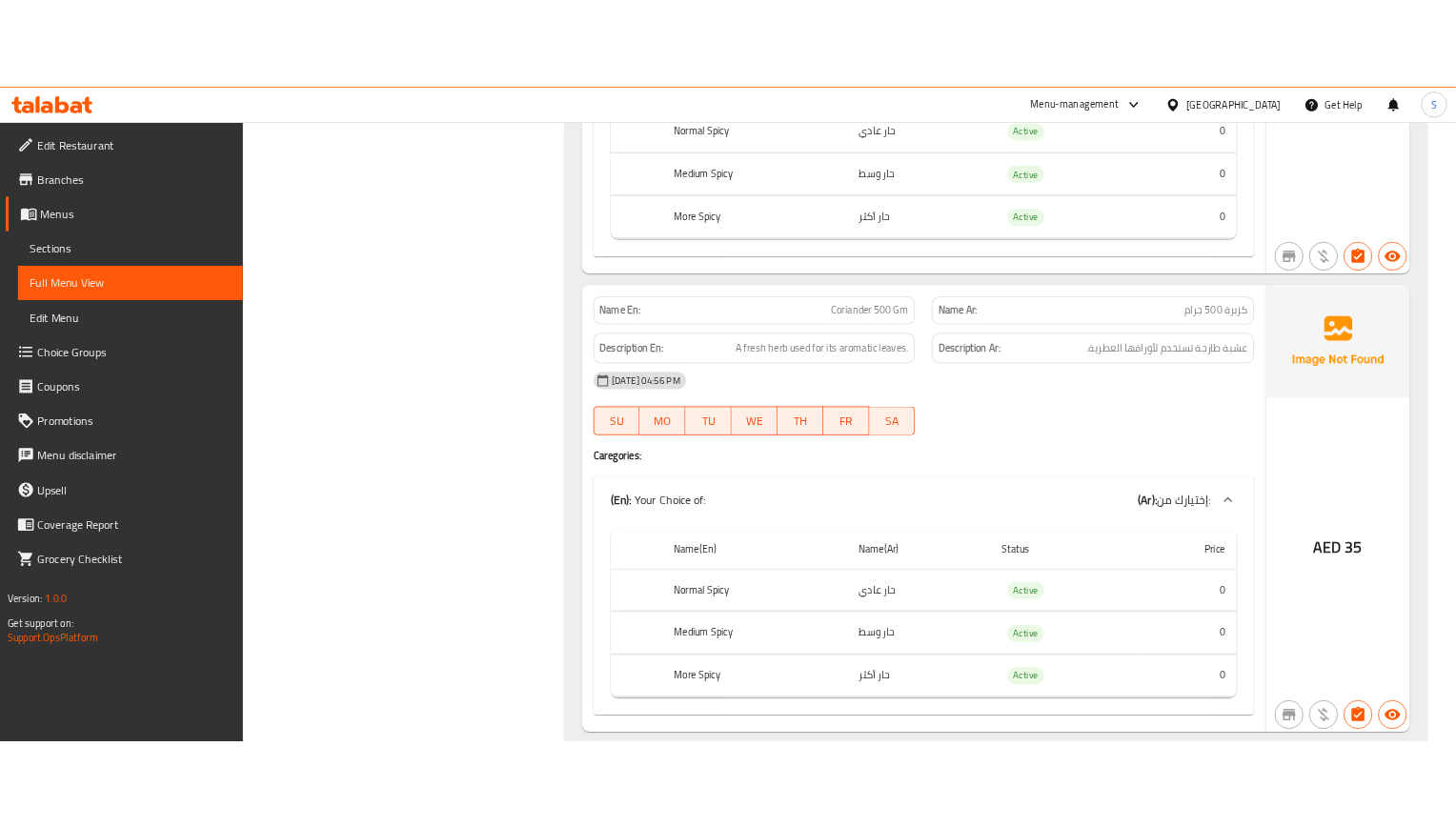
scroll to position [1430, 0]
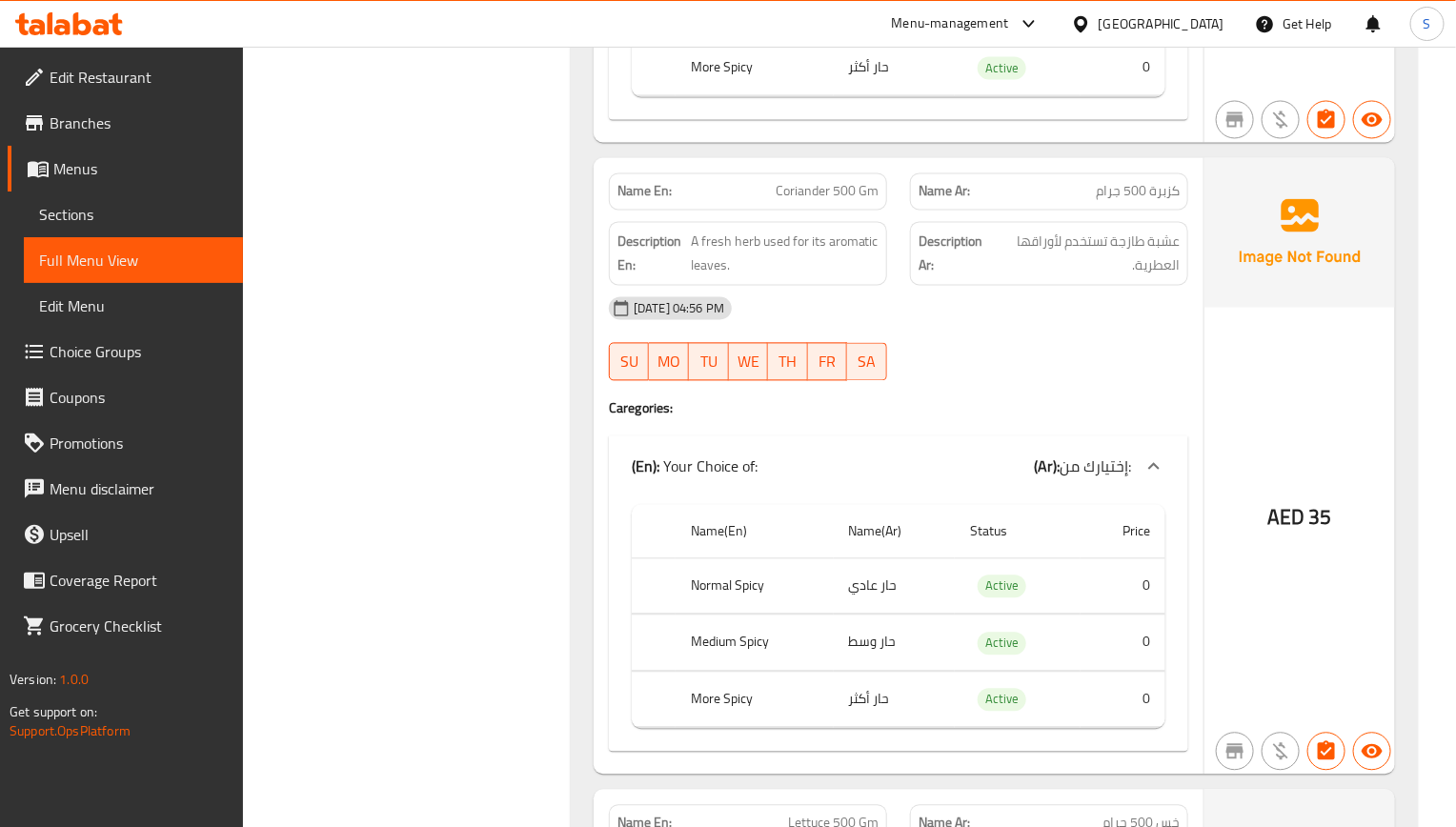
click at [940, 301] on div "[DATE] 04:56 PM" at bounding box center [899, 308] width 603 height 46
click at [1142, 369] on div "[DATE] 04:56 PM SU MO TU WE TH FR SA" at bounding box center [899, 338] width 603 height 106
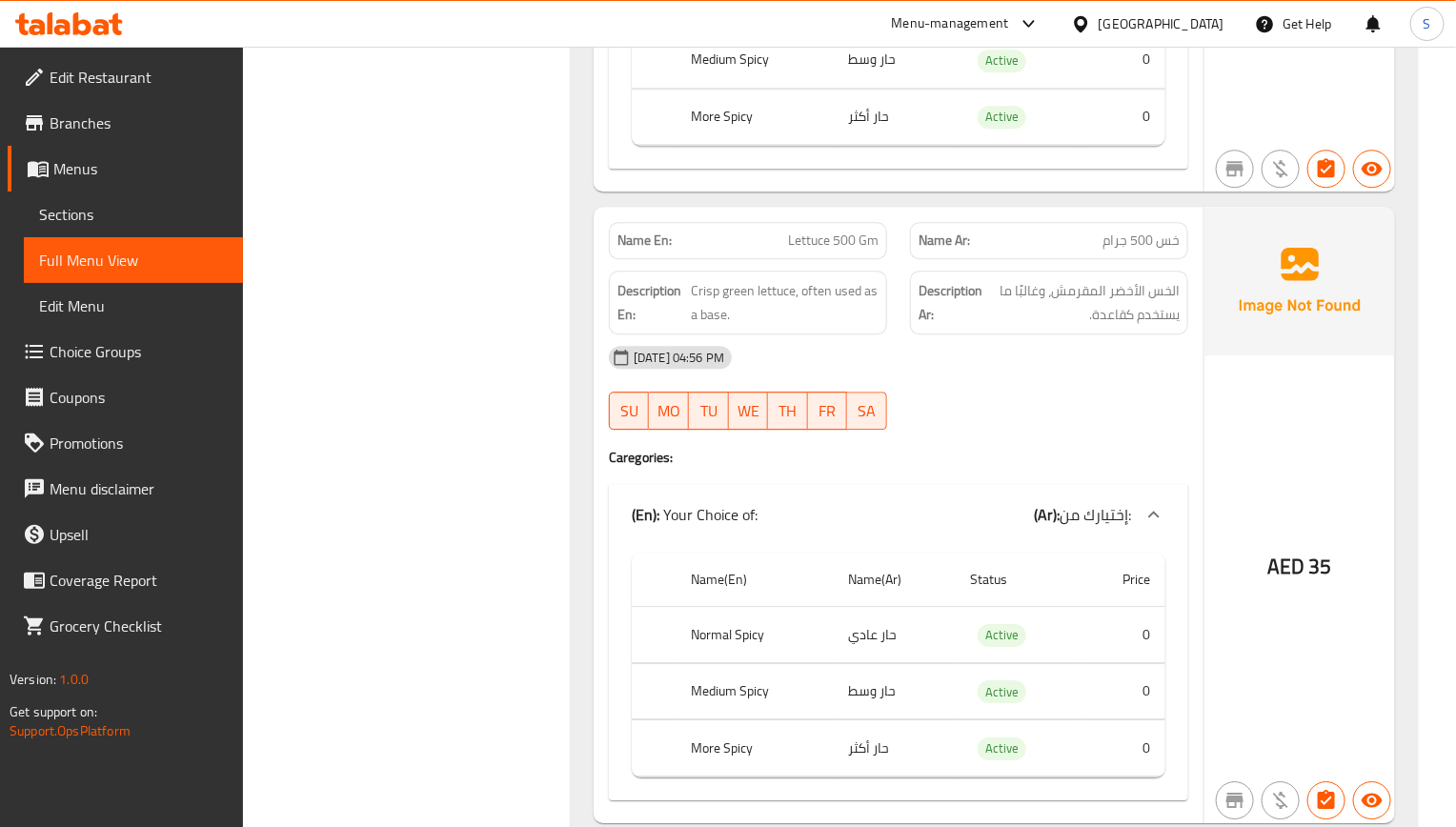
scroll to position [2057, 0]
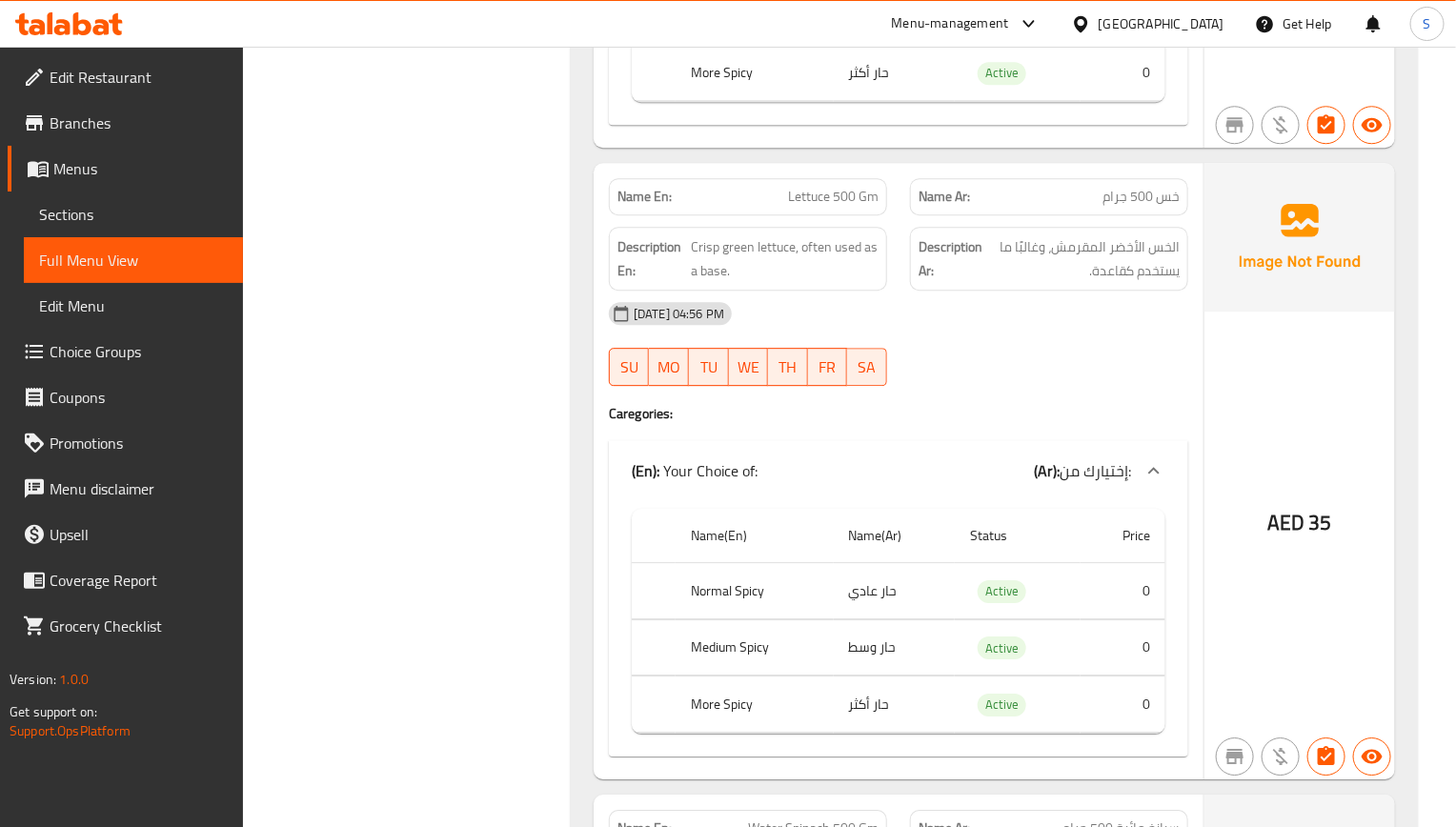
click at [1073, 306] on div "[DATE] 04:56 PM" at bounding box center [899, 313] width 603 height 46
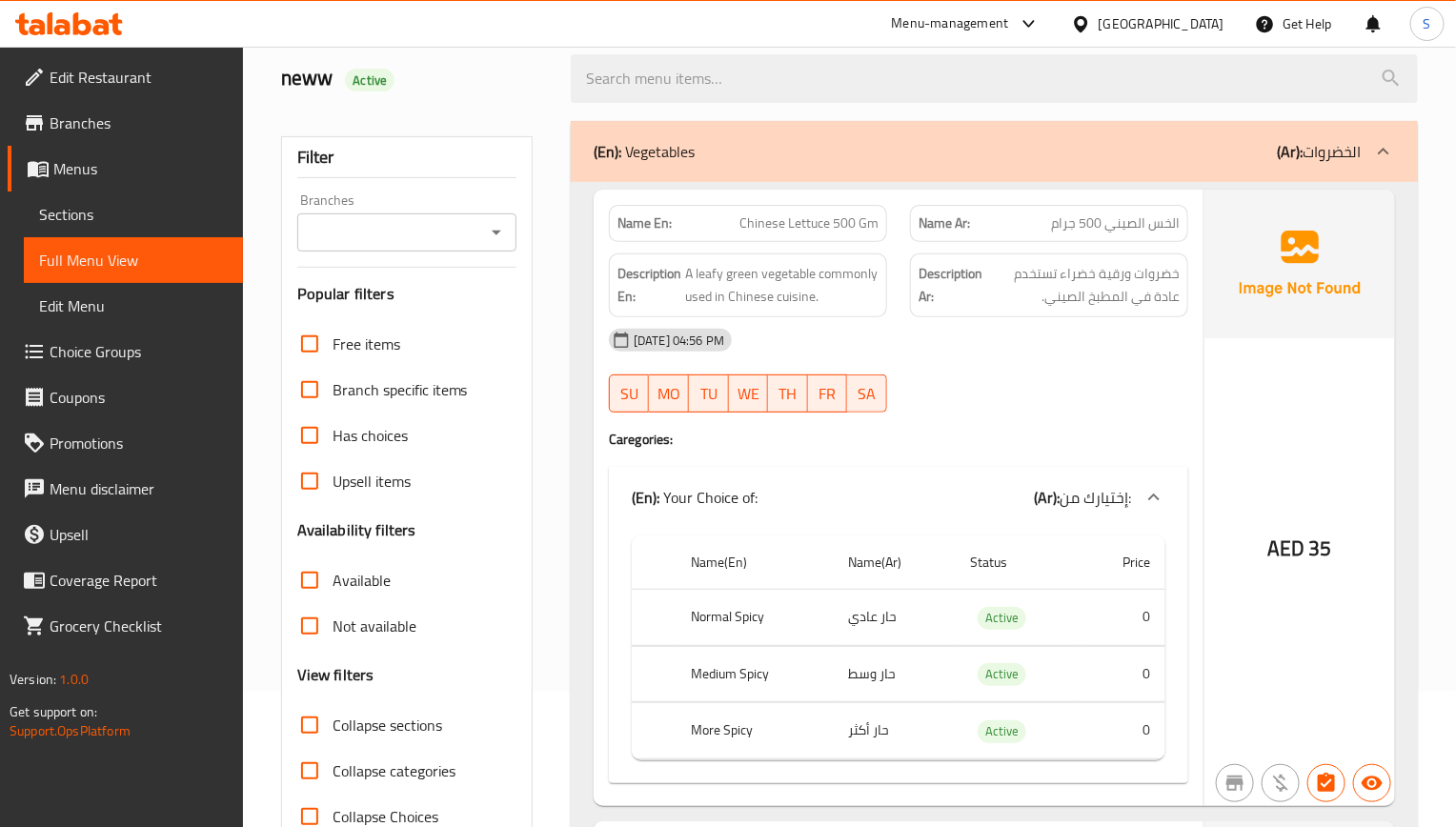
scroll to position [0, 0]
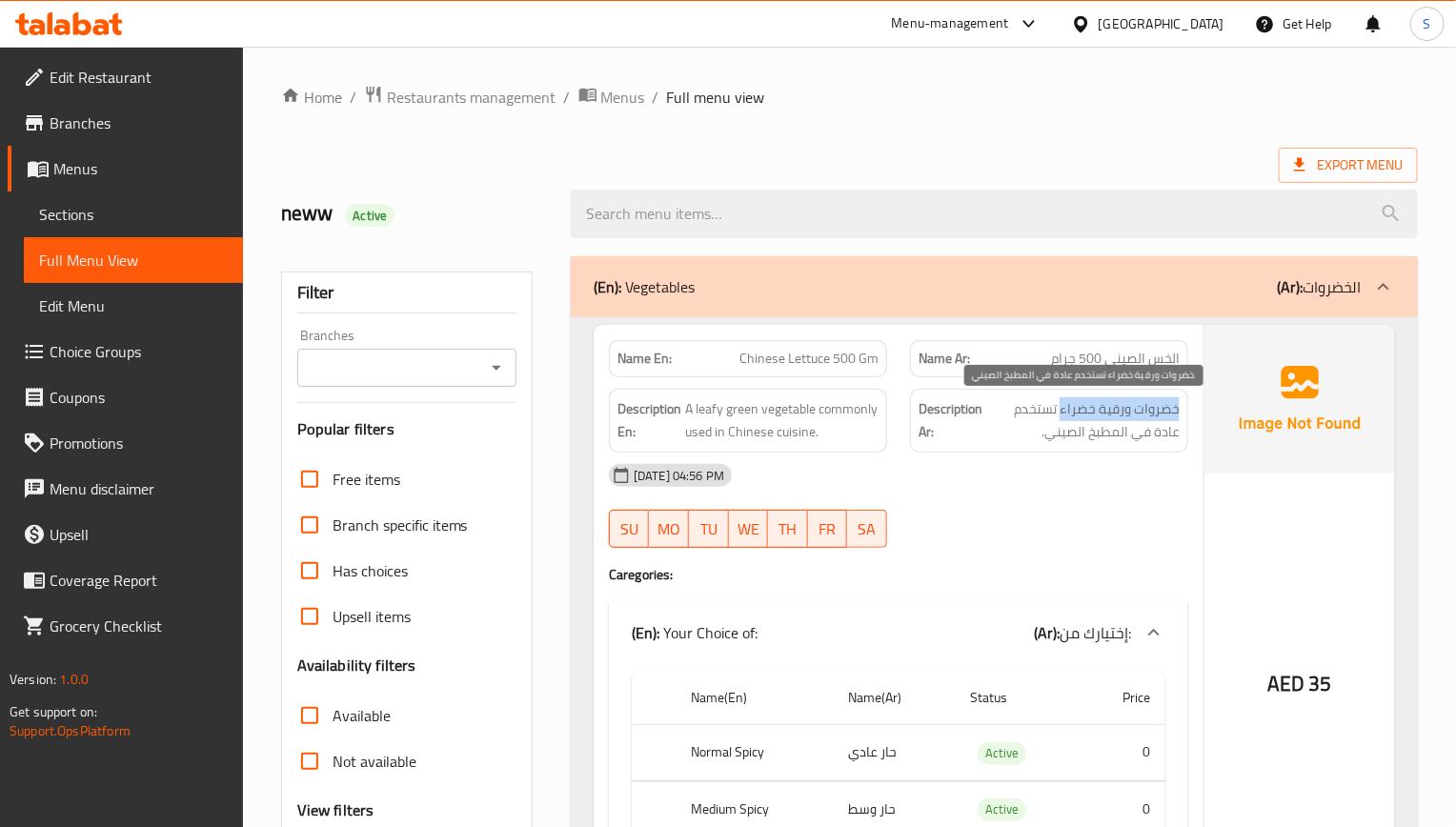
drag, startPoint x: 1178, startPoint y: 414, endPoint x: 1063, endPoint y: 410, distance: 115.1
click at [1063, 410] on span "خضروات ورقية خضراء تستخدم عادة في المطبخ الصيني." at bounding box center [1082, 420] width 193 height 47
copy span "خضروات ورقية خضراء"
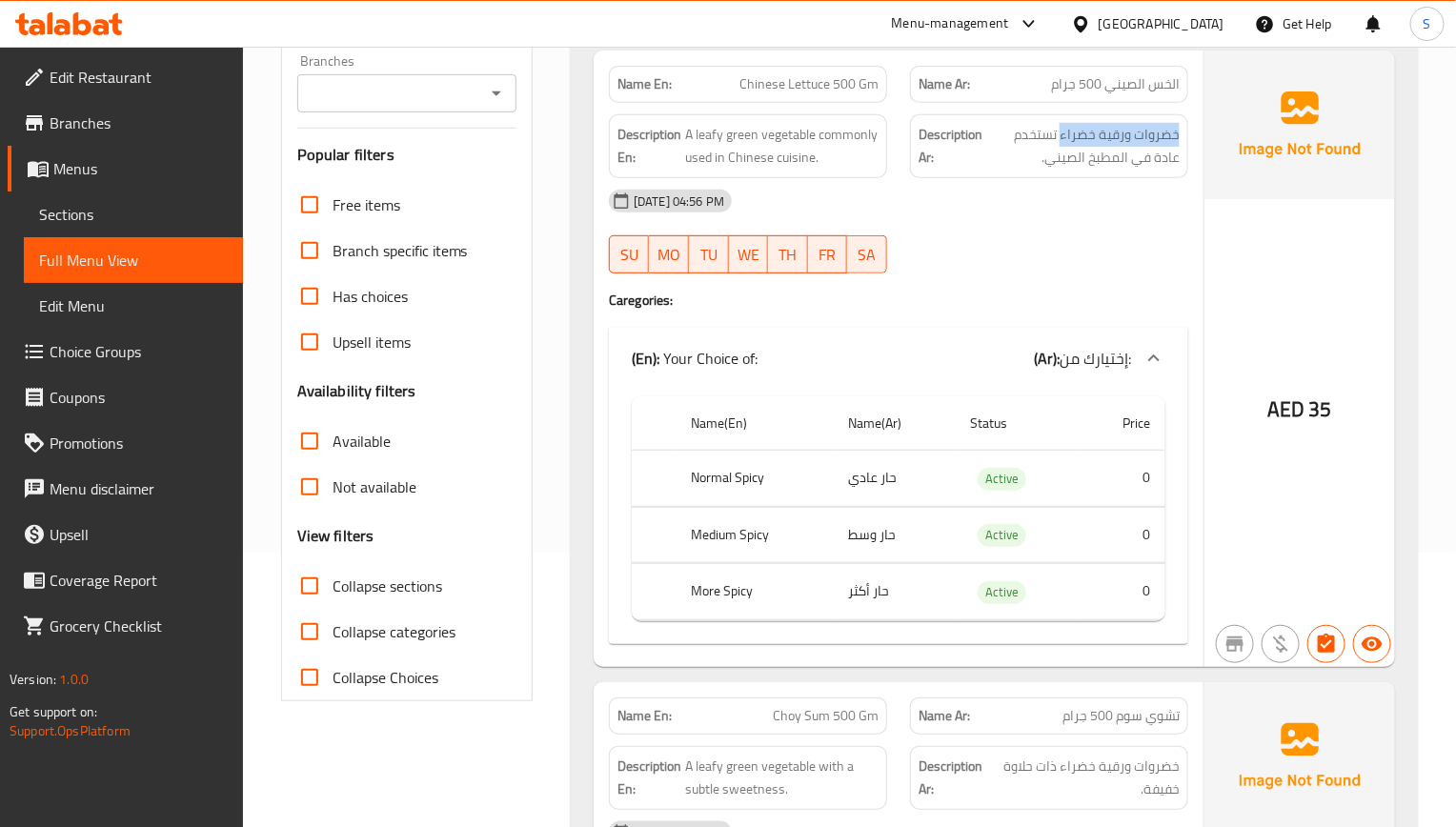
scroll to position [286, 0]
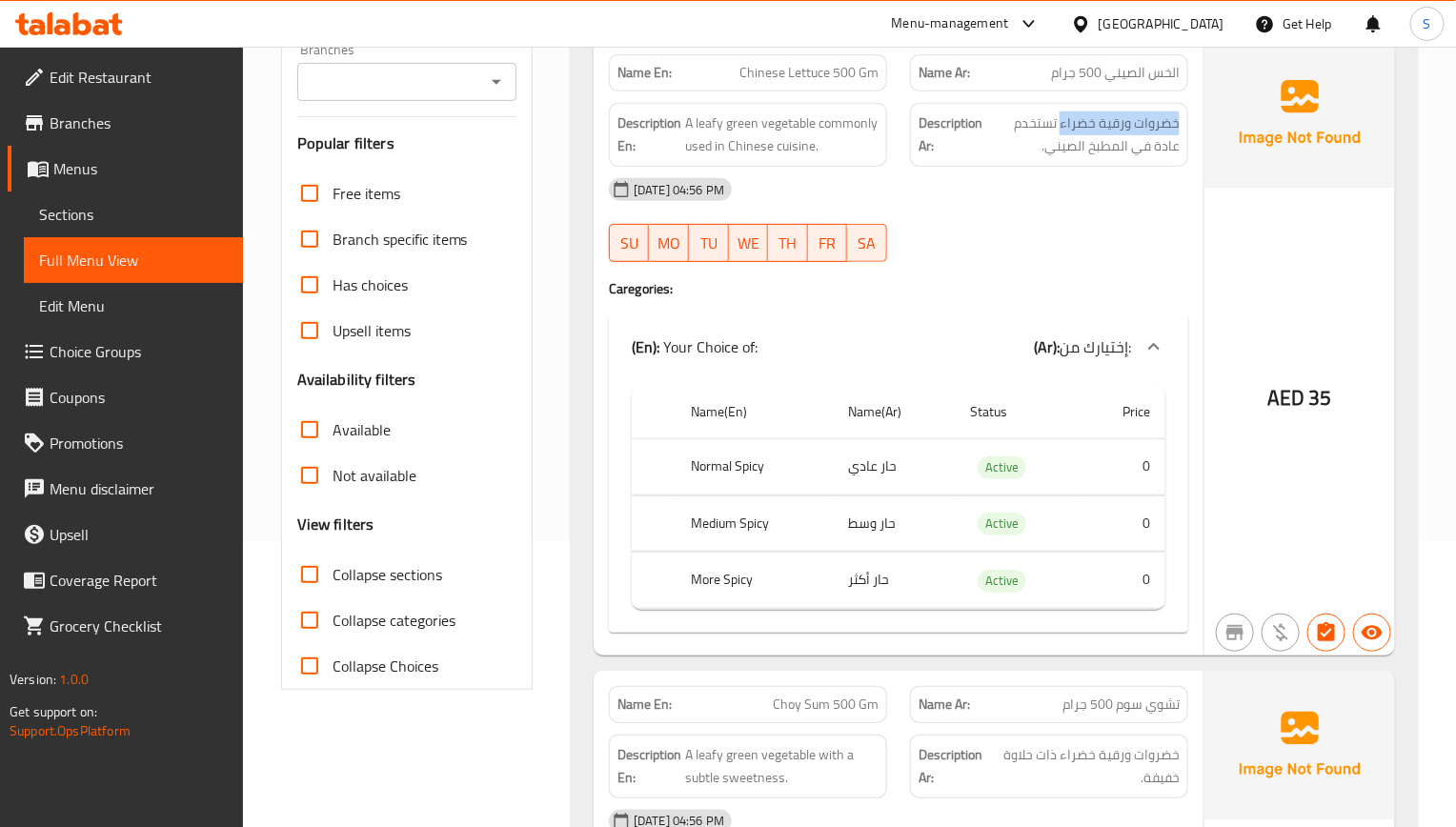
click at [145, 215] on span "Sections" at bounding box center [133, 214] width 188 height 22
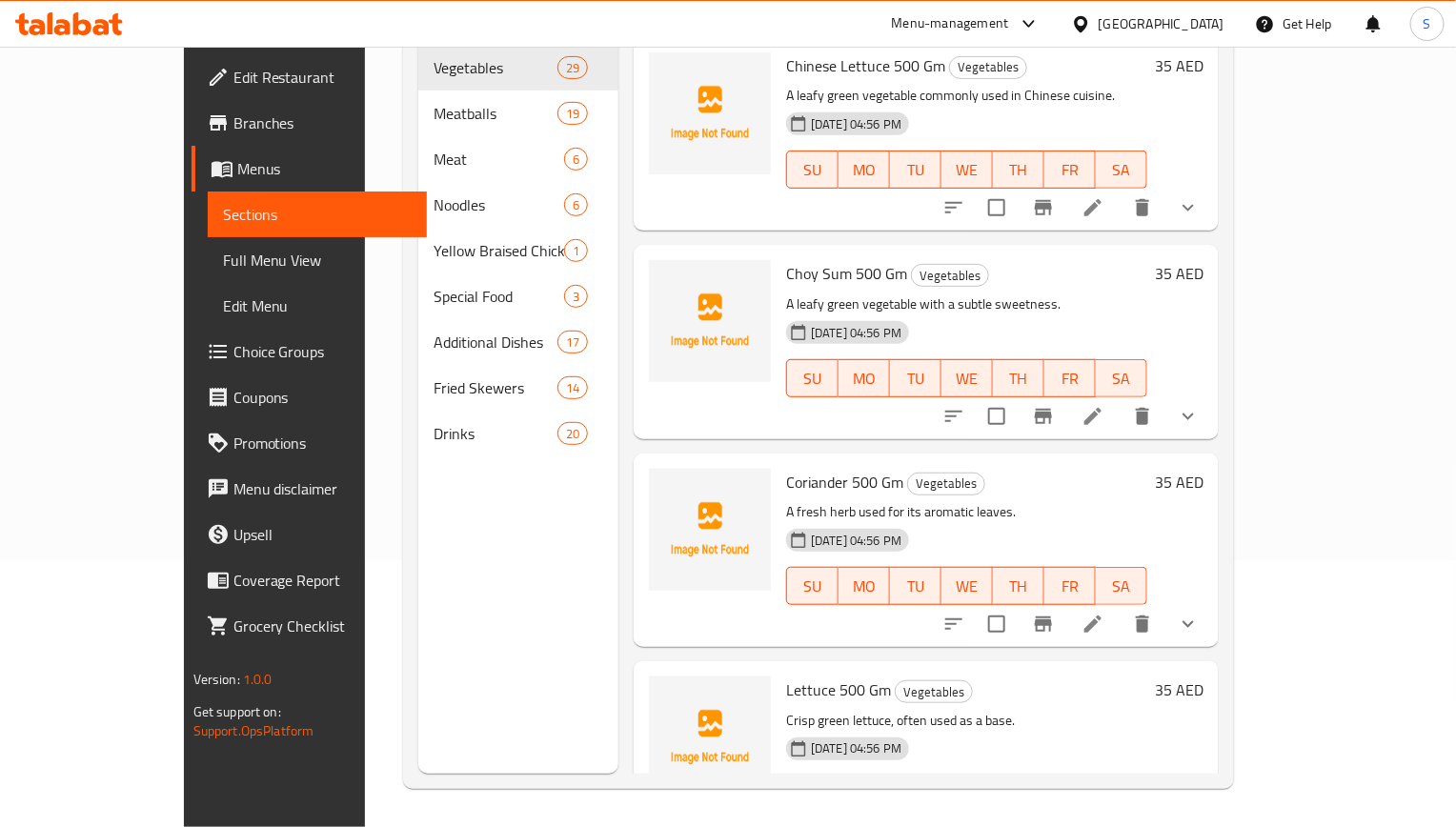
scroll to position [267, 0]
click at [223, 253] on span "Full Menu View" at bounding box center [317, 259] width 188 height 22
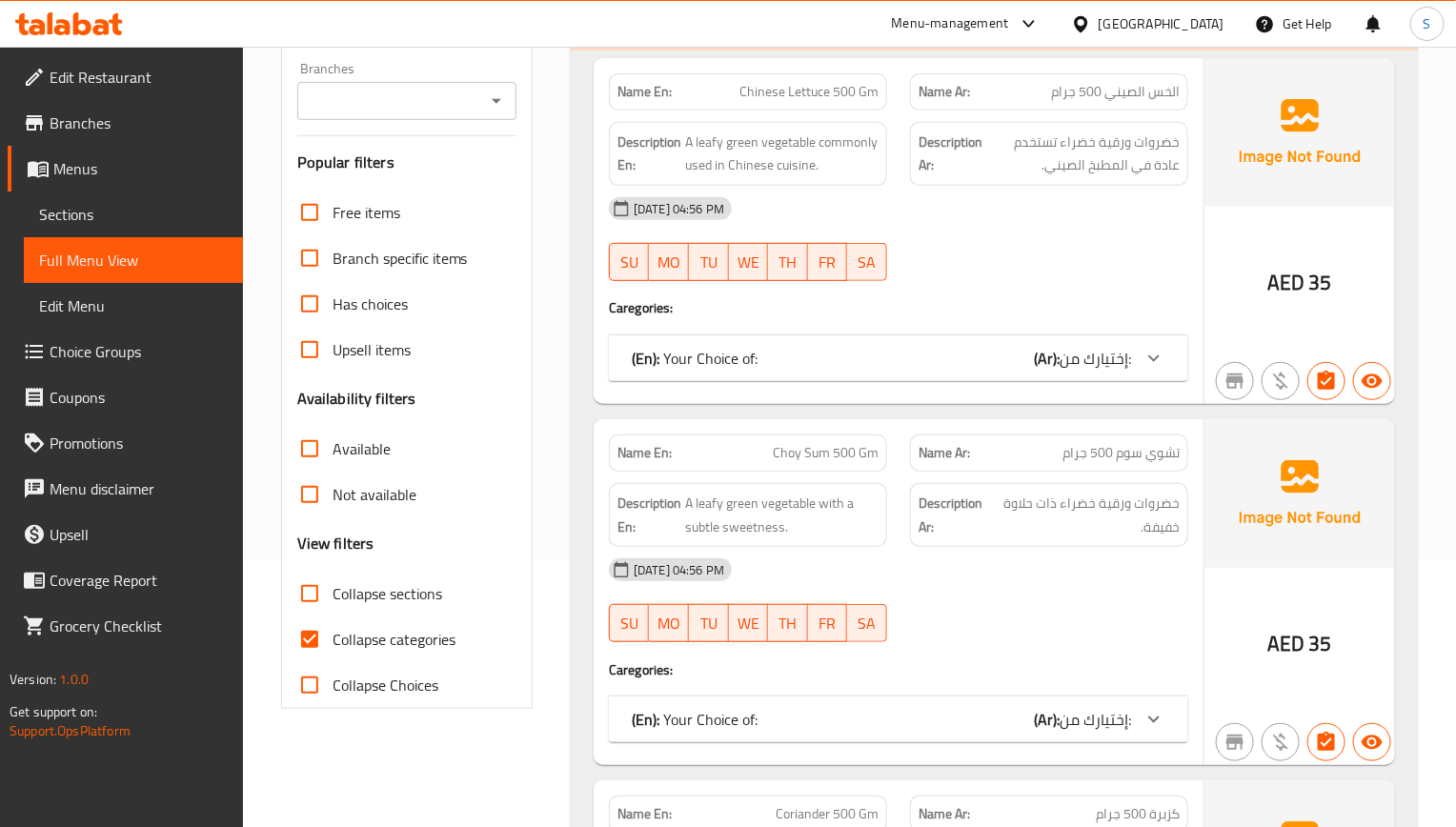
scroll to position [1461, 0]
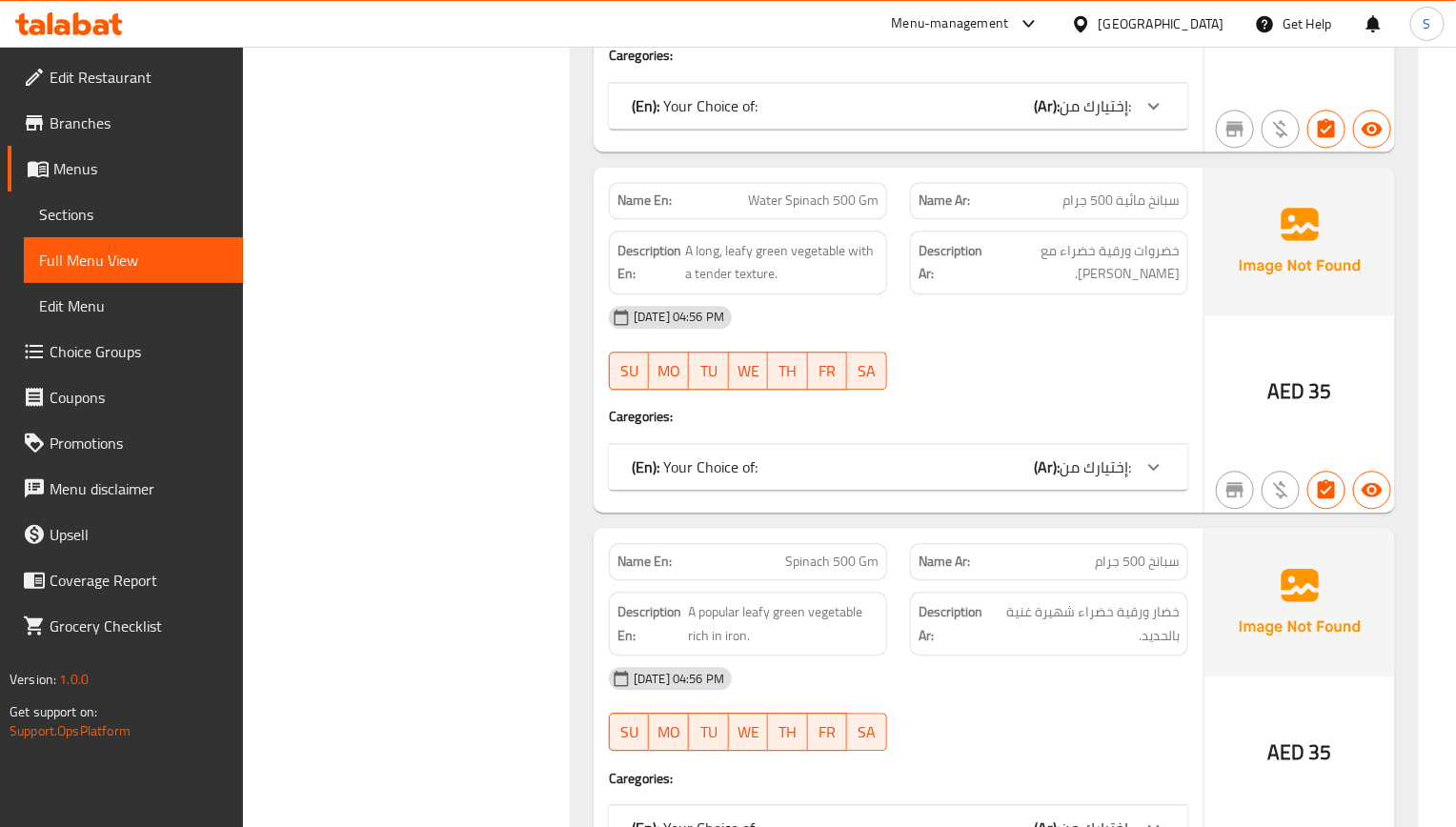
click at [1020, 303] on div "[DATE] 04:56 PM" at bounding box center [899, 317] width 603 height 46
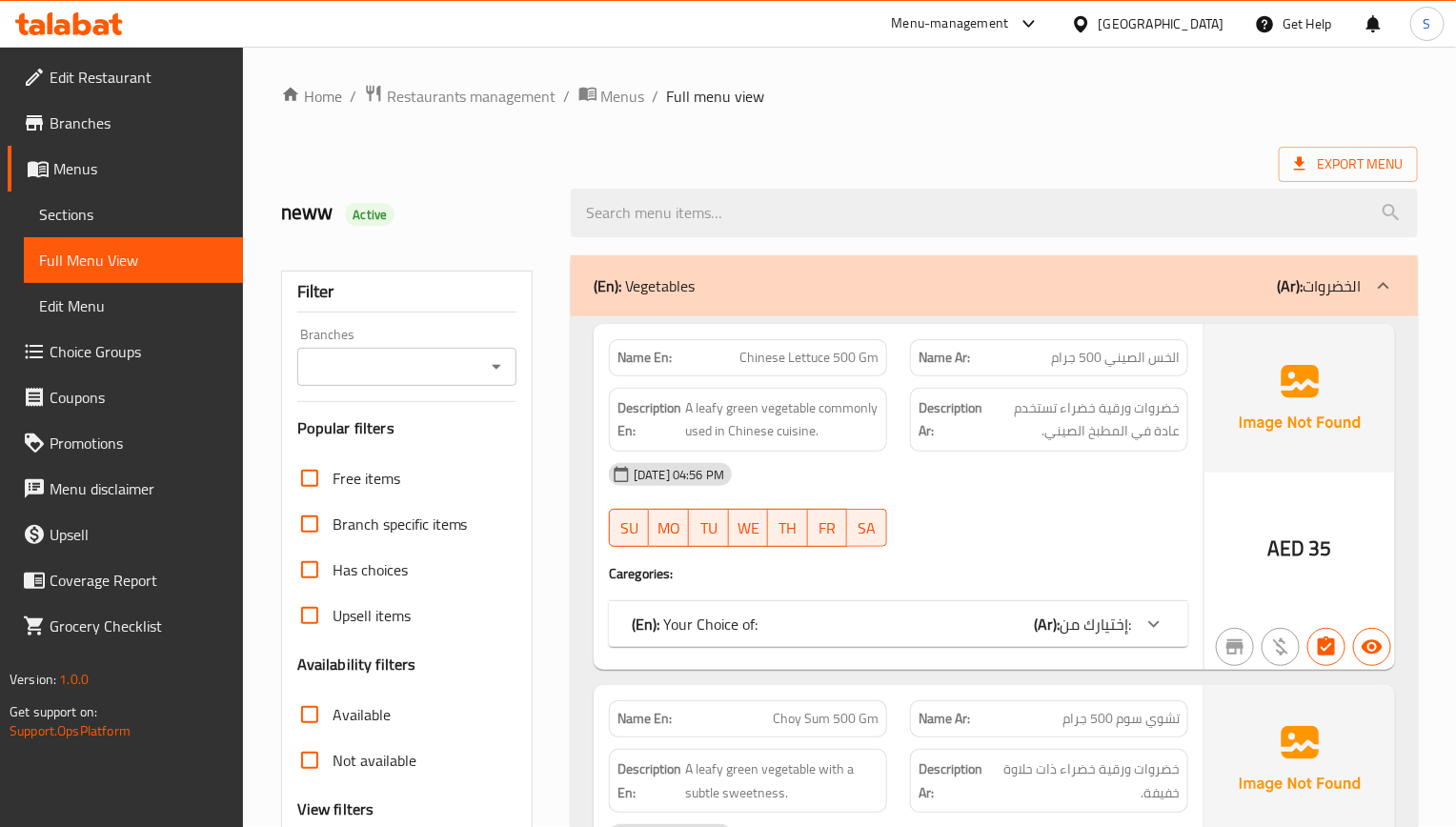
scroll to position [0, 0]
drag, startPoint x: 1186, startPoint y: 410, endPoint x: 1064, endPoint y: 407, distance: 122.0
click at [1064, 407] on div "Description Ar: خضروات ورقية خضراء تستخدم عادة في المطبخ الصيني." at bounding box center [1048, 420] width 278 height 63
copy span "خضروات ورقية خضراء"
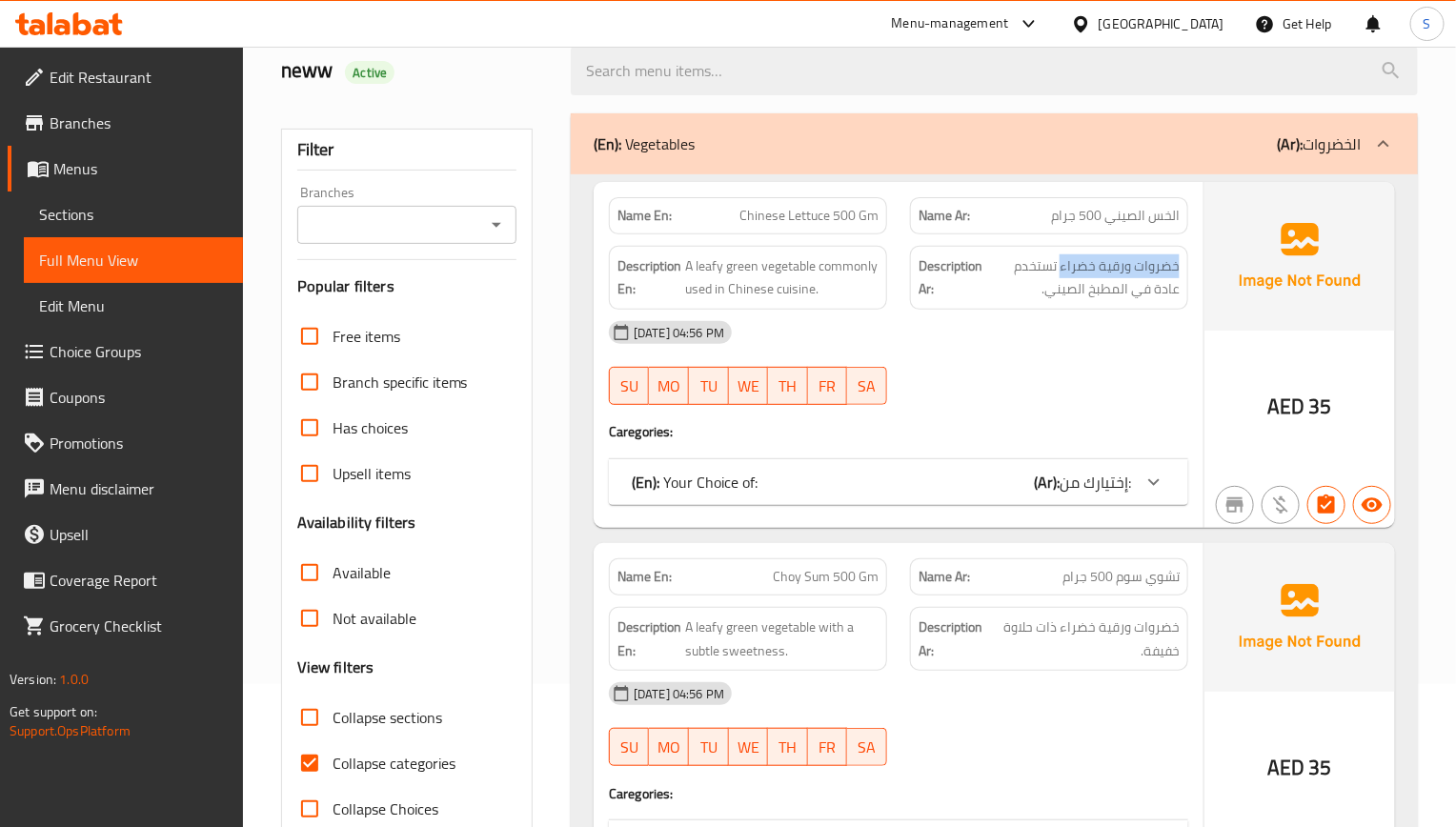
scroll to position [286, 0]
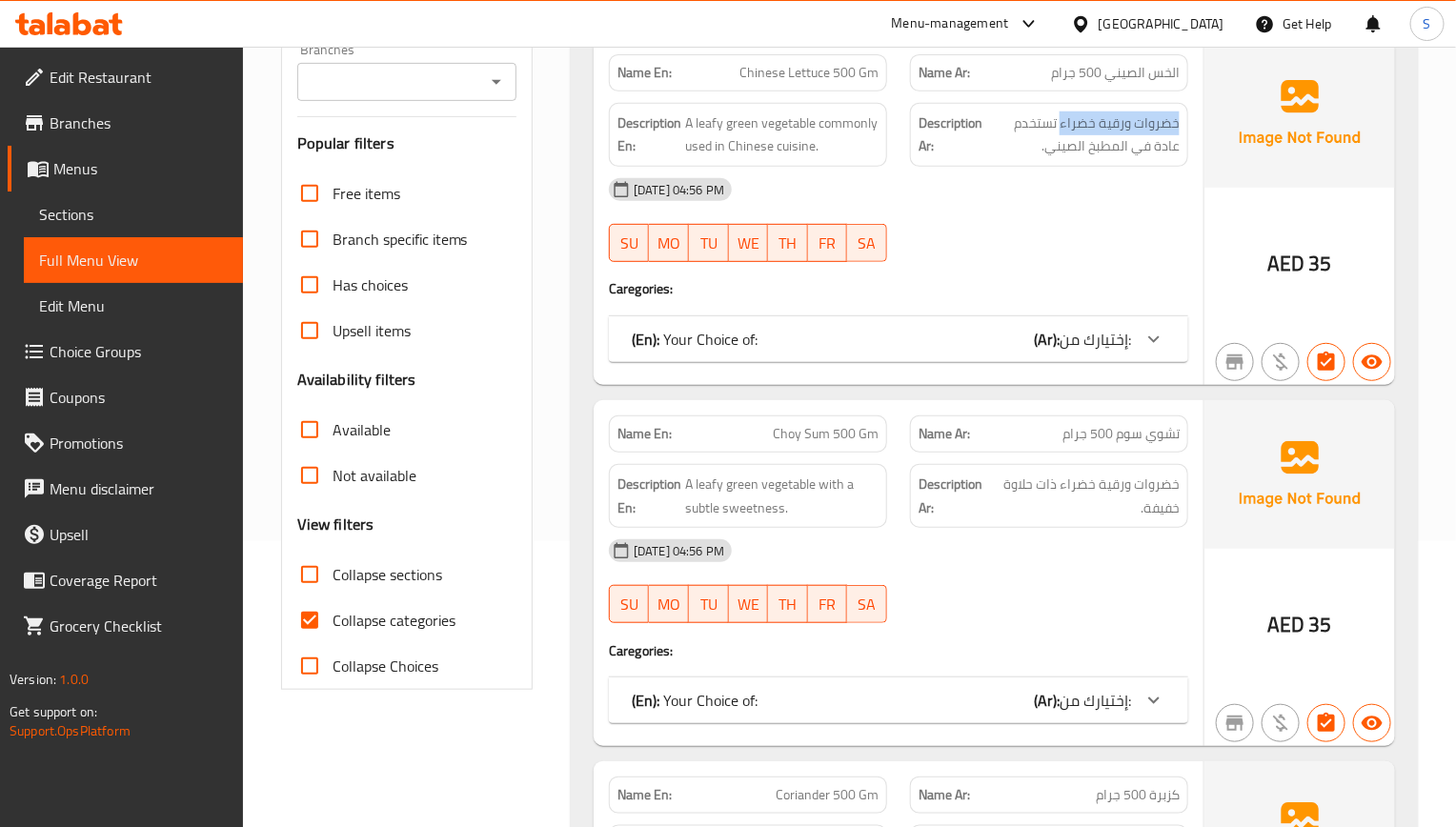
click at [1027, 281] on h4 "Caregories:" at bounding box center [898, 289] width 579 height 20
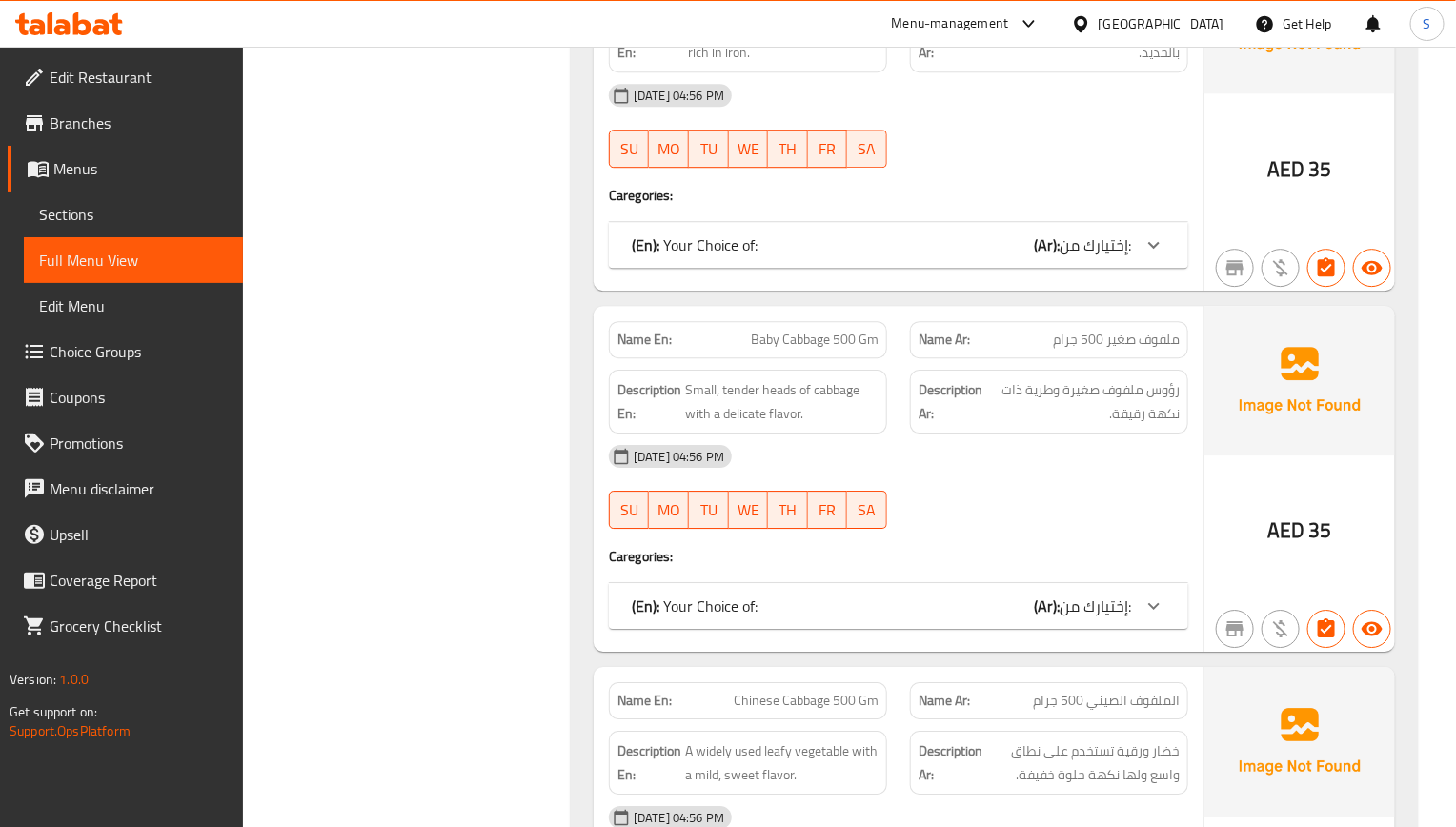
click at [767, 395] on span "Small, tender heads of cabbage with a delicate flavor." at bounding box center [782, 402] width 193 height 47
copy span "Small, tender heads of cabbage with a delicate flavor."
click at [912, 467] on div "[DATE] 04:56 PM" at bounding box center [899, 456] width 603 height 46
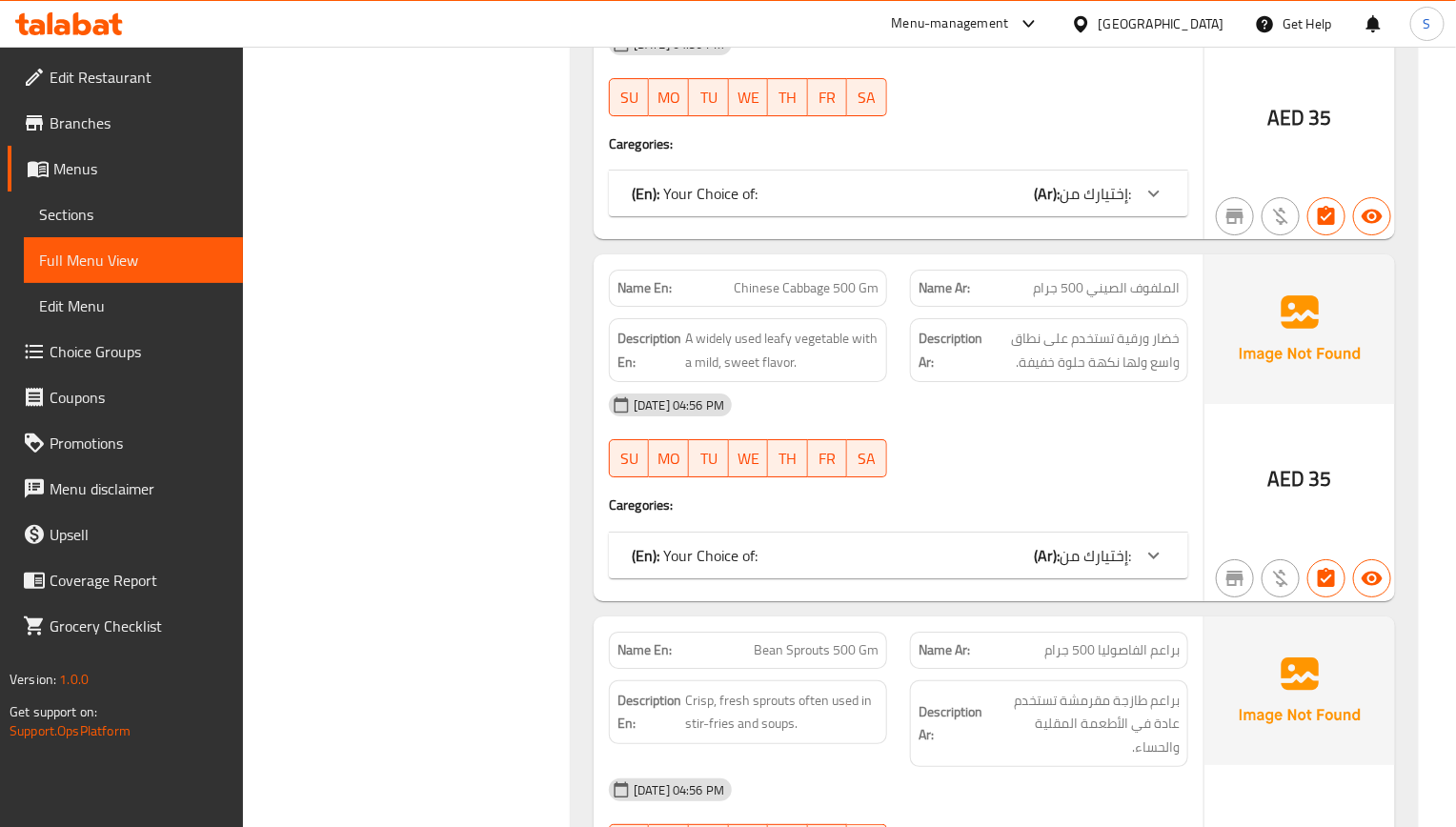
scroll to position [2616, 0]
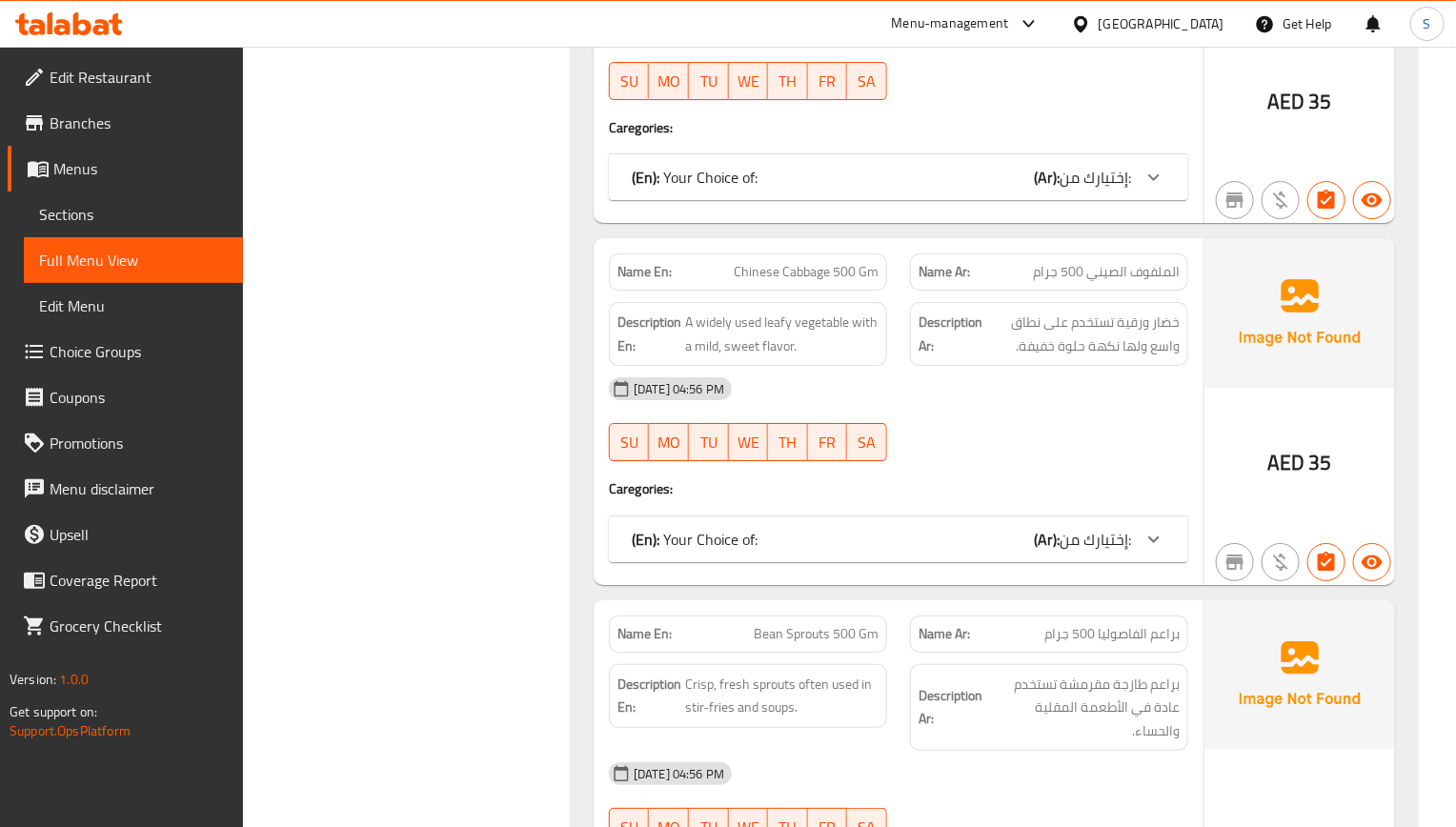
click at [889, 436] on div "SU MO TU WE TH FR SA" at bounding box center [748, 442] width 301 height 61
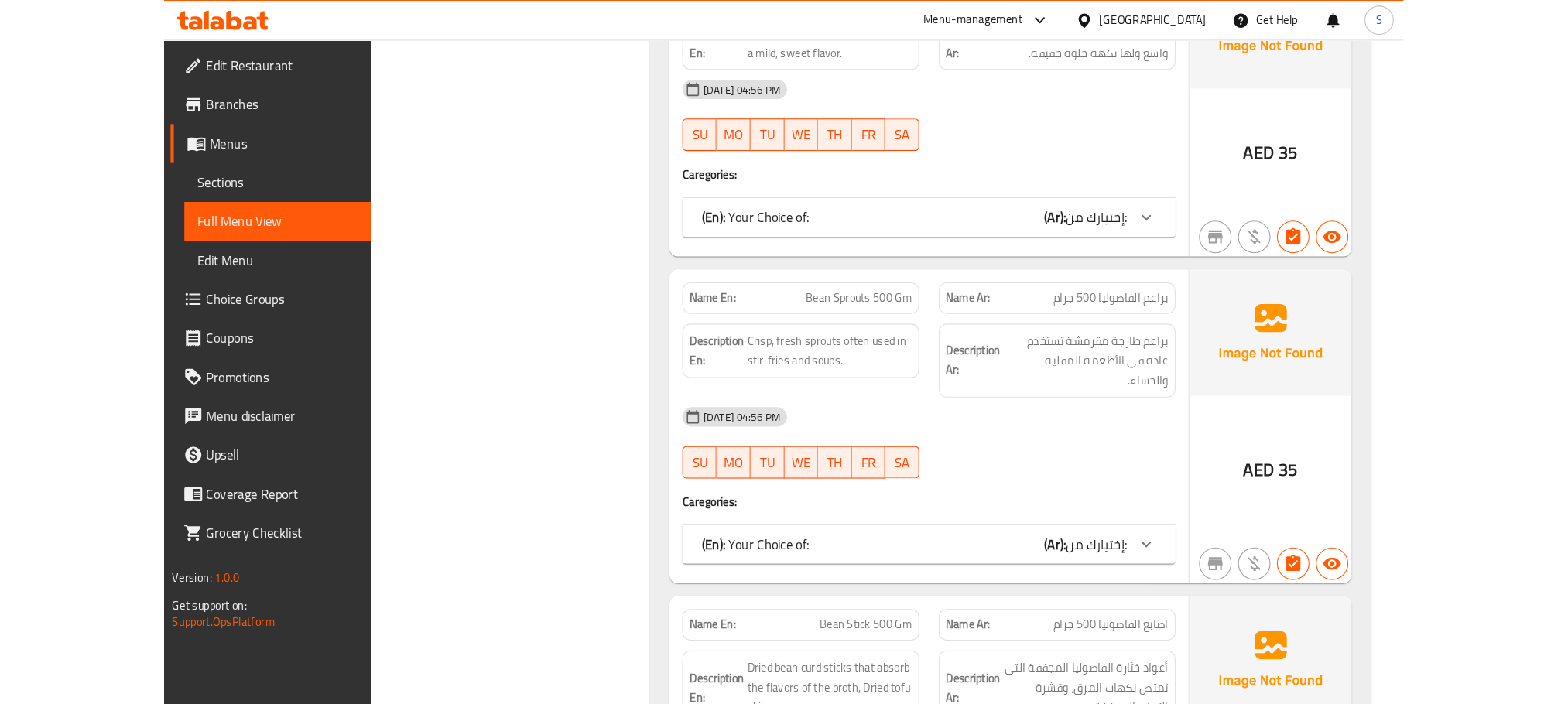
scroll to position [2356, 0]
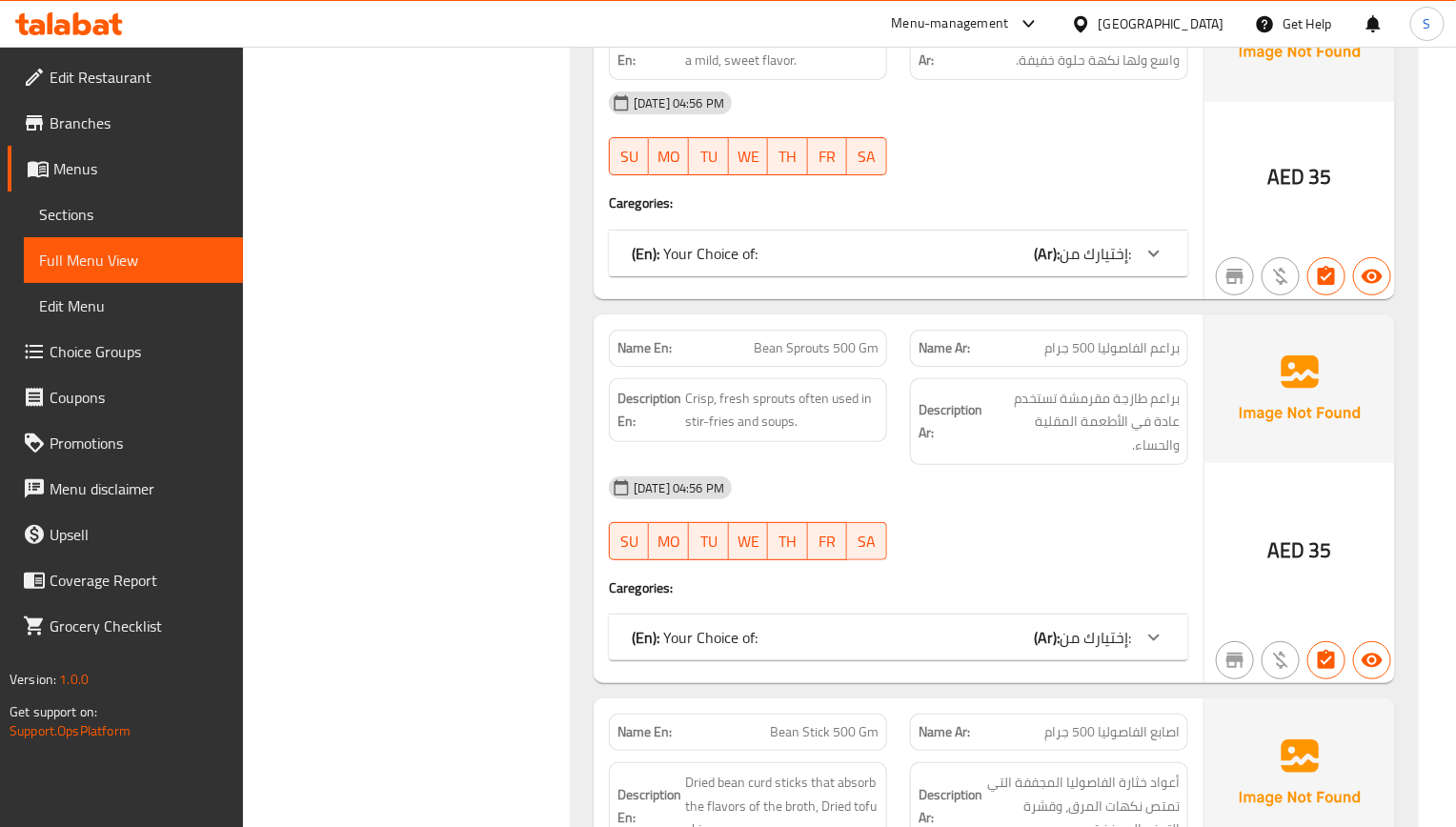
click at [861, 358] on span "Bean Sprouts 500 Gm" at bounding box center [816, 348] width 125 height 20
